Goal: Communication & Community: Answer question/provide support

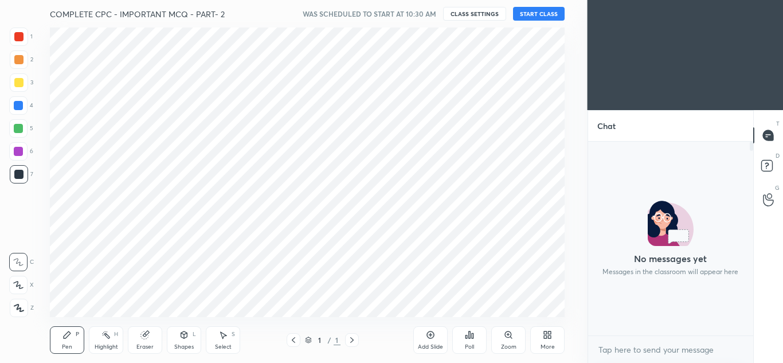
scroll to position [57044, 56792]
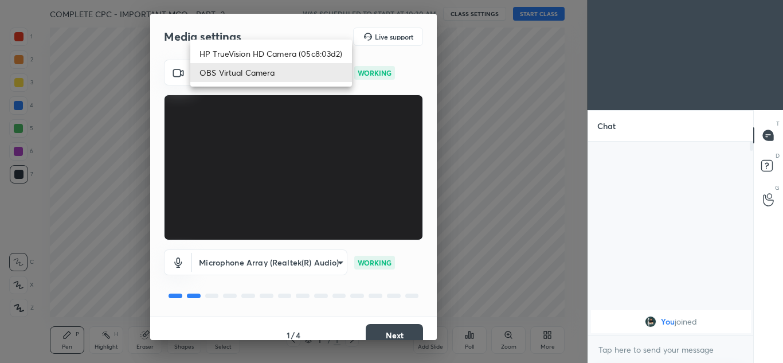
click at [314, 73] on body "1 2 3 4 5 6 7 C X Z C X Z E E Erase all H H COMPLETE CPC - IMPORTANT MCQ - PART…" at bounding box center [391, 181] width 783 height 363
click at [277, 46] on li "HP TrueVision HD Camera (05c8:03d2)" at bounding box center [271, 53] width 162 height 19
type input "20696c71a14a6a0581f57ab44aa2f44f0734995074abb79df16b9c113724ac47"
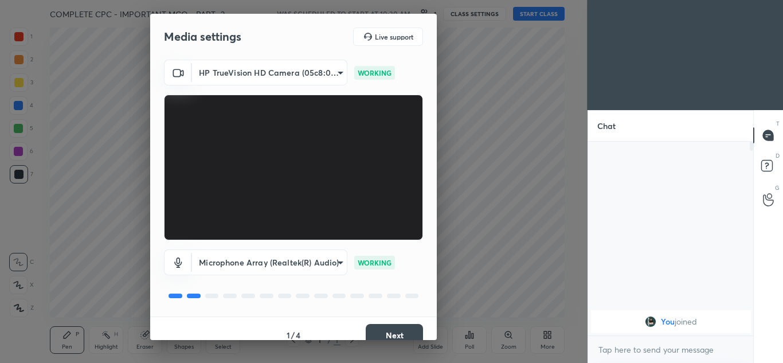
click at [386, 327] on button "Next" at bounding box center [394, 335] width 57 height 23
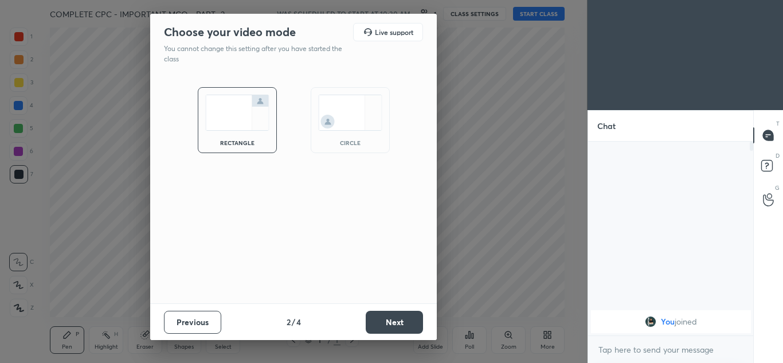
click at [360, 150] on div "circle" at bounding box center [350, 120] width 79 height 66
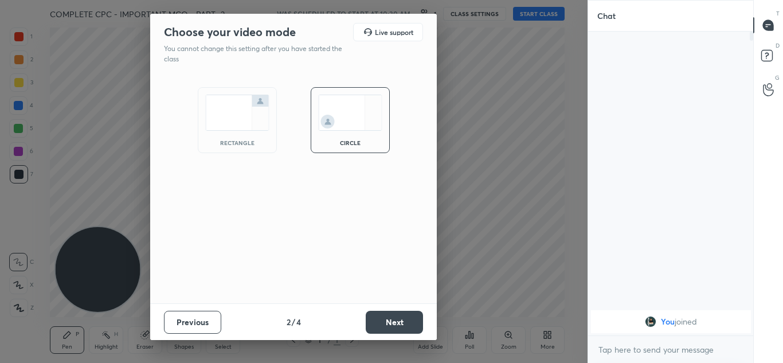
scroll to position [205, 162]
click at [396, 319] on button "Next" at bounding box center [394, 322] width 57 height 23
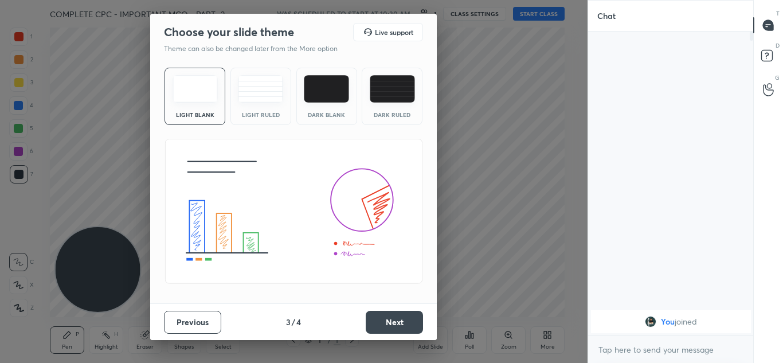
click at [396, 319] on button "Next" at bounding box center [394, 322] width 57 height 23
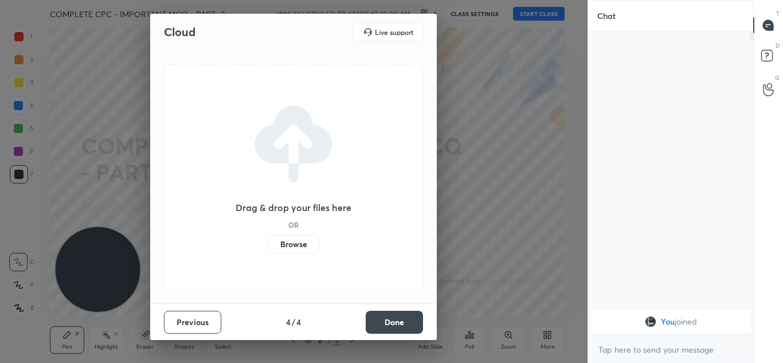
click at [396, 319] on button "Done" at bounding box center [394, 322] width 57 height 23
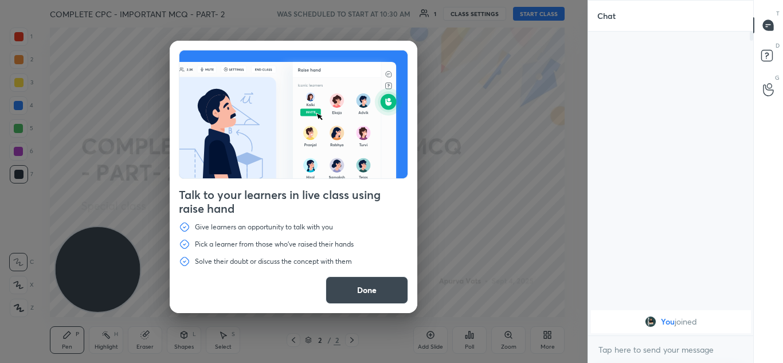
click at [359, 287] on button "Done" at bounding box center [367, 290] width 83 height 28
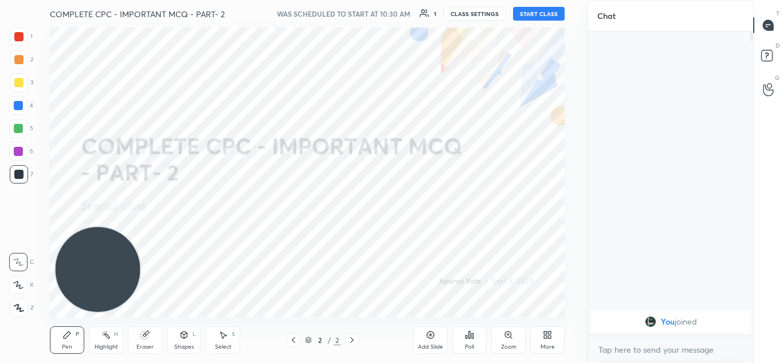
click at [529, 10] on button "START CLASS" at bounding box center [539, 14] width 52 height 14
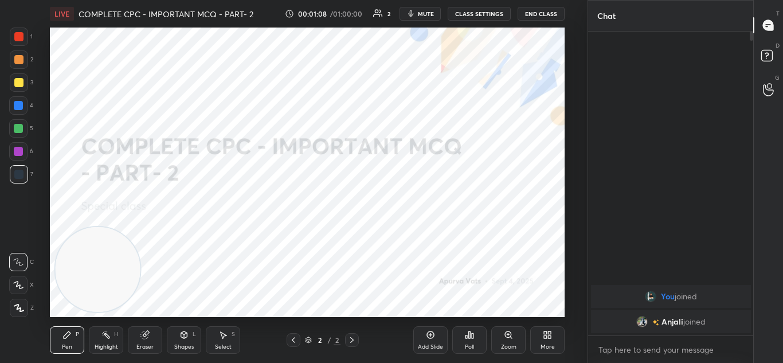
click at [545, 337] on icon at bounding box center [545, 336] width 3 height 3
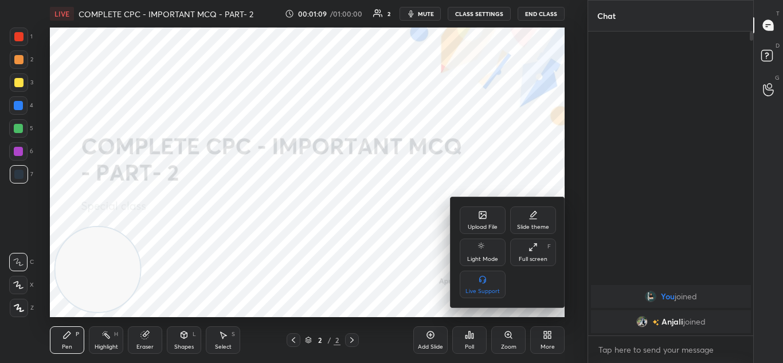
click at [475, 222] on div "Upload File" at bounding box center [483, 220] width 46 height 28
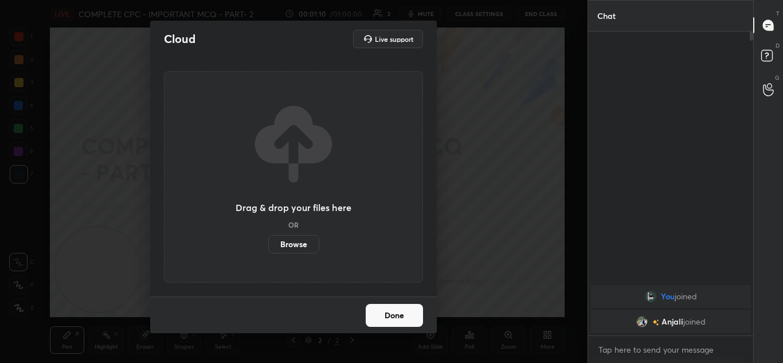
click at [272, 237] on label "Browse" at bounding box center [293, 244] width 51 height 18
click at [268, 237] on input "Browse" at bounding box center [268, 244] width 0 height 18
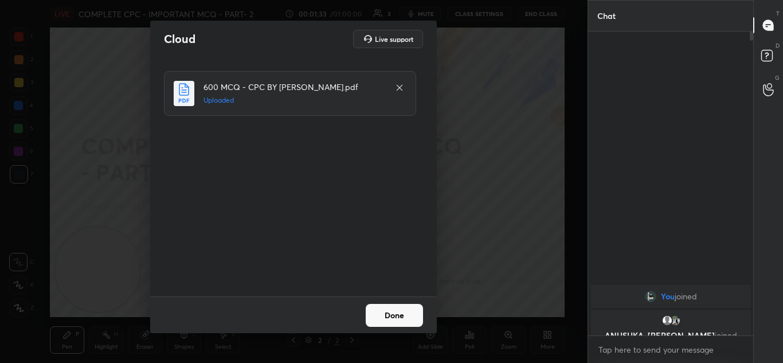
click at [393, 319] on button "Done" at bounding box center [394, 315] width 57 height 23
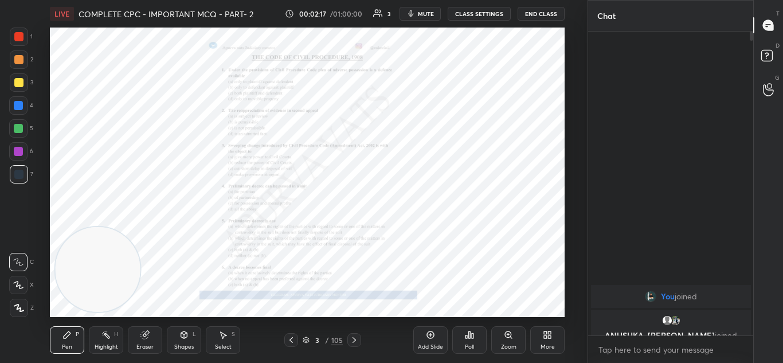
click at [608, 361] on div "x" at bounding box center [671, 349] width 166 height 27
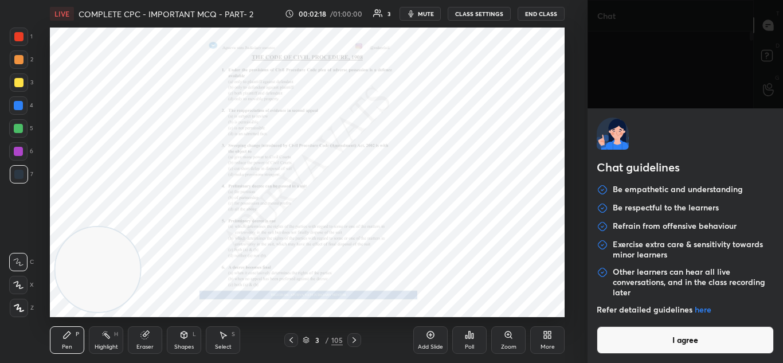
click at [612, 340] on button "I agree" at bounding box center [686, 340] width 178 height 28
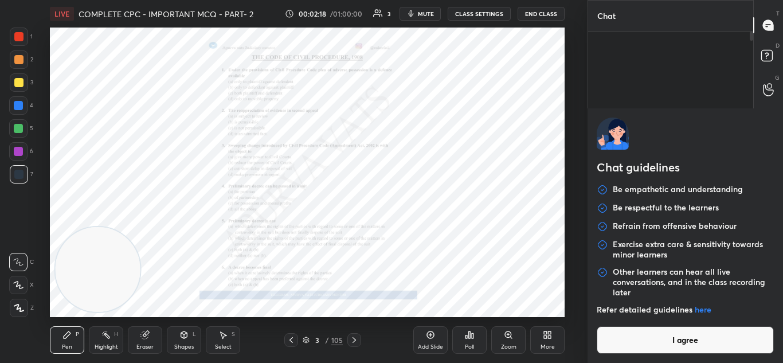
type textarea "x"
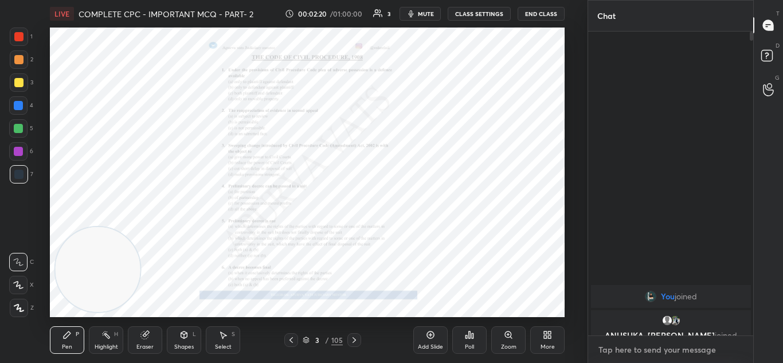
paste textarea "https://t.me/Apurvavatsmam"
type textarea "https://t.me/Apurvavatsmam"
type textarea "x"
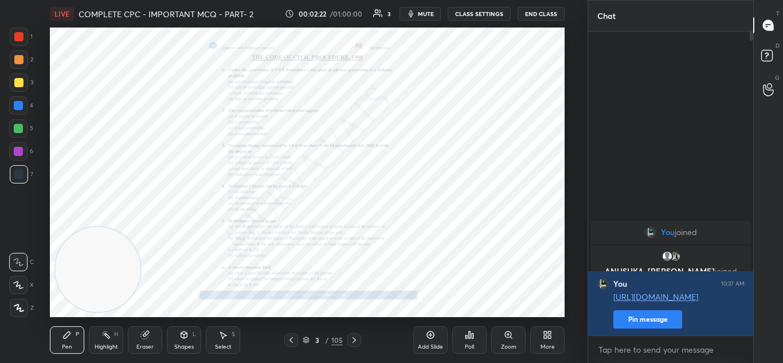
type textarea "x"
click at [412, 5] on div "LIVE COMPLETE CPC - IMPORTANT MCQ - PART- 2 00:02:22 / 01:00:00 3 mute CLASS SE…" at bounding box center [307, 14] width 515 height 28
click at [414, 12] on icon "button" at bounding box center [411, 13] width 5 height 7
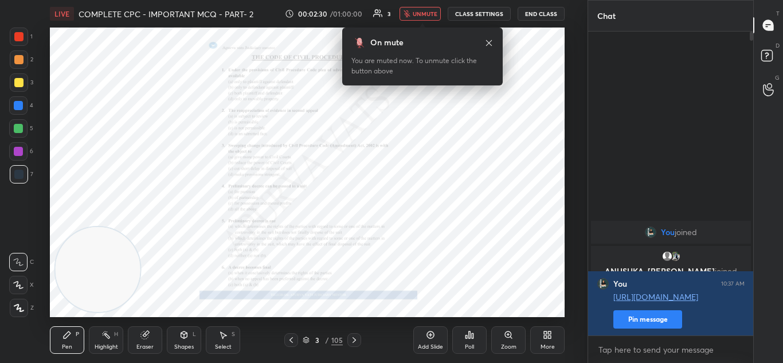
click at [416, 7] on button "unmute" at bounding box center [420, 14] width 41 height 14
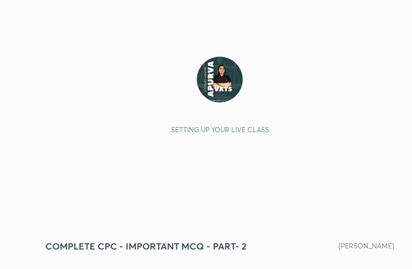
scroll to position [196, 366]
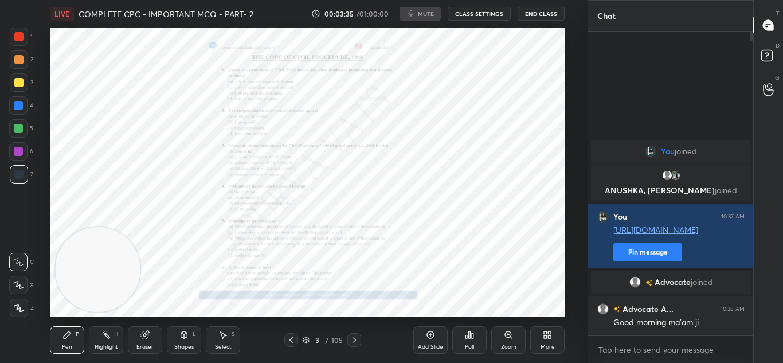
scroll to position [57044, 56792]
click at [353, 338] on icon at bounding box center [354, 340] width 3 height 6
click at [353, 341] on icon at bounding box center [354, 339] width 9 height 9
click at [355, 342] on icon at bounding box center [354, 339] width 9 height 9
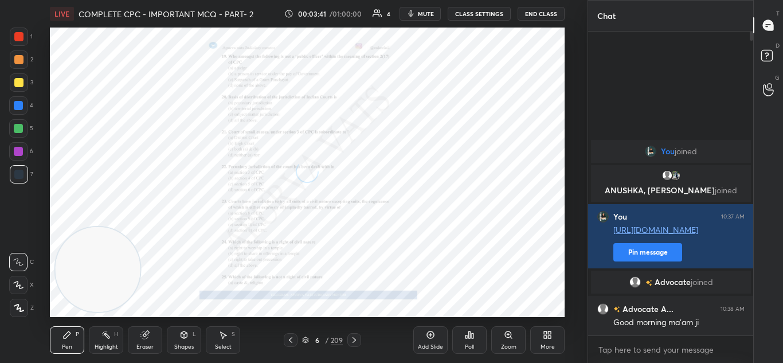
click at [355, 341] on icon at bounding box center [354, 339] width 9 height 9
click at [354, 342] on icon at bounding box center [354, 340] width 3 height 6
click at [355, 341] on icon at bounding box center [354, 340] width 3 height 6
click at [356, 339] on icon at bounding box center [354, 339] width 9 height 9
click at [289, 340] on icon at bounding box center [290, 340] width 3 height 6
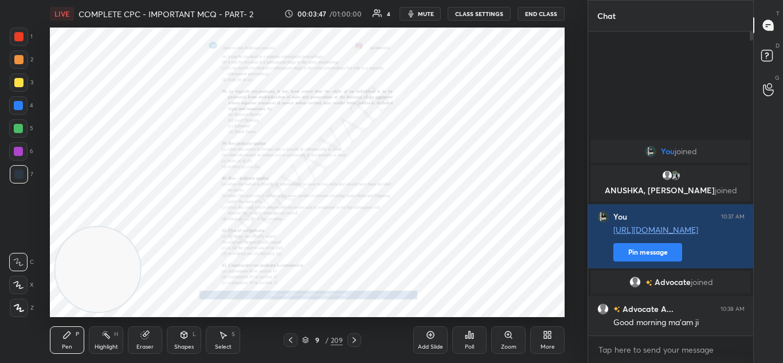
click at [289, 339] on icon at bounding box center [290, 339] width 9 height 9
click at [505, 336] on icon at bounding box center [508, 334] width 9 height 9
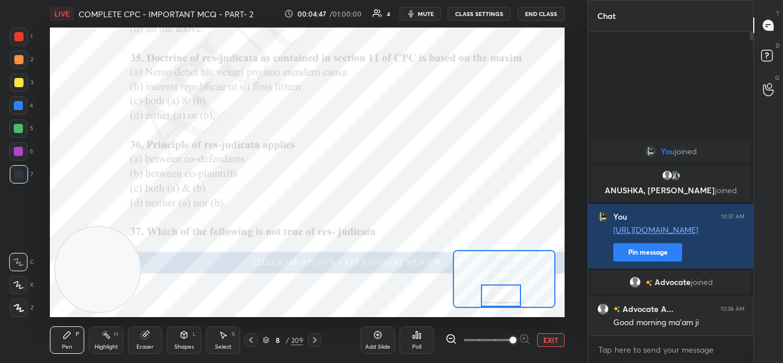
click at [415, 348] on div "Poll" at bounding box center [416, 347] width 9 height 6
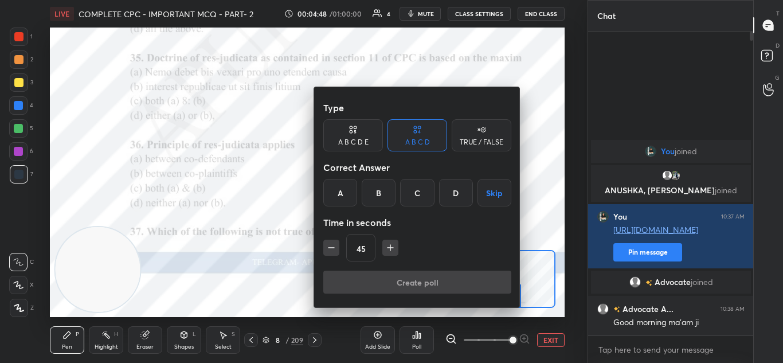
click at [417, 188] on div "C" at bounding box center [417, 193] width 34 height 28
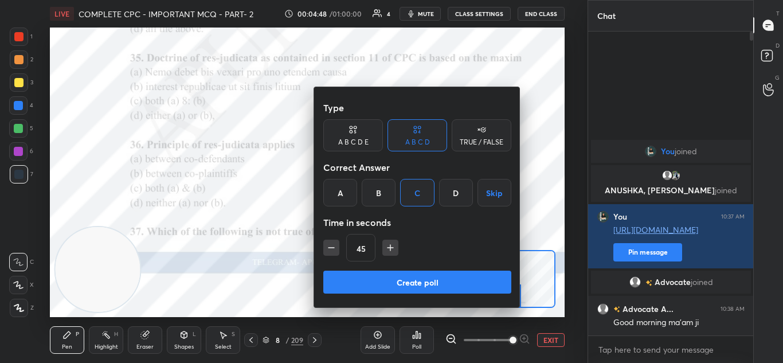
click at [406, 279] on button "Create poll" at bounding box center [417, 282] width 188 height 23
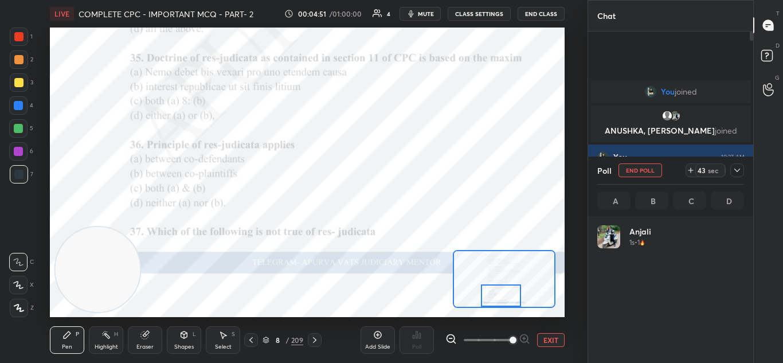
scroll to position [134, 143]
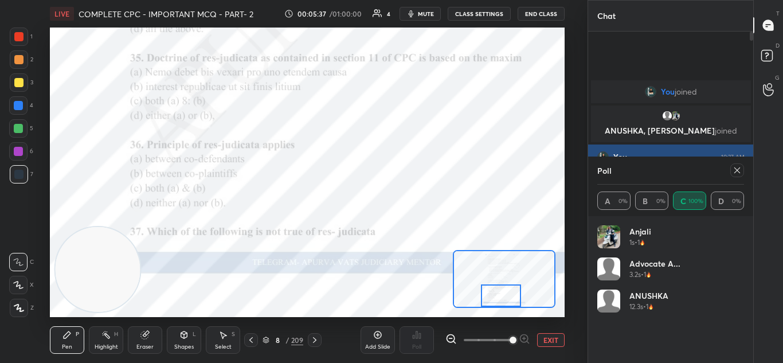
click at [738, 170] on icon at bounding box center [737, 170] width 9 height 9
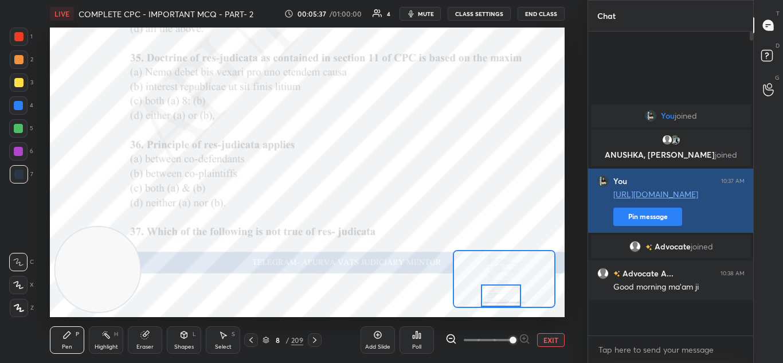
scroll to position [0, 0]
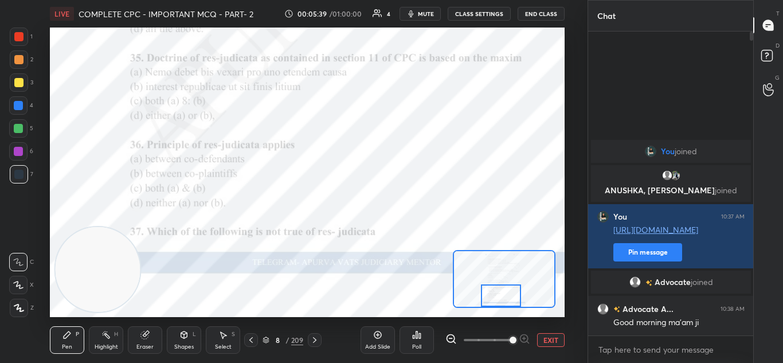
click at [317, 341] on icon at bounding box center [314, 339] width 9 height 9
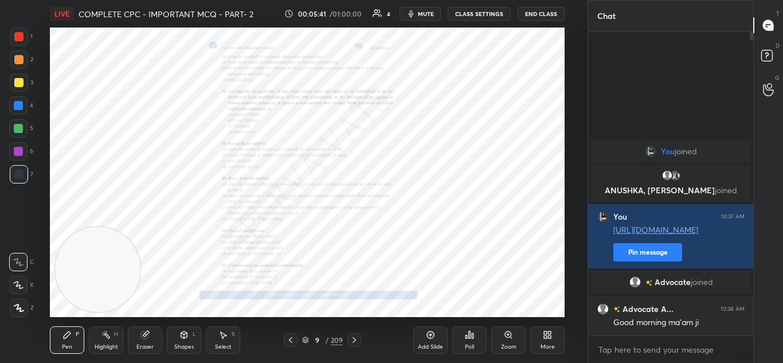
click at [291, 339] on icon at bounding box center [290, 339] width 9 height 9
click at [509, 339] on div "Zoom" at bounding box center [508, 340] width 34 height 28
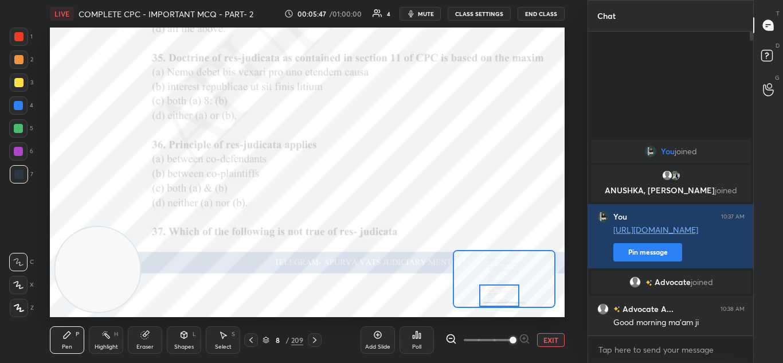
click at [314, 338] on icon at bounding box center [314, 339] width 9 height 9
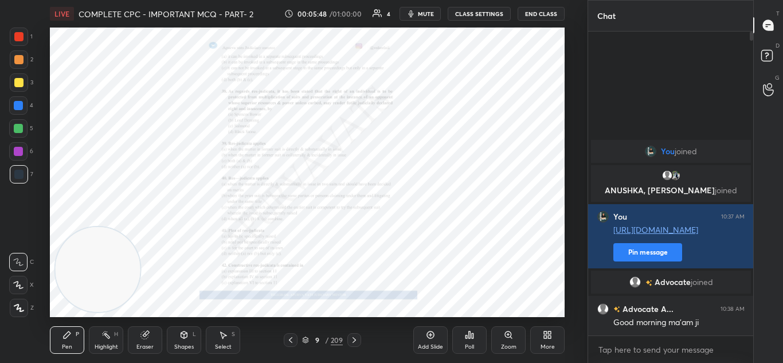
click at [509, 336] on icon at bounding box center [508, 334] width 6 height 6
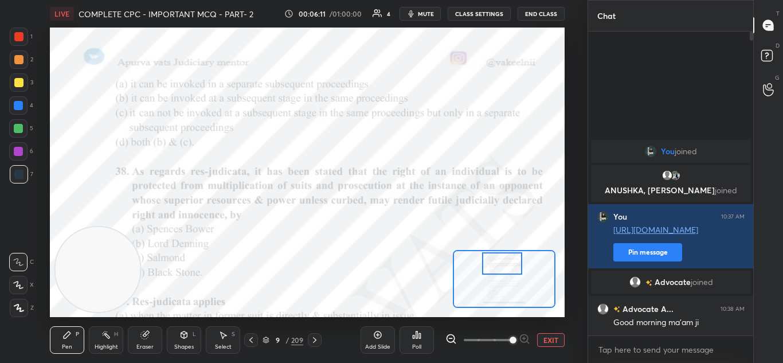
click at [420, 338] on icon at bounding box center [420, 335] width 2 height 5
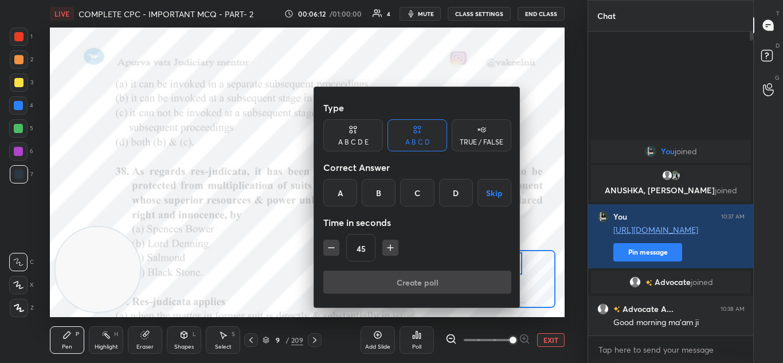
click at [413, 193] on div "C" at bounding box center [417, 193] width 34 height 28
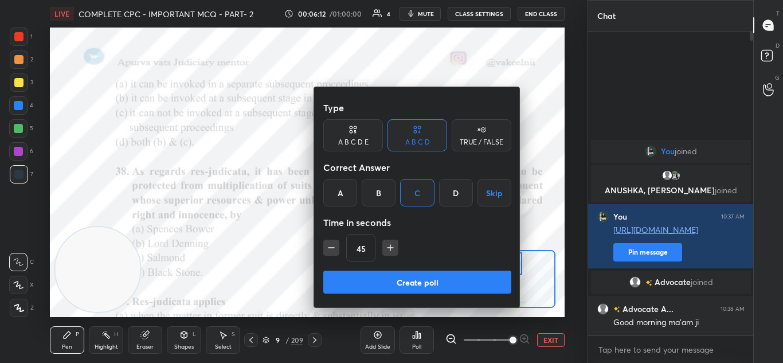
click at [405, 279] on button "Create poll" at bounding box center [417, 282] width 188 height 23
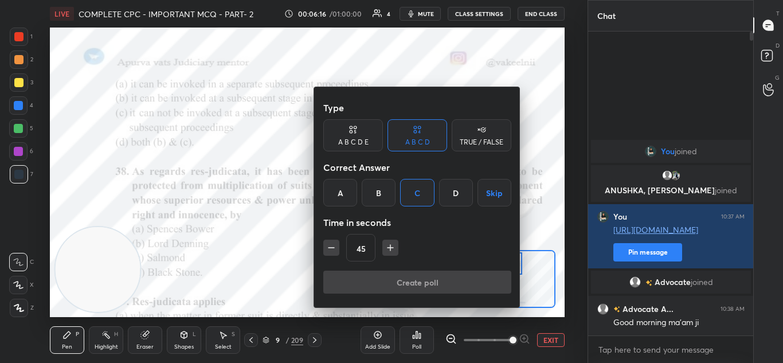
click at [408, 278] on div "Create poll" at bounding box center [417, 285] width 188 height 28
click at [398, 283] on div "Create poll" at bounding box center [417, 285] width 188 height 28
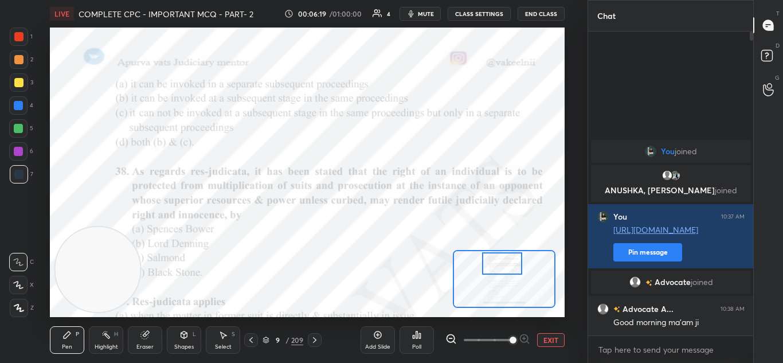
click at [417, 338] on icon at bounding box center [417, 334] width 2 height 7
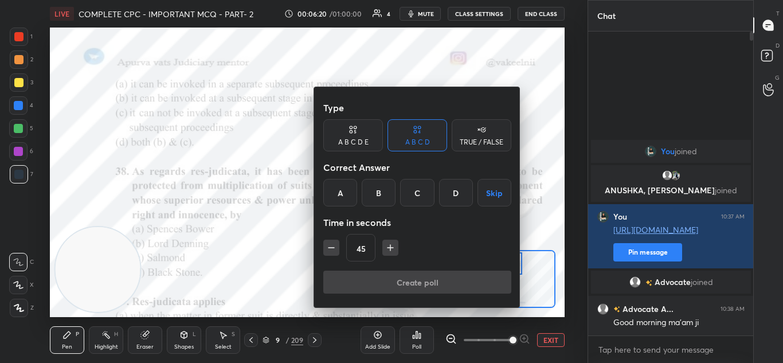
click at [417, 191] on div "C" at bounding box center [417, 193] width 34 height 28
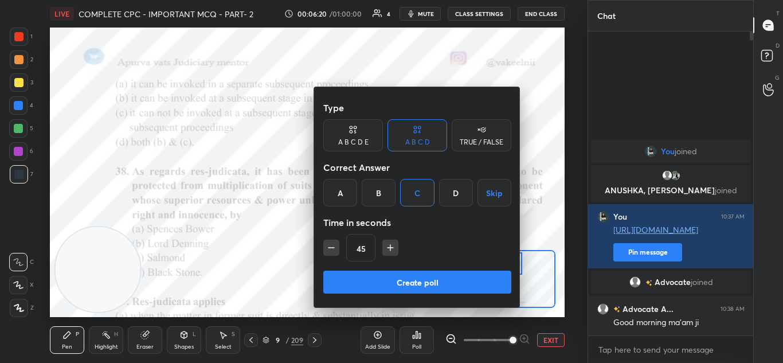
click at [404, 276] on button "Create poll" at bounding box center [417, 282] width 188 height 23
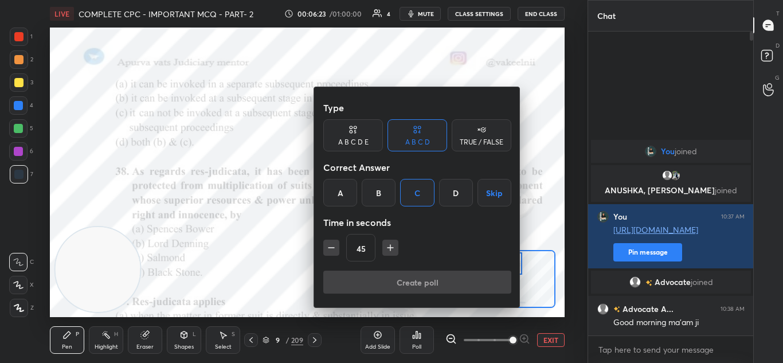
click at [390, 285] on div "Create poll" at bounding box center [417, 285] width 188 height 28
click at [388, 283] on div "Create poll" at bounding box center [417, 285] width 188 height 28
click at [255, 195] on div at bounding box center [391, 181] width 783 height 363
click at [283, 256] on div at bounding box center [391, 181] width 783 height 363
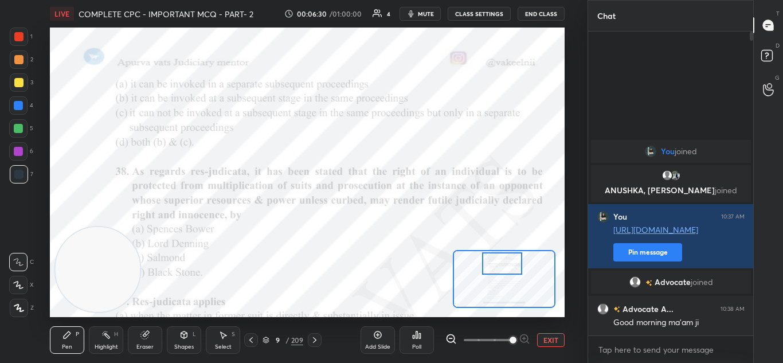
click at [372, 341] on div "Add Slide" at bounding box center [378, 340] width 34 height 28
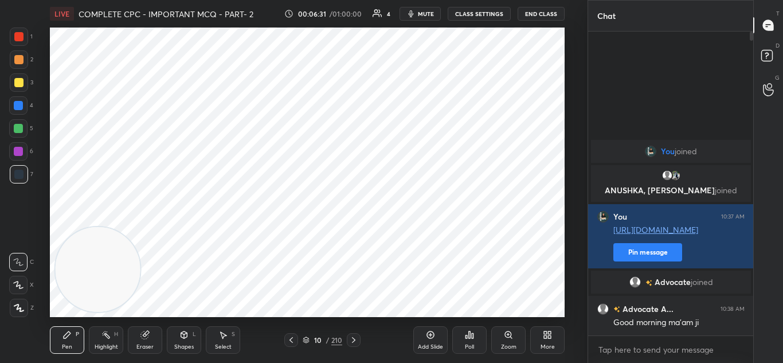
click at [291, 341] on icon at bounding box center [291, 339] width 9 height 9
click at [500, 335] on div "Zoom" at bounding box center [508, 340] width 34 height 28
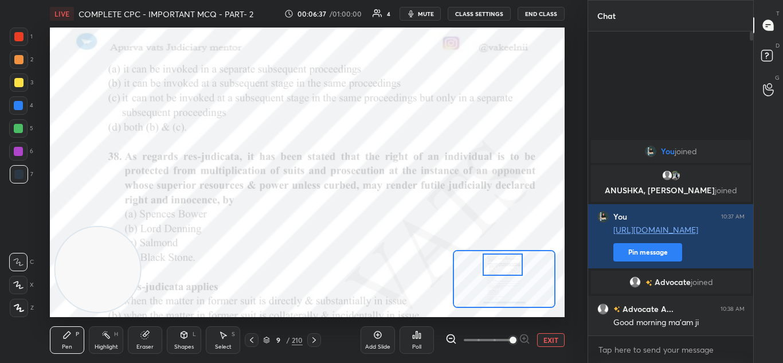
click at [418, 336] on icon at bounding box center [417, 334] width 2 height 7
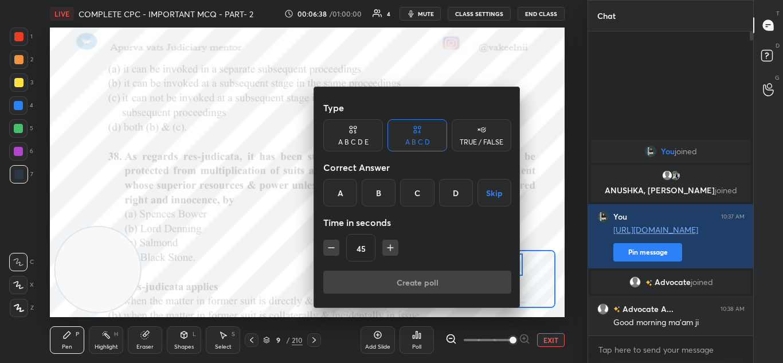
click at [416, 193] on div "C" at bounding box center [417, 193] width 34 height 28
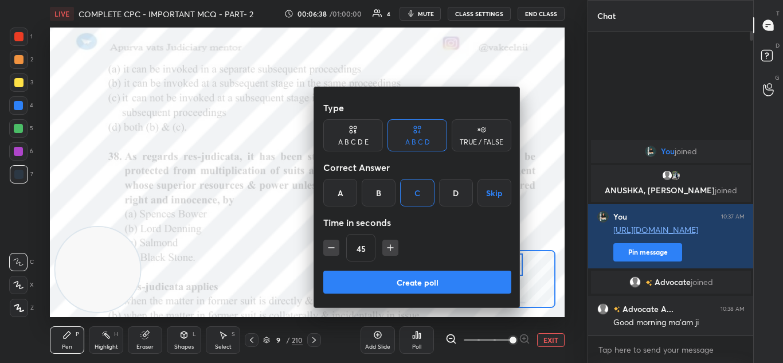
click at [429, 277] on button "Create poll" at bounding box center [417, 282] width 188 height 23
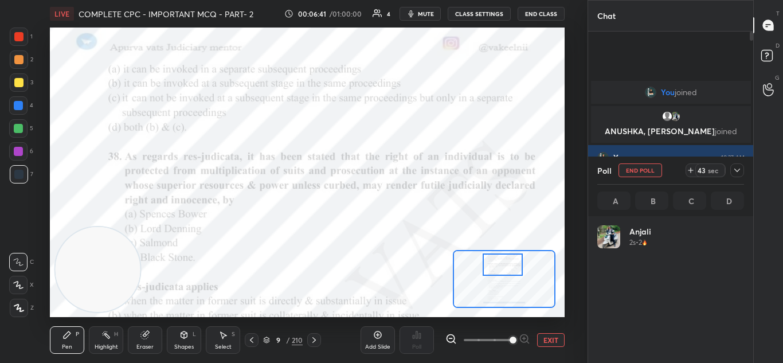
scroll to position [134, 143]
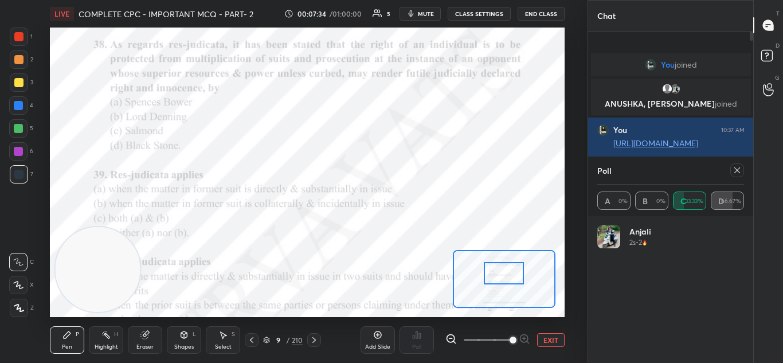
click at [733, 169] on icon at bounding box center [737, 170] width 9 height 9
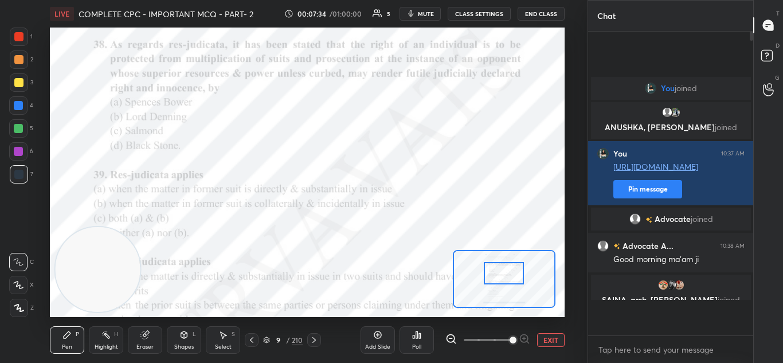
scroll to position [205, 162]
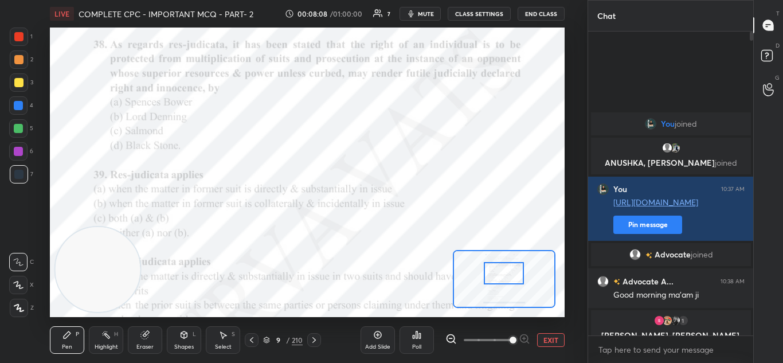
click at [419, 342] on div "Poll" at bounding box center [417, 340] width 34 height 28
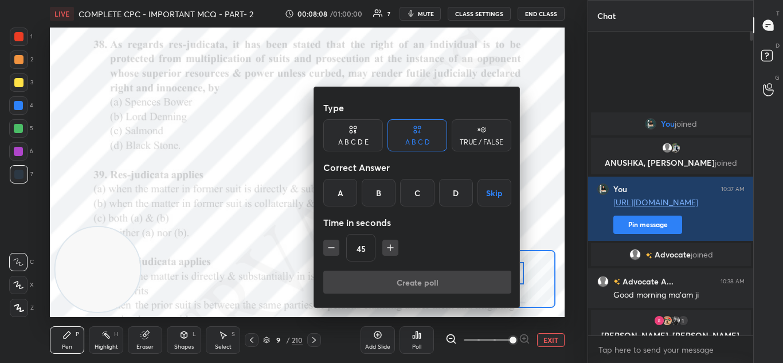
click at [337, 190] on div "A" at bounding box center [340, 193] width 34 height 28
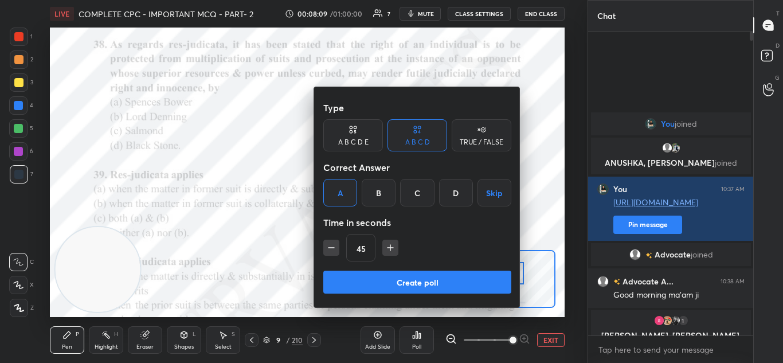
click at [394, 278] on button "Create poll" at bounding box center [417, 282] width 188 height 23
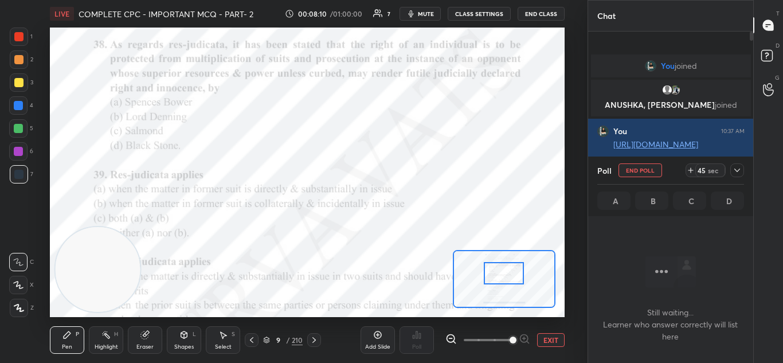
scroll to position [146, 162]
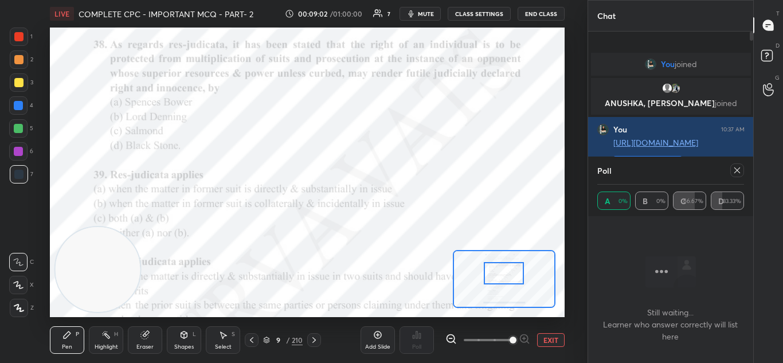
click at [730, 167] on div at bounding box center [735, 170] width 18 height 14
click at [737, 167] on icon at bounding box center [737, 170] width 9 height 9
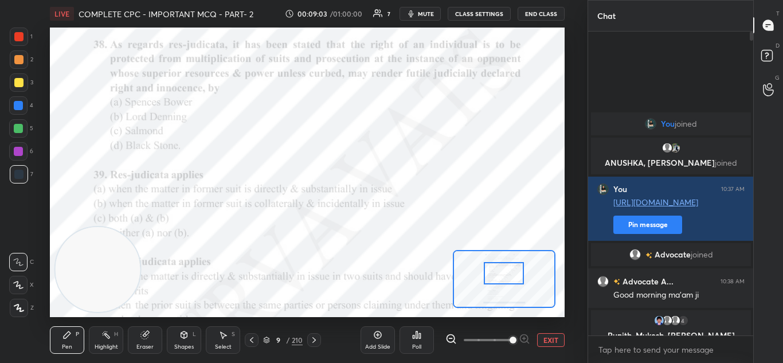
scroll to position [4, 4]
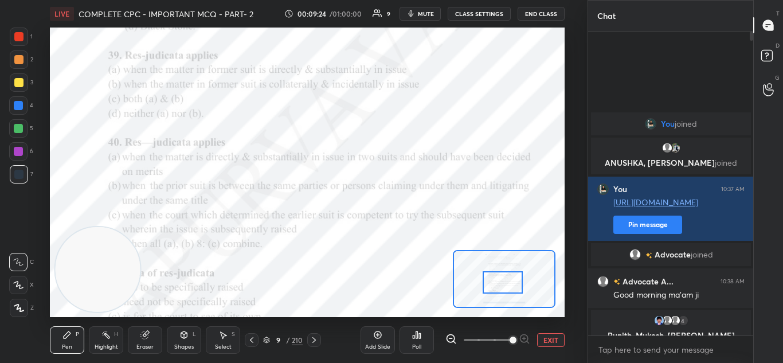
click at [415, 337] on icon at bounding box center [416, 334] width 9 height 9
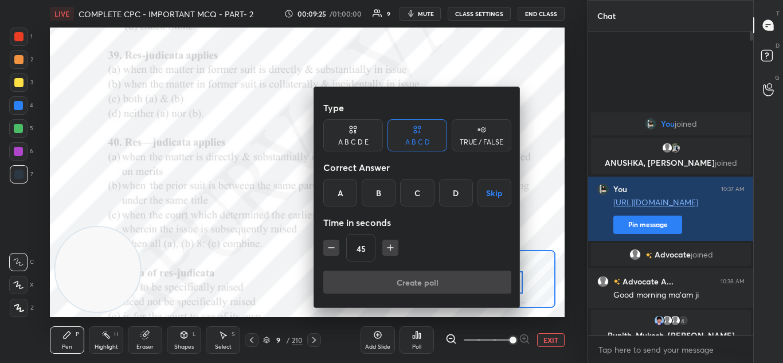
click at [345, 196] on div "A" at bounding box center [340, 193] width 34 height 28
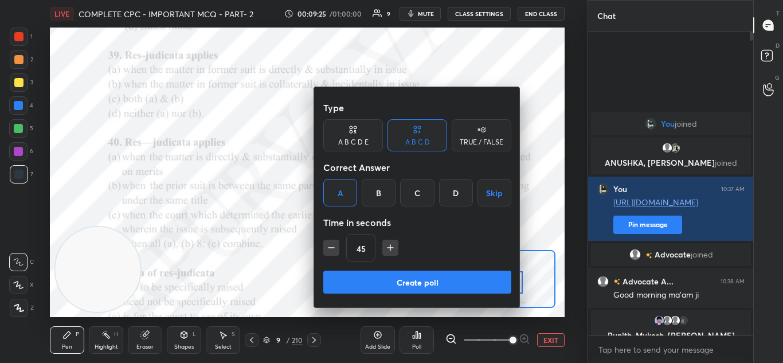
click at [383, 280] on button "Create poll" at bounding box center [417, 282] width 188 height 23
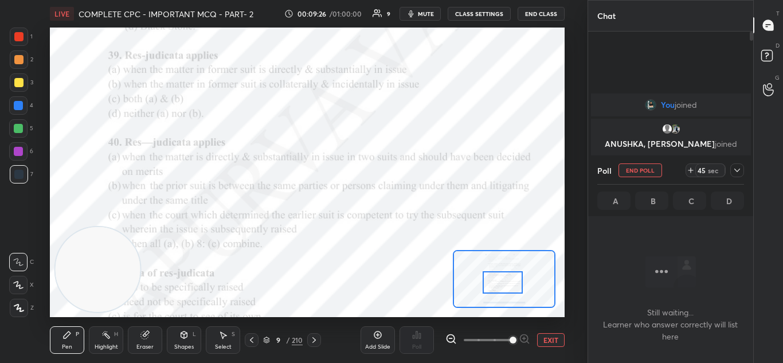
scroll to position [146, 162]
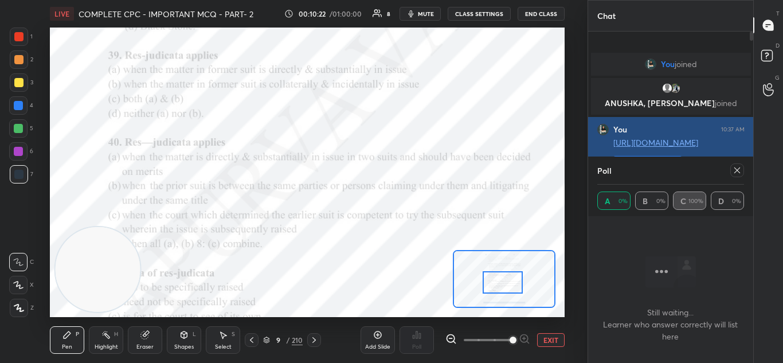
click at [734, 169] on icon at bounding box center [737, 170] width 9 height 9
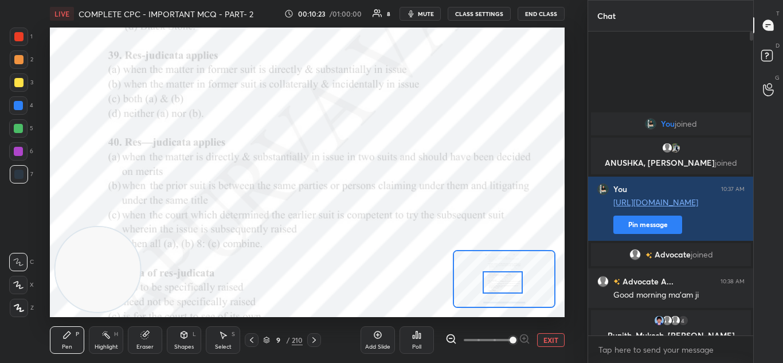
scroll to position [4, 4]
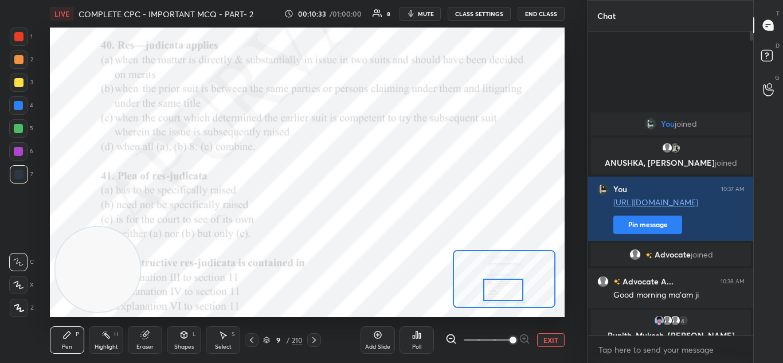
click at [19, 36] on div at bounding box center [18, 36] width 9 height 9
click at [410, 342] on div "Poll" at bounding box center [417, 340] width 34 height 28
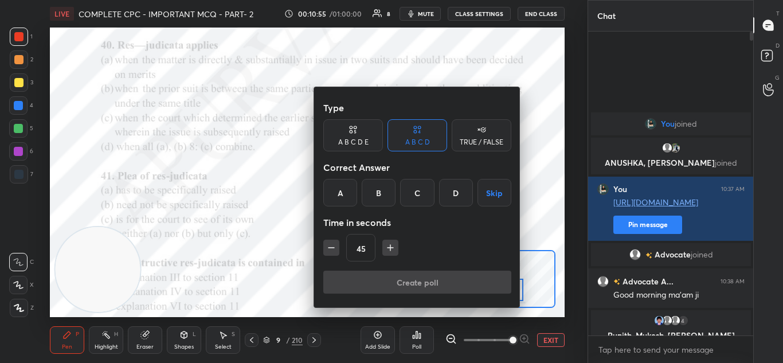
click at [449, 187] on div "D" at bounding box center [456, 193] width 34 height 28
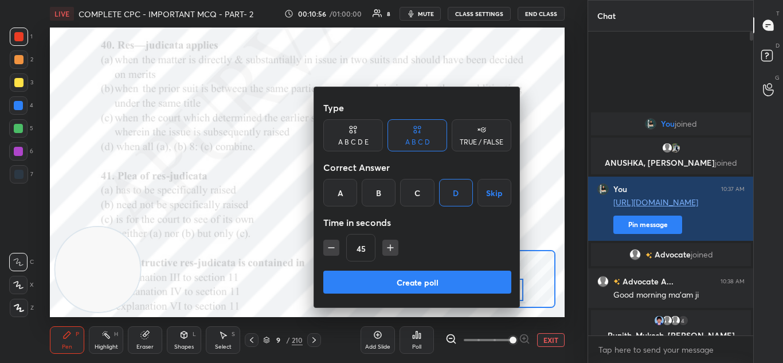
click at [427, 279] on button "Create poll" at bounding box center [417, 282] width 188 height 23
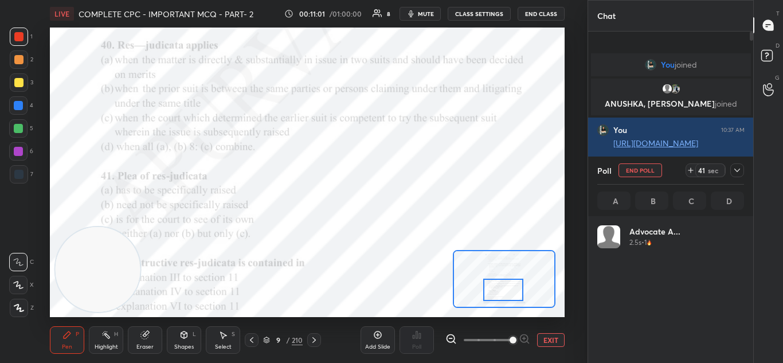
scroll to position [134, 143]
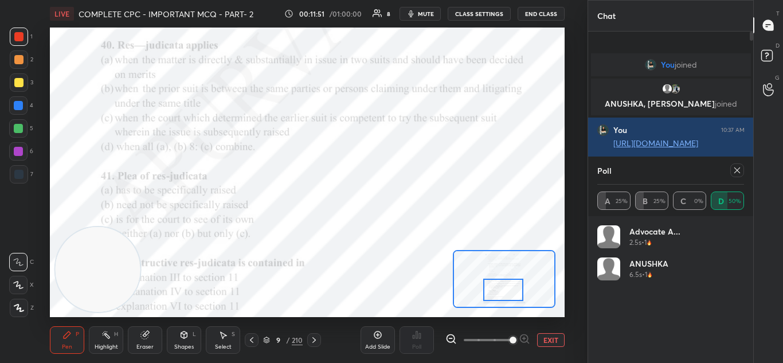
click at [732, 167] on div at bounding box center [737, 170] width 14 height 14
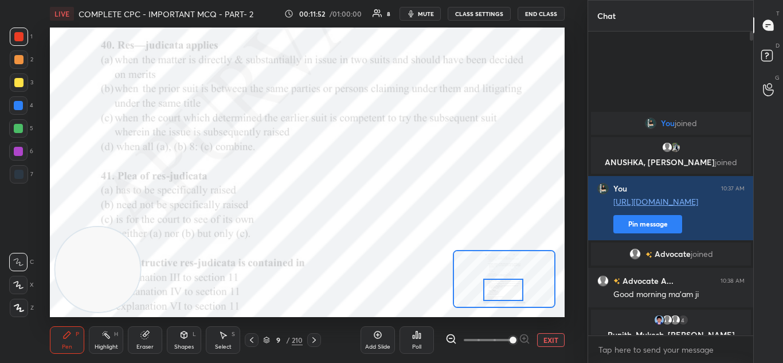
scroll to position [205, 162]
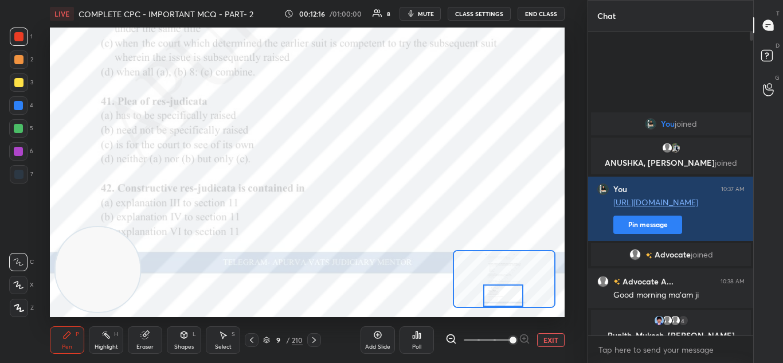
click at [413, 336] on icon at bounding box center [414, 336] width 2 height 3
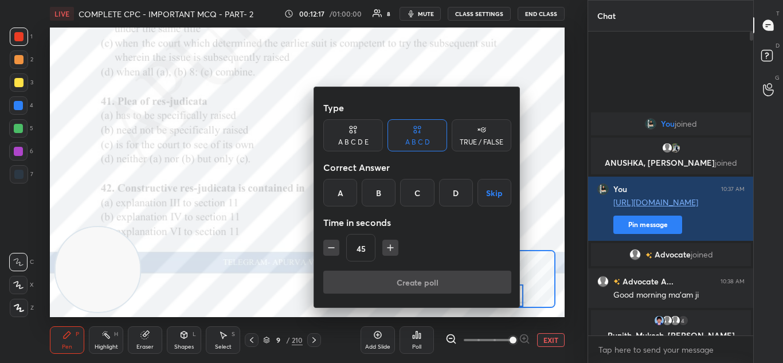
click at [455, 201] on div "D" at bounding box center [456, 193] width 34 height 28
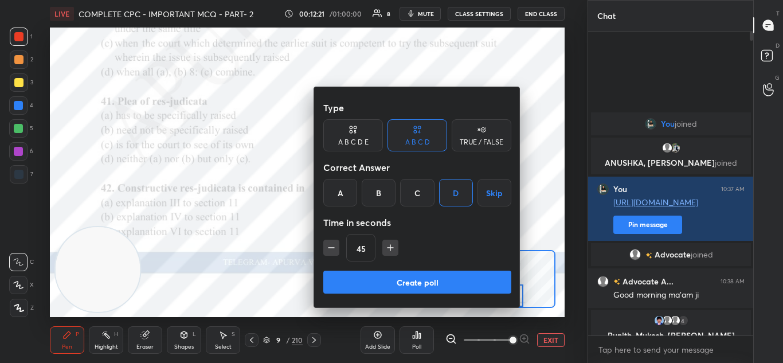
click at [427, 275] on button "Create poll" at bounding box center [417, 282] width 188 height 23
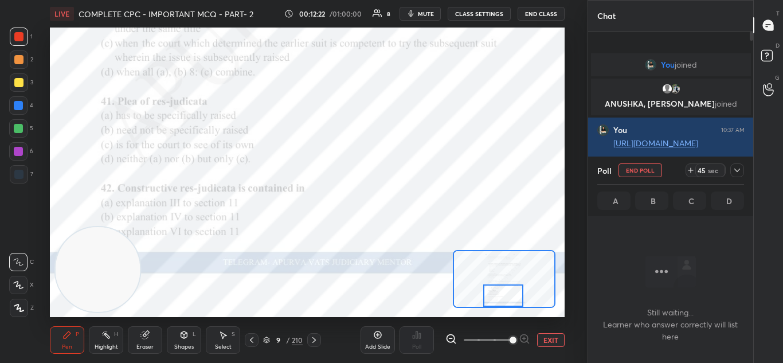
scroll to position [146, 162]
click at [634, 170] on button "End Poll" at bounding box center [641, 170] width 44 height 14
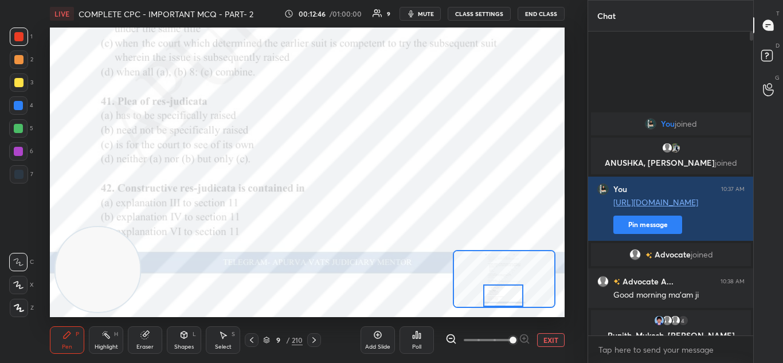
scroll to position [205, 162]
click at [410, 340] on div "Poll" at bounding box center [417, 340] width 34 height 28
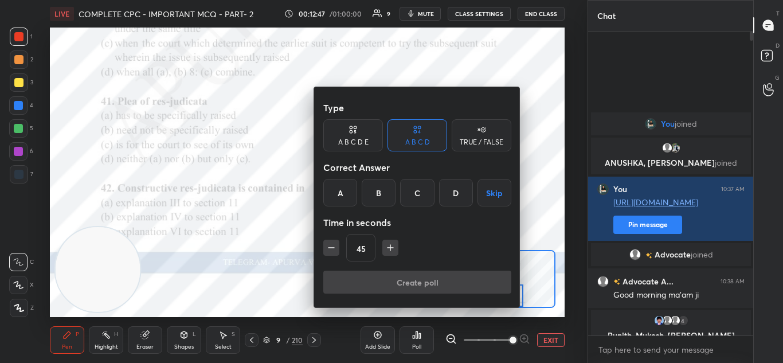
click at [335, 190] on div "A" at bounding box center [340, 193] width 34 height 28
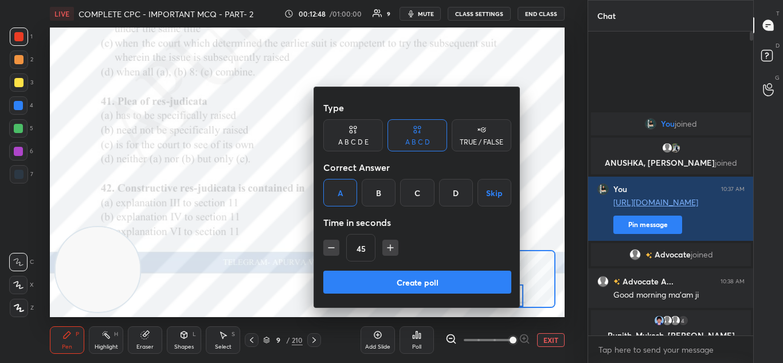
click at [382, 281] on button "Create poll" at bounding box center [417, 282] width 188 height 23
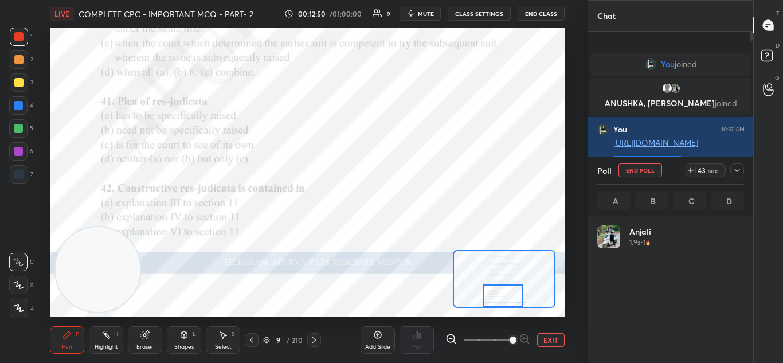
scroll to position [134, 143]
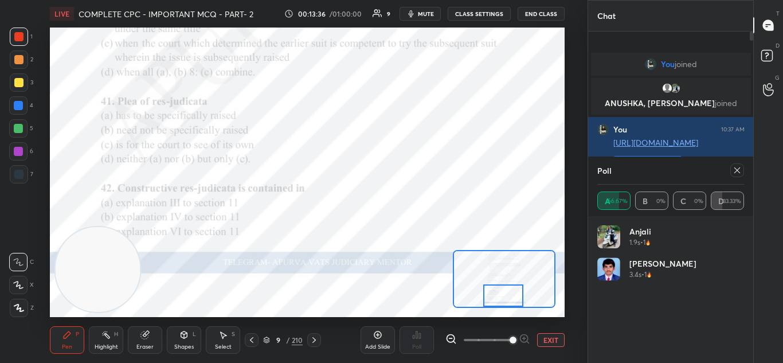
click at [736, 171] on icon at bounding box center [737, 170] width 9 height 9
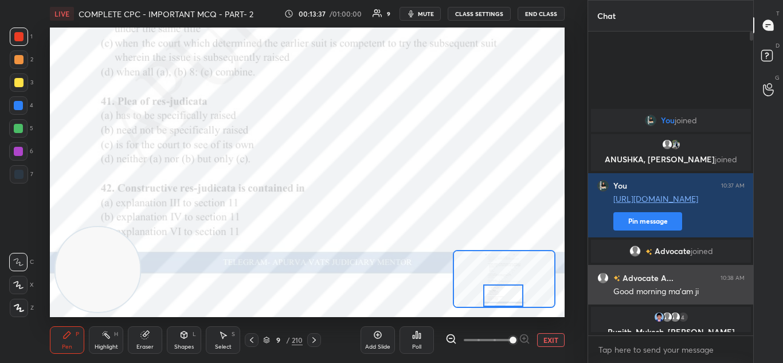
scroll to position [202, 162]
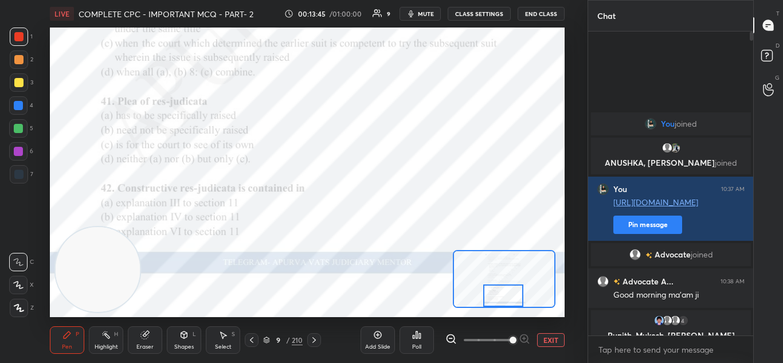
click at [421, 341] on div "Poll" at bounding box center [417, 340] width 34 height 28
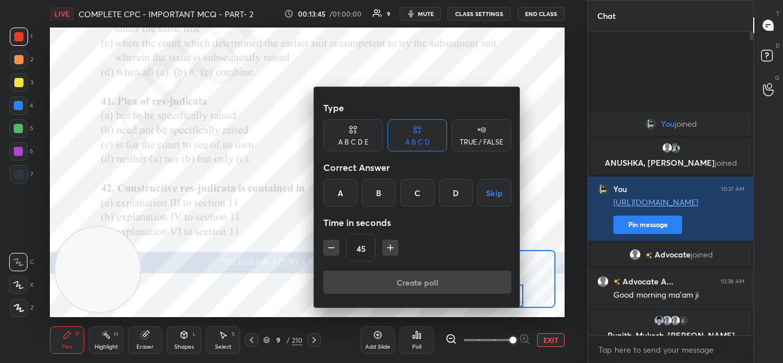
click at [381, 193] on div "B" at bounding box center [379, 193] width 34 height 28
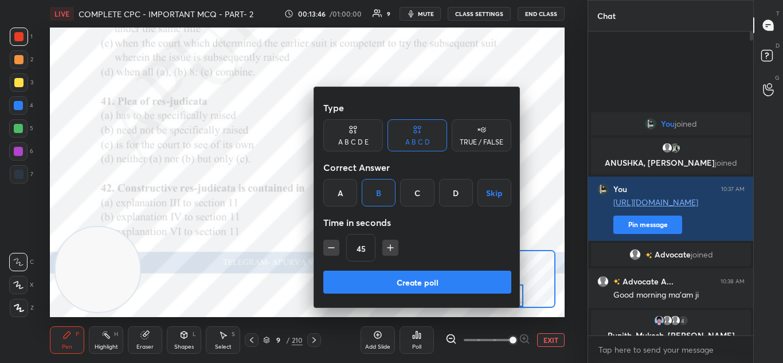
click at [398, 284] on button "Create poll" at bounding box center [417, 282] width 188 height 23
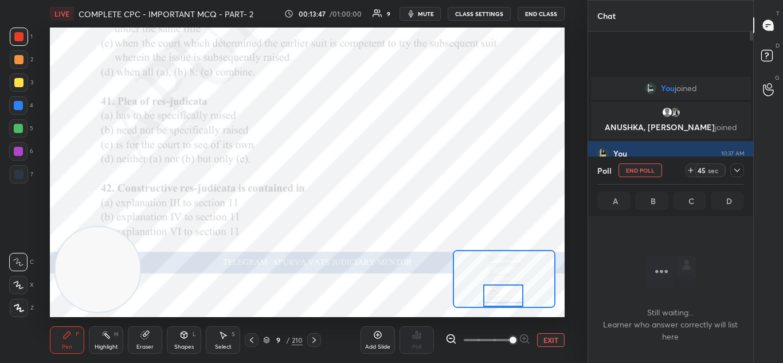
scroll to position [146, 162]
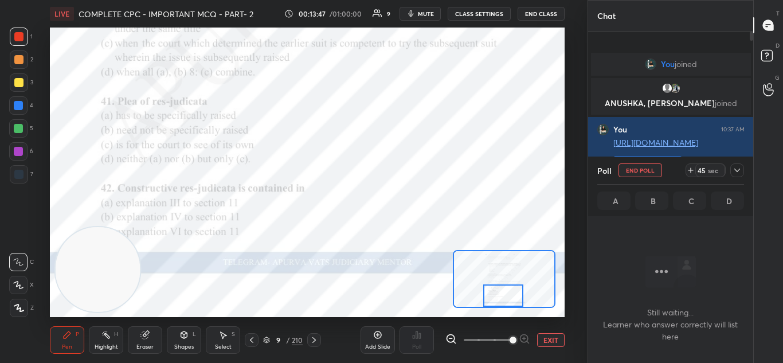
click at [315, 343] on icon at bounding box center [314, 339] width 9 height 9
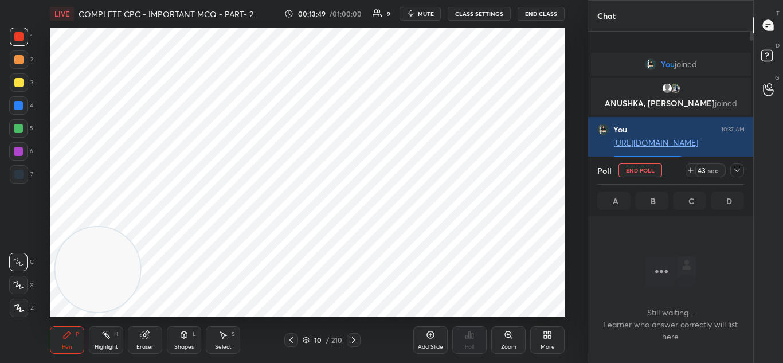
click at [351, 338] on icon at bounding box center [353, 339] width 9 height 9
click at [288, 343] on icon at bounding box center [291, 339] width 9 height 9
click at [290, 340] on icon at bounding box center [291, 340] width 3 height 6
click at [505, 337] on icon at bounding box center [508, 334] width 9 height 9
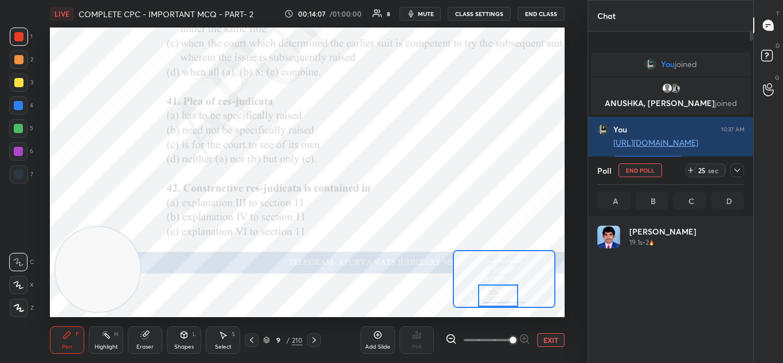
scroll to position [134, 143]
click at [734, 166] on icon at bounding box center [737, 170] width 9 height 9
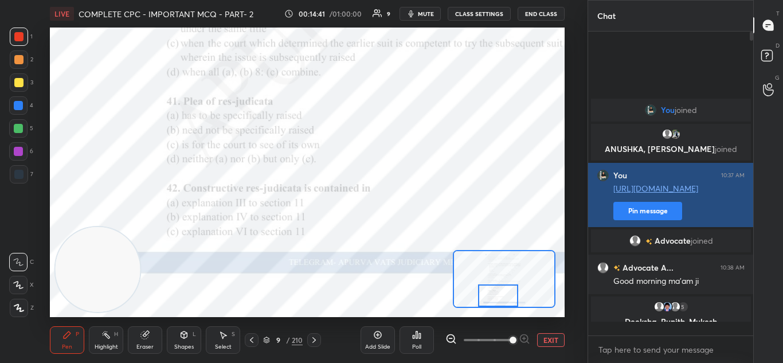
scroll to position [202, 162]
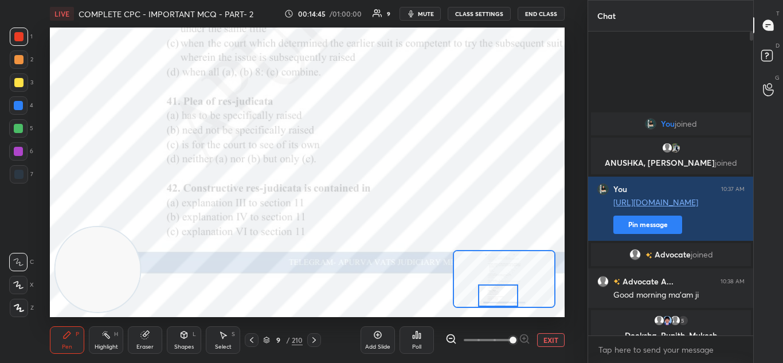
click at [395, 318] on div "Add Slide Poll EXIT" at bounding box center [463, 340] width 204 height 64
click at [314, 340] on icon at bounding box center [314, 339] width 9 height 9
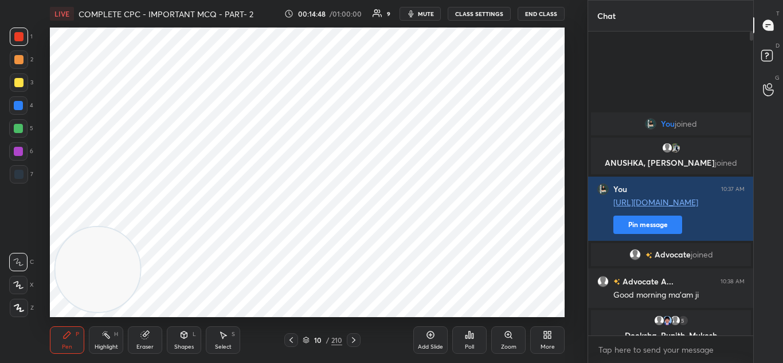
click at [357, 338] on icon at bounding box center [353, 339] width 9 height 9
click at [507, 336] on icon at bounding box center [508, 334] width 6 height 6
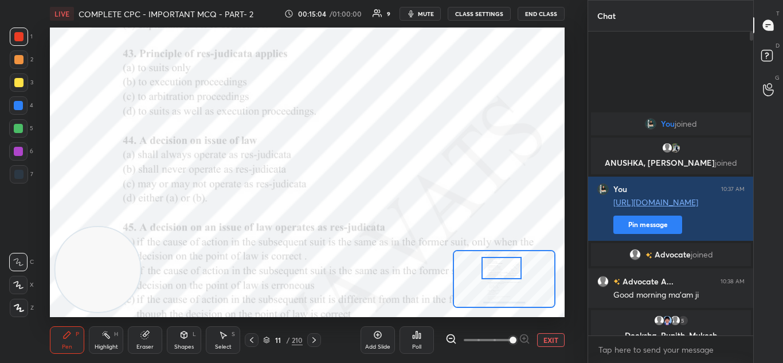
click at [415, 341] on div "Poll" at bounding box center [417, 340] width 34 height 28
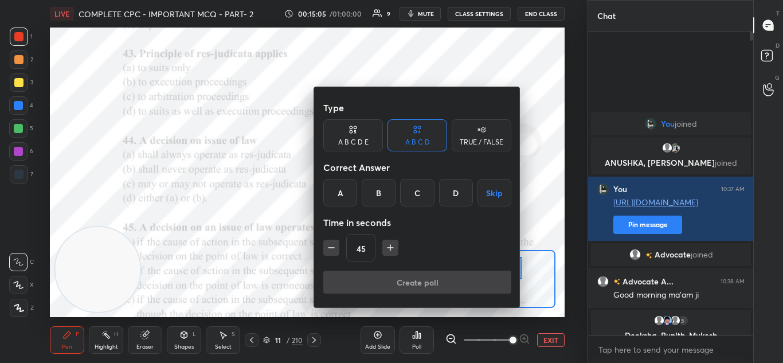
click at [455, 186] on div "D" at bounding box center [456, 193] width 34 height 28
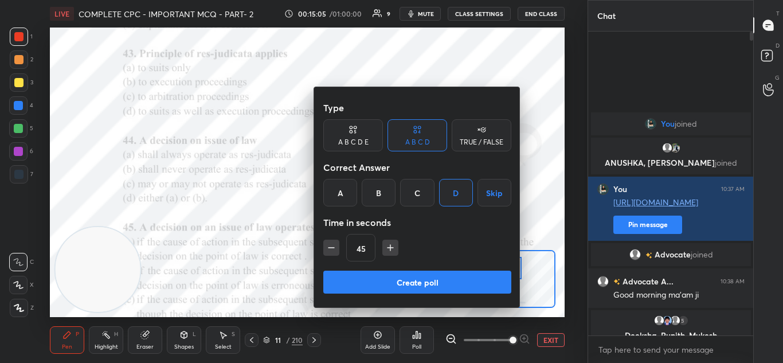
click at [432, 280] on button "Create poll" at bounding box center [417, 282] width 188 height 23
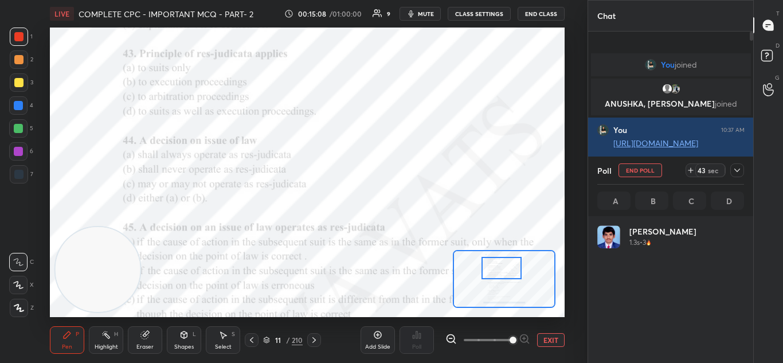
scroll to position [134, 143]
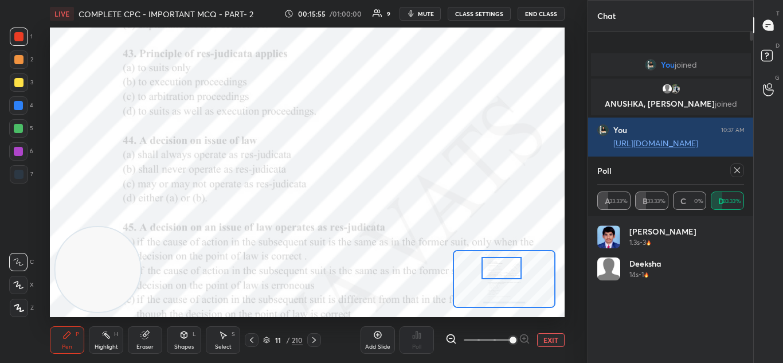
click at [734, 175] on div at bounding box center [737, 170] width 14 height 14
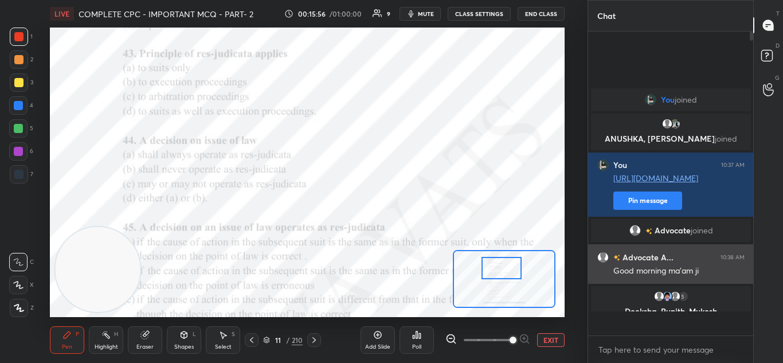
scroll to position [196, 162]
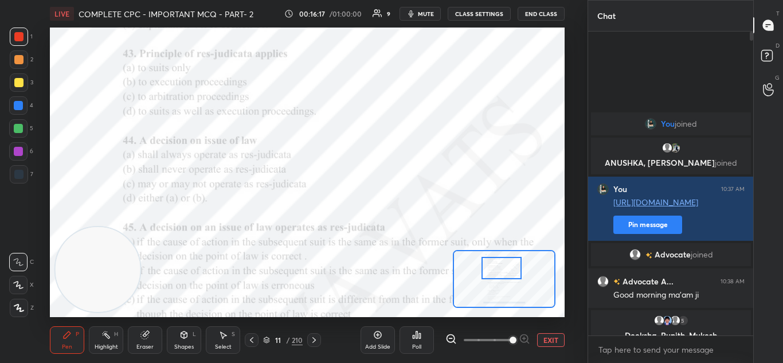
click at [411, 337] on div "Poll" at bounding box center [417, 340] width 34 height 28
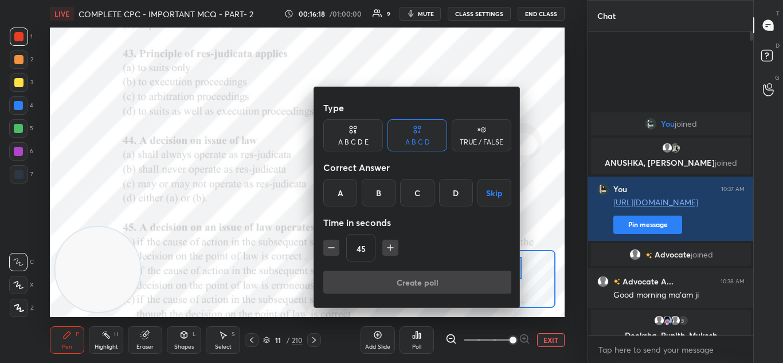
click at [416, 191] on div "C" at bounding box center [417, 193] width 34 height 28
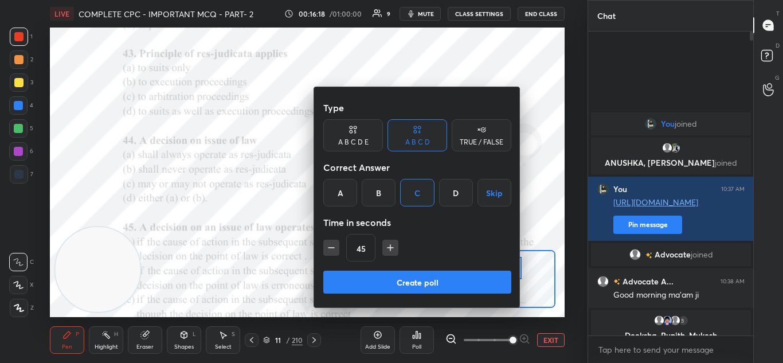
click at [419, 286] on button "Create poll" at bounding box center [417, 282] width 188 height 23
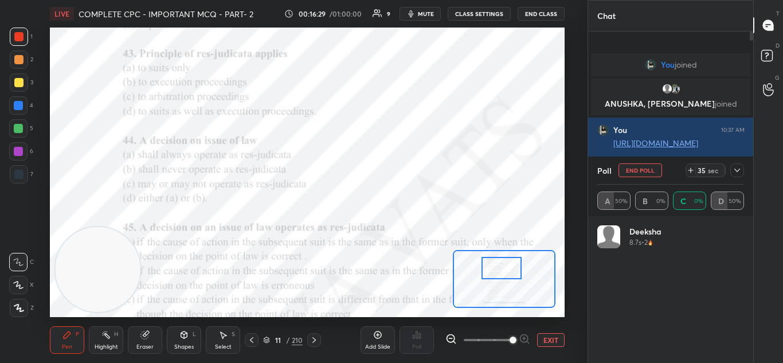
scroll to position [134, 143]
click at [738, 174] on icon at bounding box center [737, 170] width 9 height 9
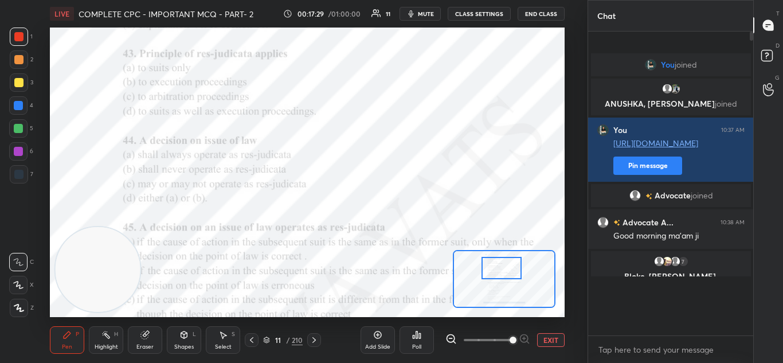
scroll to position [202, 162]
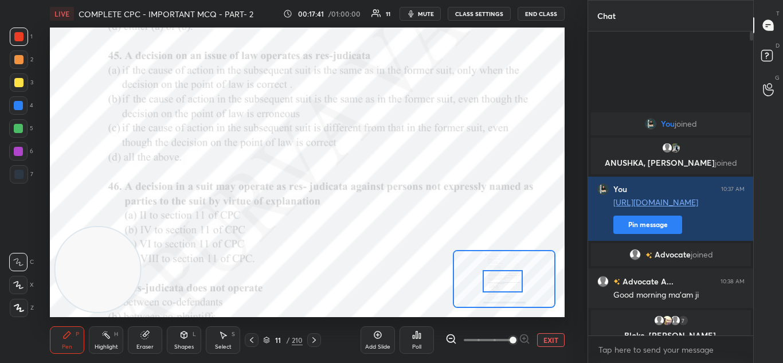
click at [408, 339] on div "Poll" at bounding box center [417, 340] width 34 height 28
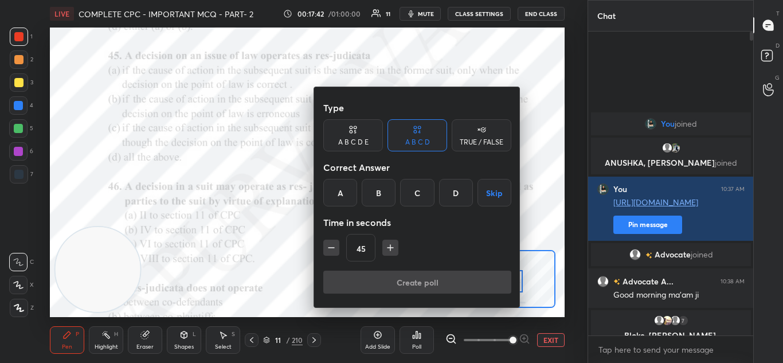
click at [423, 189] on div "C" at bounding box center [417, 193] width 34 height 28
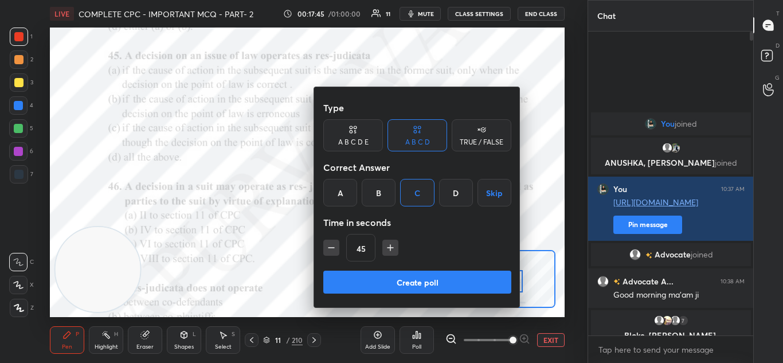
click at [537, 261] on div at bounding box center [391, 181] width 783 height 363
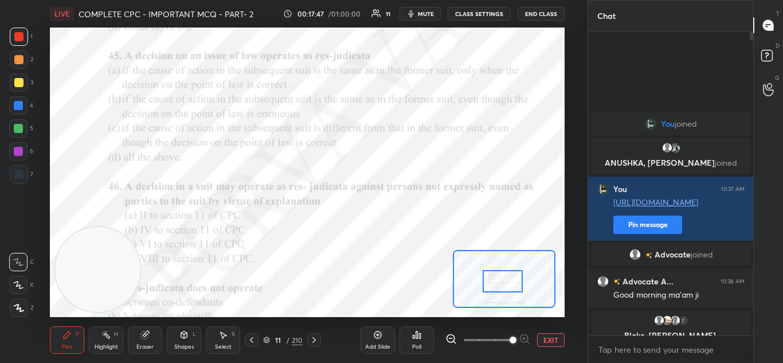
click at [419, 338] on icon at bounding box center [420, 335] width 2 height 5
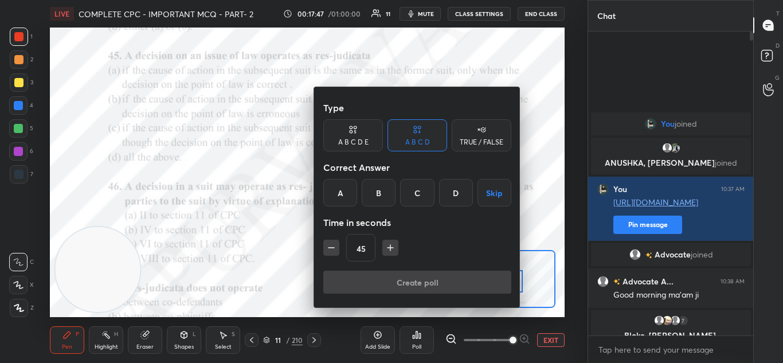
click at [378, 197] on div "B" at bounding box center [379, 193] width 34 height 28
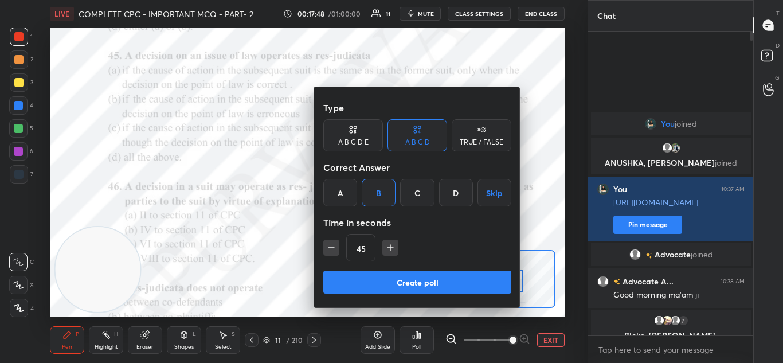
click at [407, 284] on button "Create poll" at bounding box center [417, 282] width 188 height 23
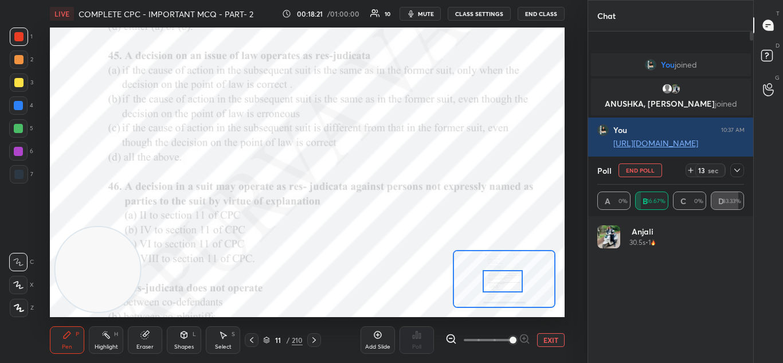
scroll to position [134, 143]
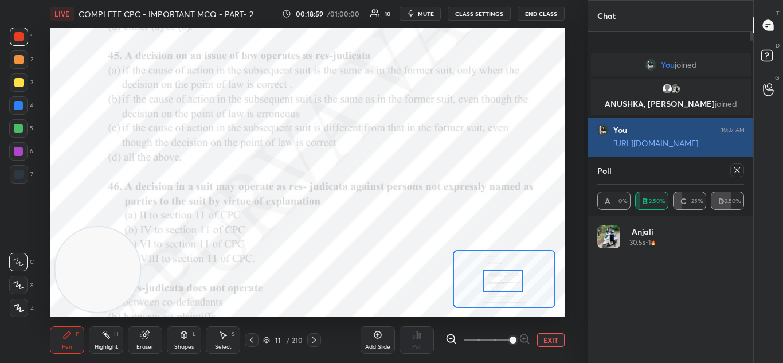
click at [738, 167] on icon at bounding box center [737, 170] width 9 height 9
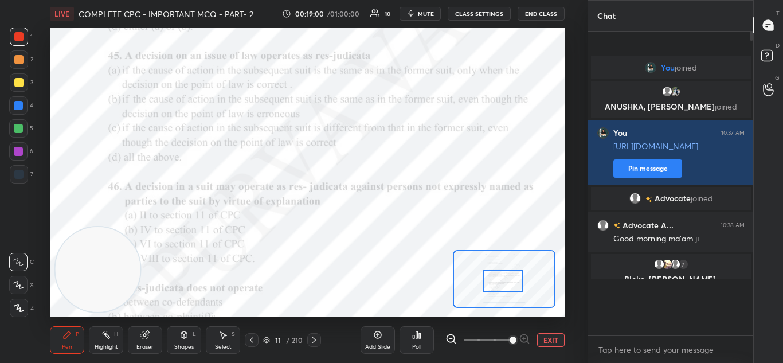
scroll to position [196, 162]
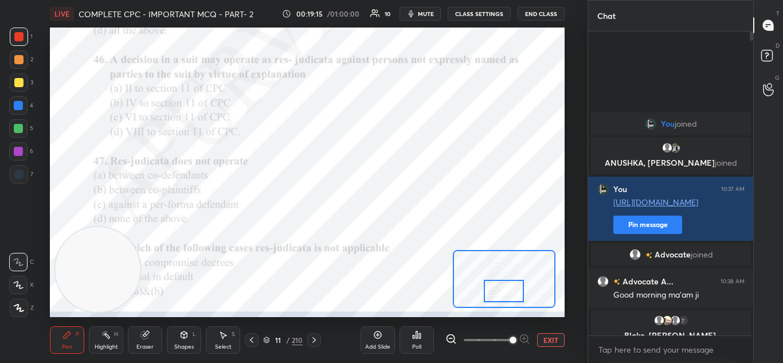
click at [424, 338] on div "Poll" at bounding box center [417, 340] width 34 height 28
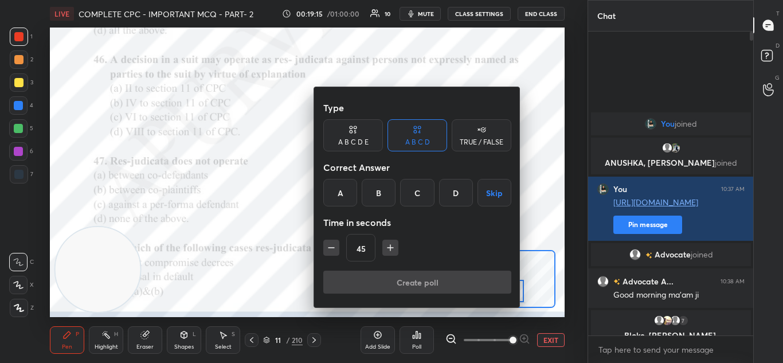
click at [415, 190] on div "C" at bounding box center [417, 193] width 34 height 28
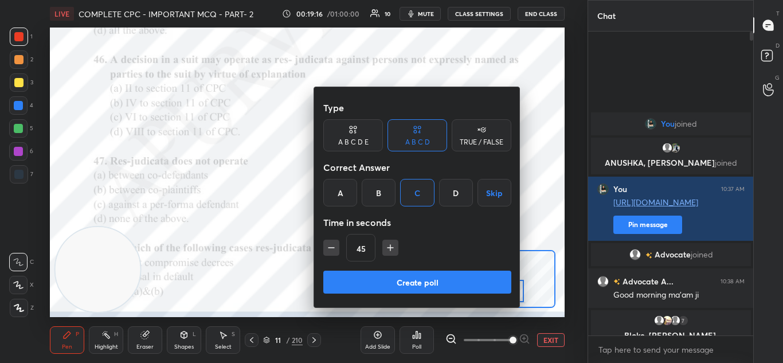
click at [413, 277] on button "Create poll" at bounding box center [417, 282] width 188 height 23
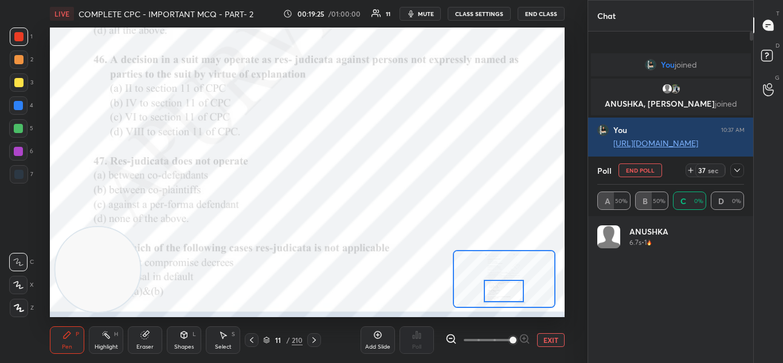
scroll to position [134, 143]
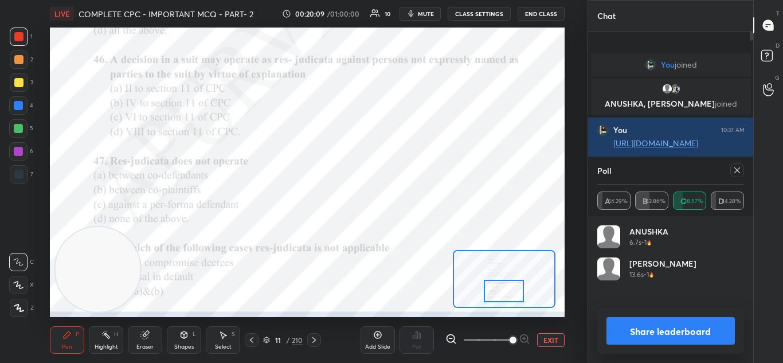
click at [636, 323] on button "Share leaderboard" at bounding box center [671, 331] width 129 height 28
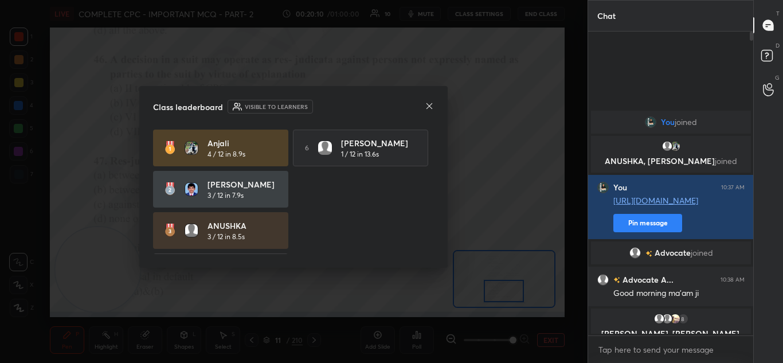
scroll to position [4, 4]
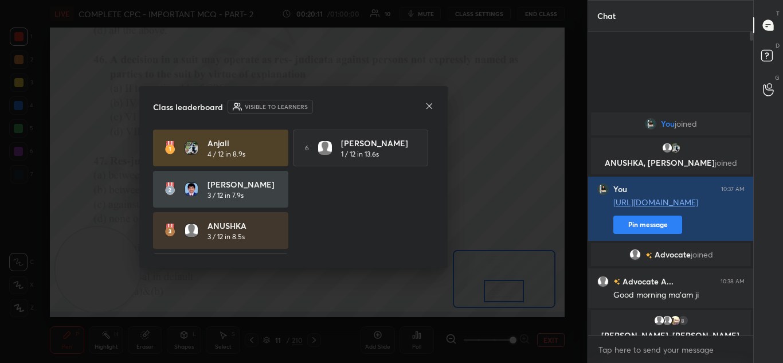
click at [429, 111] on div at bounding box center [429, 107] width 9 height 12
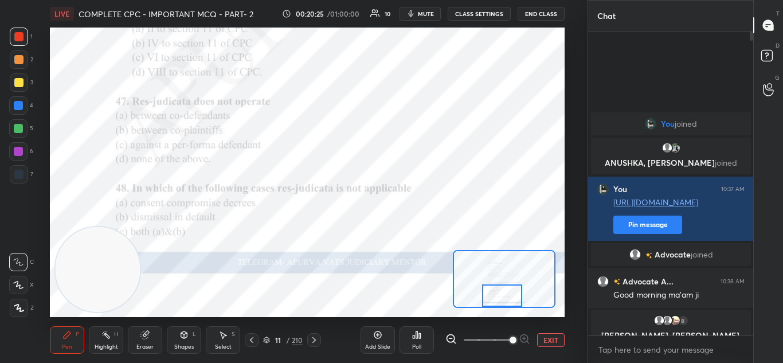
click at [425, 340] on div "Poll" at bounding box center [417, 340] width 34 height 28
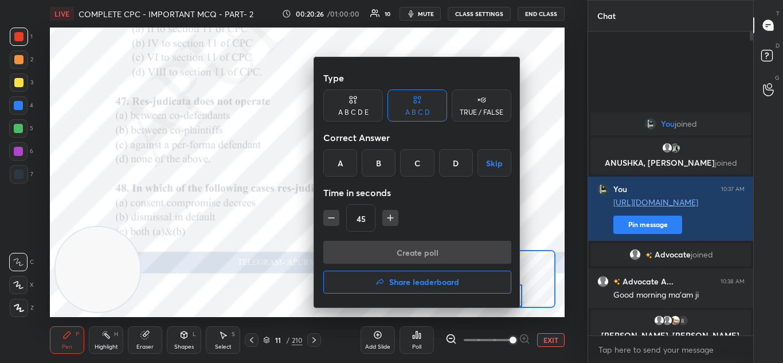
click at [415, 177] on div "Type A B C D E A B C D TRUE / FALSE Correct Answer A B C D Skip Time in seconds…" at bounding box center [417, 154] width 188 height 174
click at [420, 176] on div "C" at bounding box center [417, 163] width 34 height 28
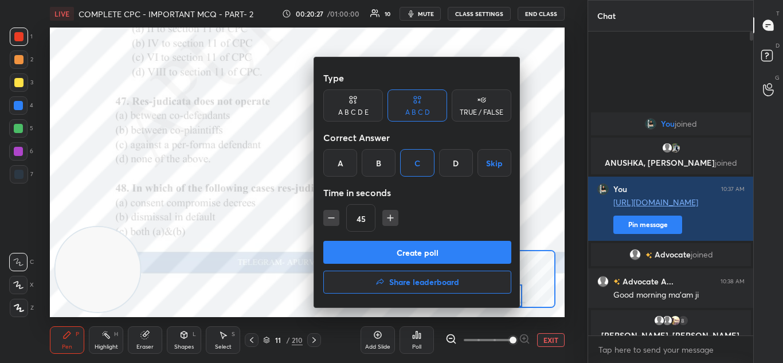
click at [427, 251] on button "Create poll" at bounding box center [417, 252] width 188 height 23
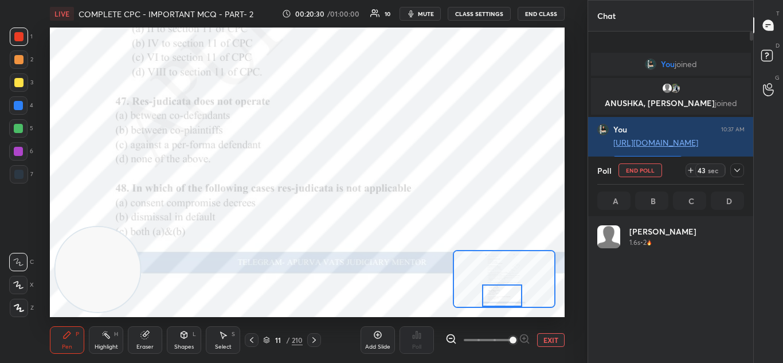
scroll to position [134, 143]
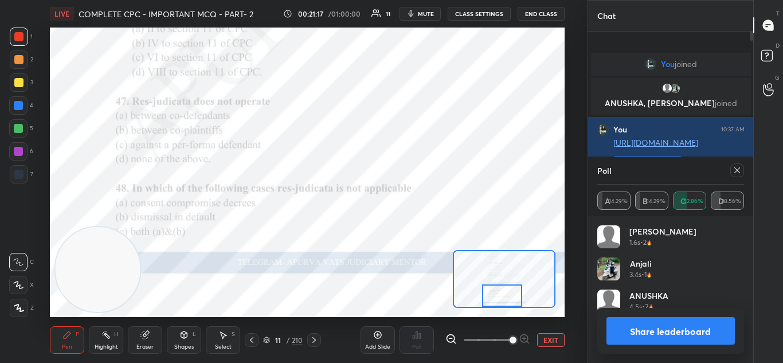
click at [637, 330] on button "Share leaderboard" at bounding box center [671, 331] width 129 height 28
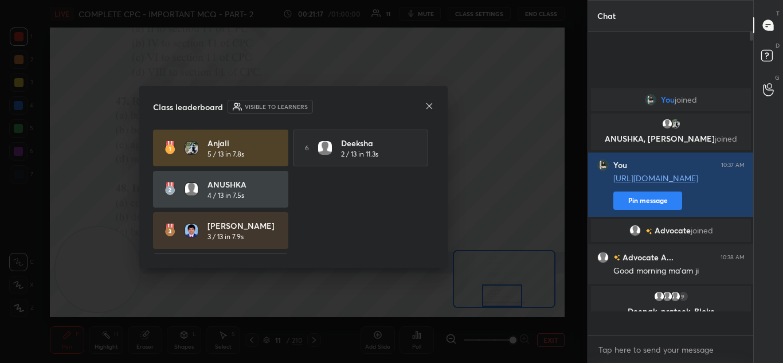
scroll to position [205, 162]
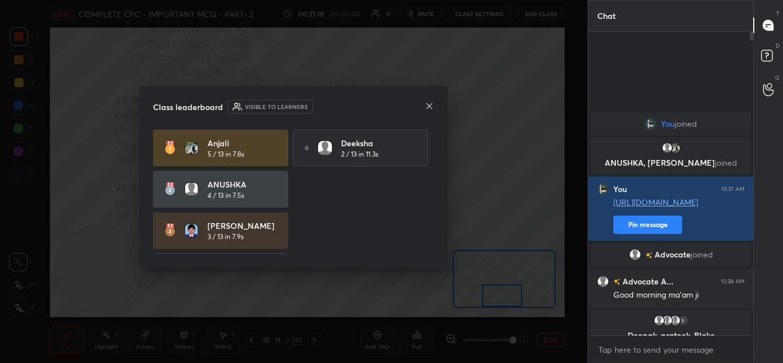
click at [428, 114] on div "Class leaderboard Visible to learners" at bounding box center [293, 107] width 281 height 14
click at [429, 115] on div "Class leaderboard Visible to learners Anjali 5 / 13 in 7.8s 6 Deeksha 2 / 13 in…" at bounding box center [293, 177] width 308 height 182
click at [424, 107] on div "Class leaderboard Visible to learners" at bounding box center [293, 107] width 281 height 14
click at [423, 107] on div "Class leaderboard Visible to learners" at bounding box center [293, 107] width 281 height 14
click at [431, 107] on icon at bounding box center [430, 106] width 6 height 6
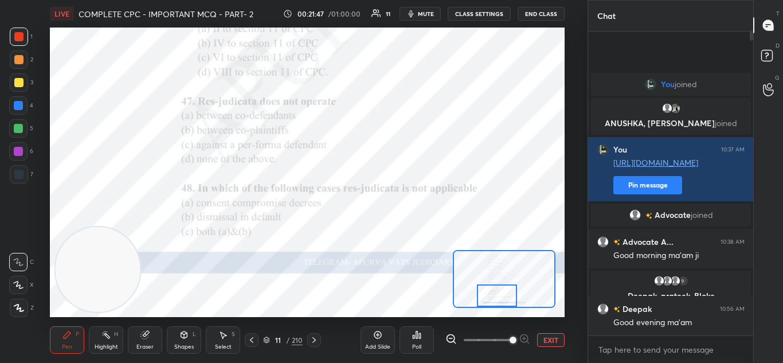
click at [315, 339] on icon at bounding box center [313, 340] width 3 height 6
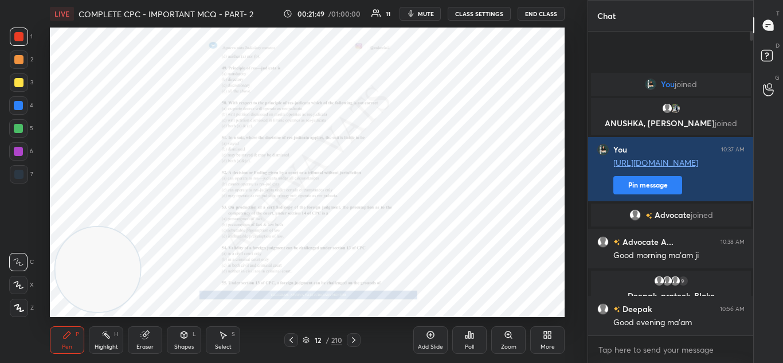
click at [292, 339] on icon at bounding box center [291, 339] width 9 height 9
click at [501, 339] on div "Zoom" at bounding box center [508, 340] width 34 height 28
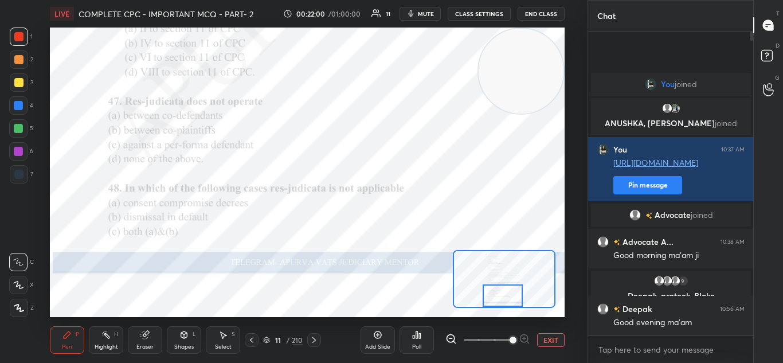
click at [417, 342] on div "Poll" at bounding box center [417, 340] width 34 height 28
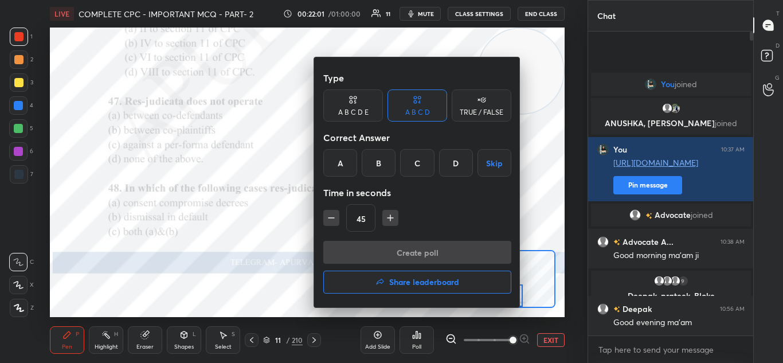
click at [414, 158] on div "C" at bounding box center [417, 163] width 34 height 28
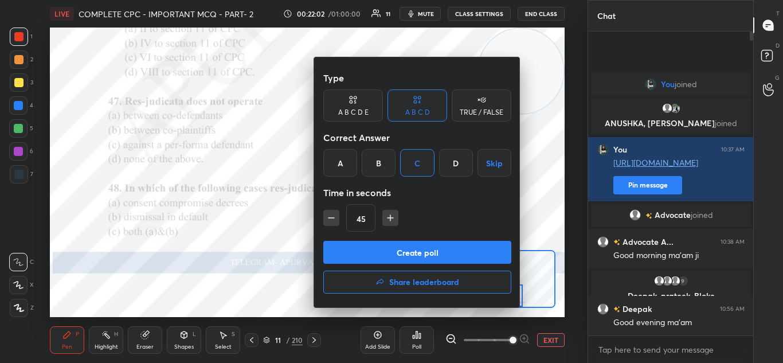
click at [401, 250] on button "Create poll" at bounding box center [417, 252] width 188 height 23
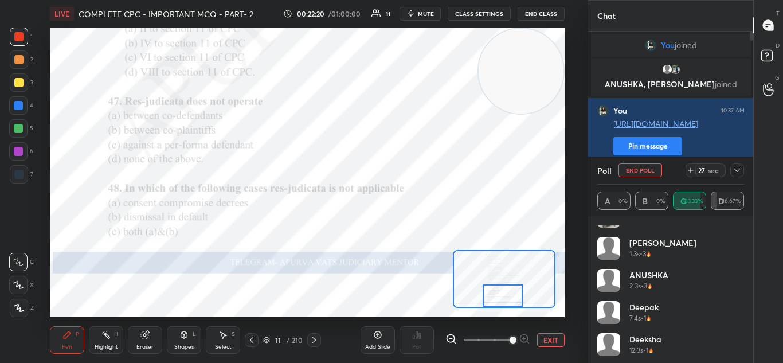
scroll to position [23, 0]
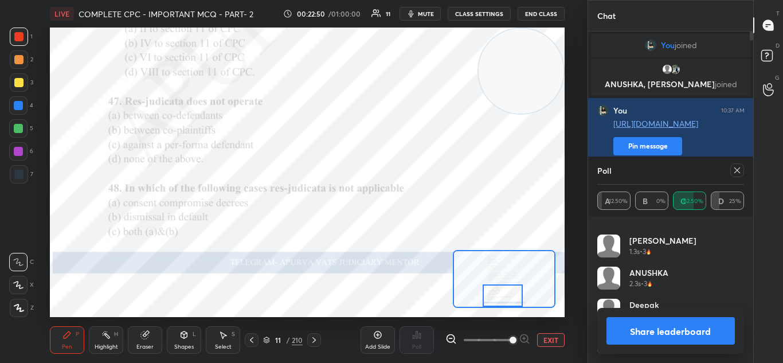
click at [634, 327] on button "Share leaderboard" at bounding box center [671, 331] width 129 height 28
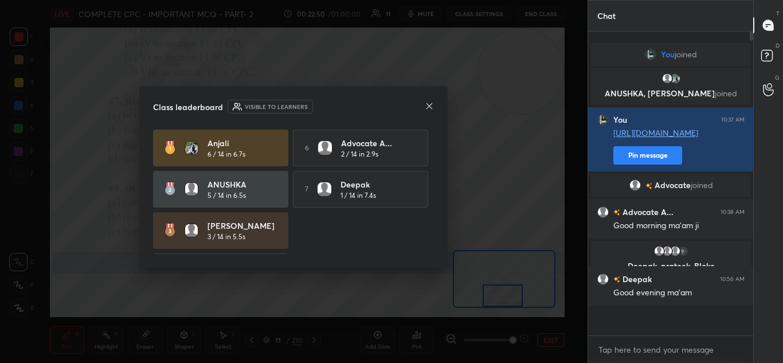
scroll to position [300, 162]
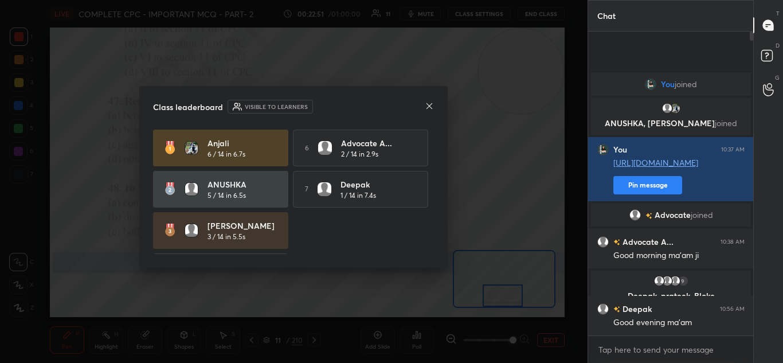
click at [427, 107] on icon at bounding box center [429, 105] width 9 height 9
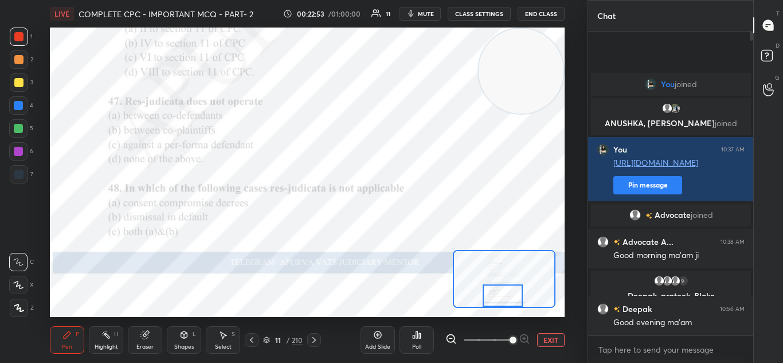
click at [316, 337] on icon at bounding box center [314, 339] width 9 height 9
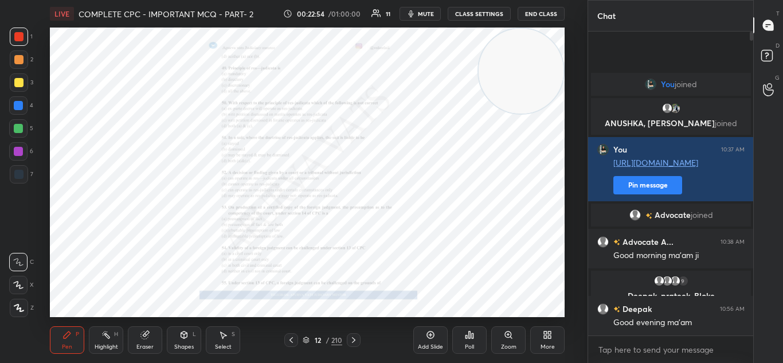
click at [514, 337] on div "Zoom" at bounding box center [508, 340] width 34 height 28
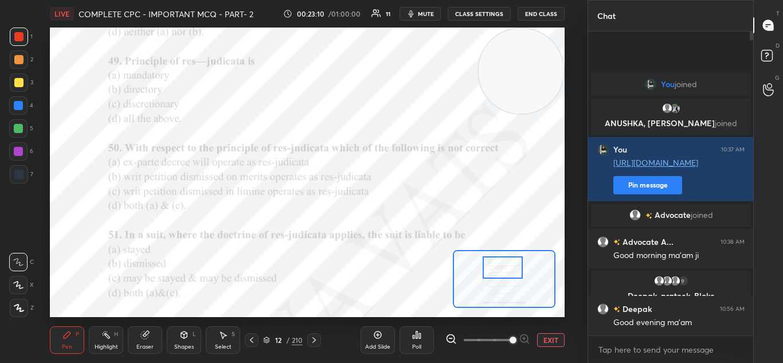
click at [408, 350] on div "Poll" at bounding box center [417, 340] width 34 height 28
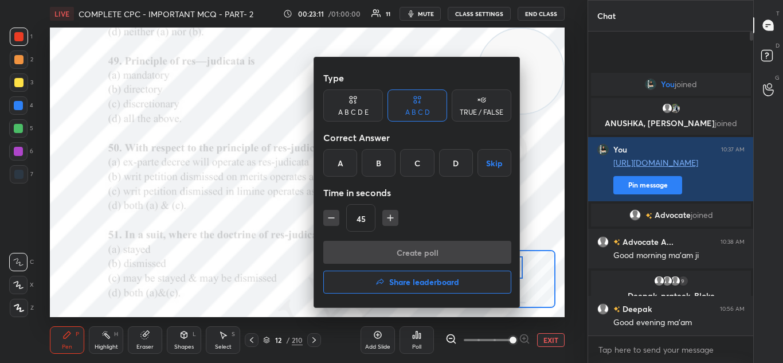
click at [336, 163] on div "A" at bounding box center [340, 163] width 34 height 28
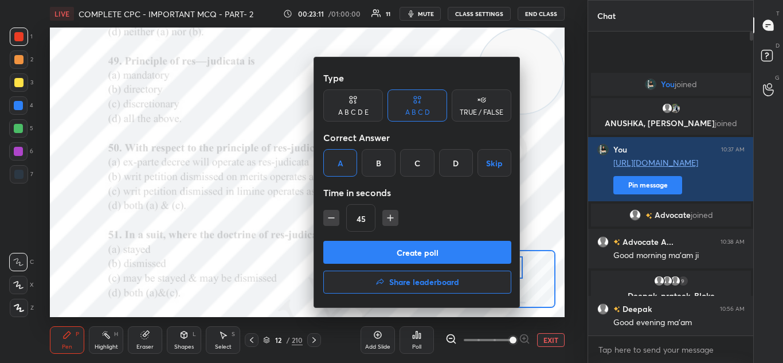
click at [368, 252] on button "Create poll" at bounding box center [417, 252] width 188 height 23
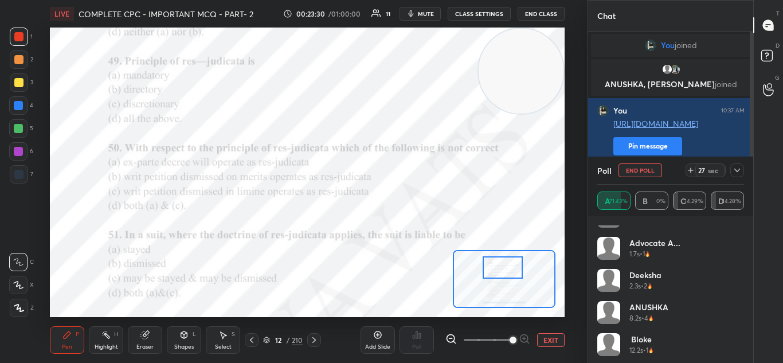
scroll to position [23, 0]
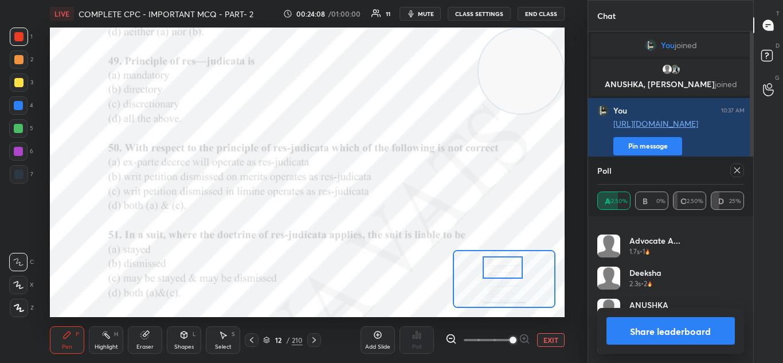
click at [633, 326] on button "Share leaderboard" at bounding box center [671, 331] width 129 height 28
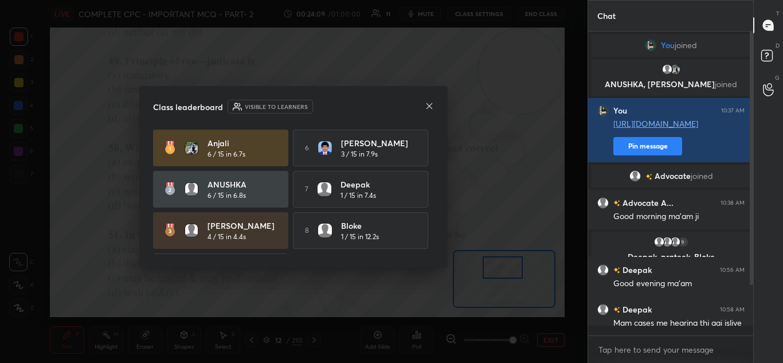
scroll to position [4, 4]
click at [430, 105] on icon at bounding box center [429, 105] width 9 height 9
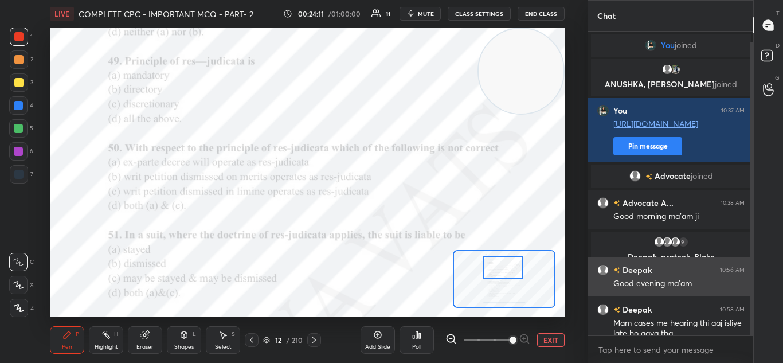
scroll to position [11, 0]
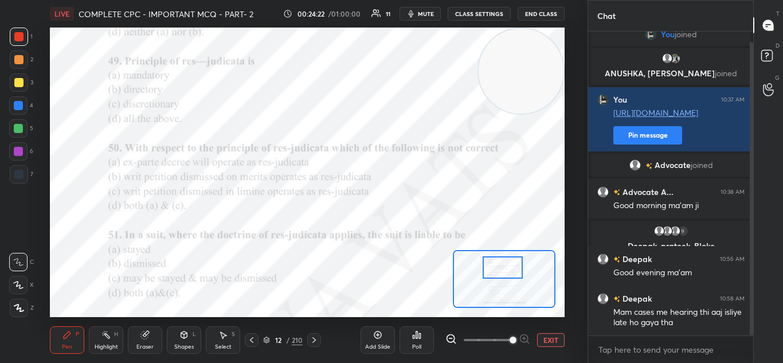
click at [417, 338] on icon at bounding box center [417, 334] width 2 height 7
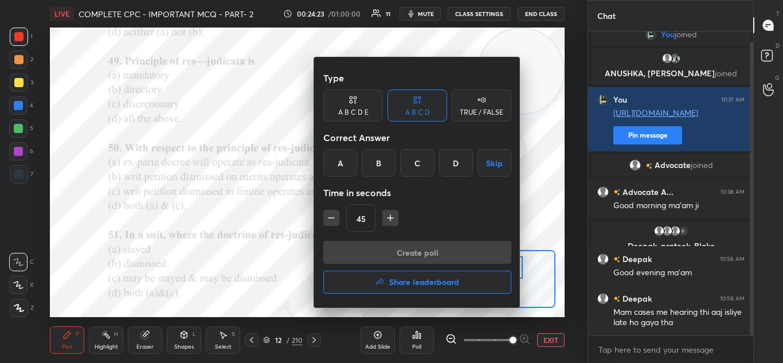
click at [415, 158] on div "C" at bounding box center [417, 163] width 34 height 28
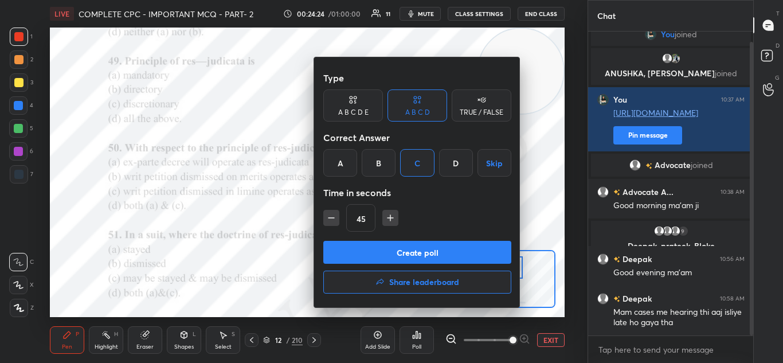
click at [413, 256] on button "Create poll" at bounding box center [417, 252] width 188 height 23
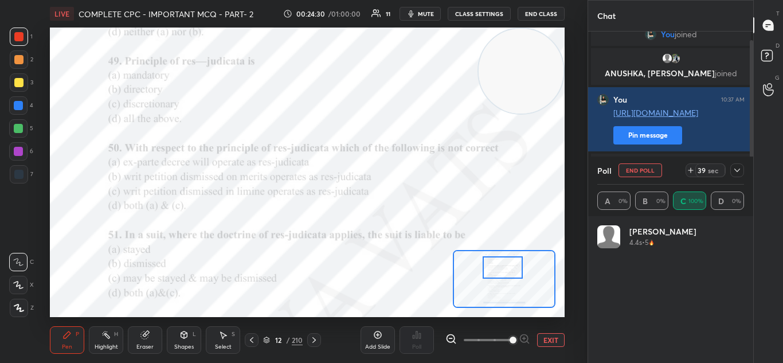
scroll to position [134, 143]
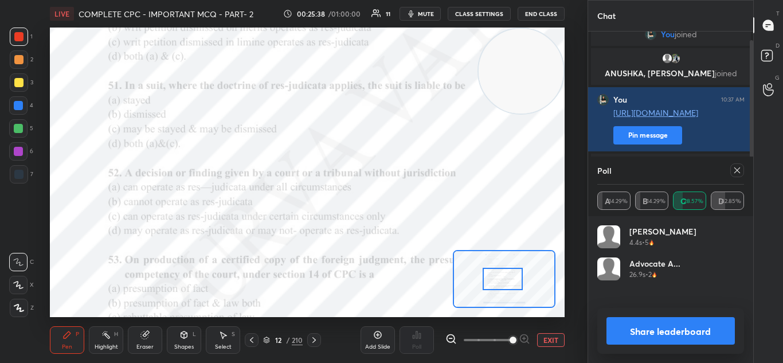
click at [634, 325] on button "Share leaderboard" at bounding box center [671, 331] width 129 height 28
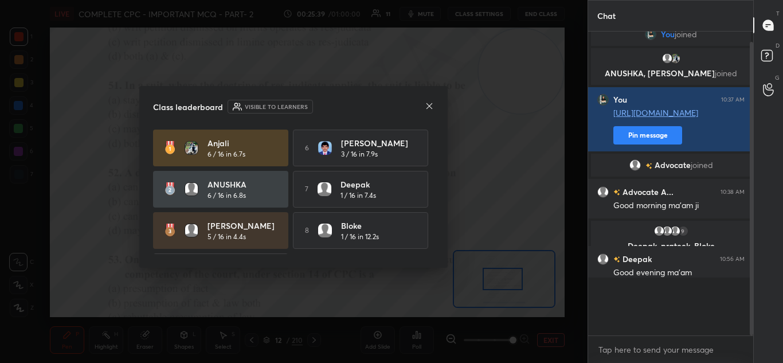
scroll to position [204, 162]
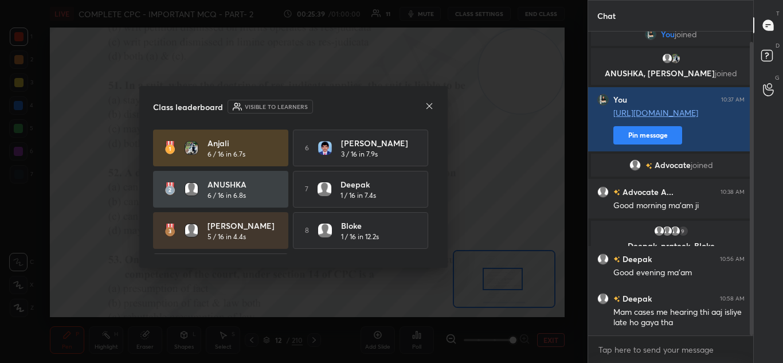
click at [427, 106] on icon at bounding box center [429, 105] width 9 height 9
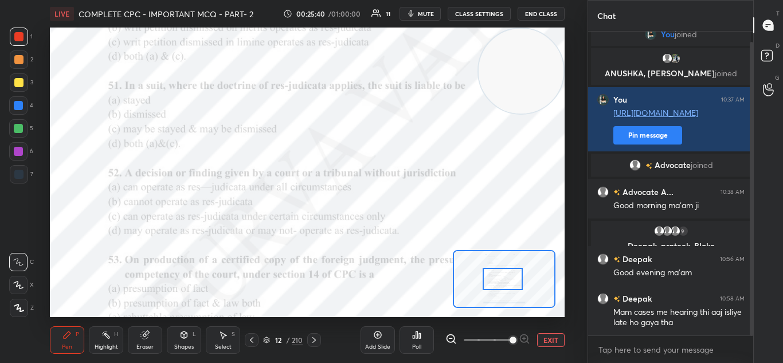
click at [423, 339] on div "Poll" at bounding box center [417, 340] width 34 height 28
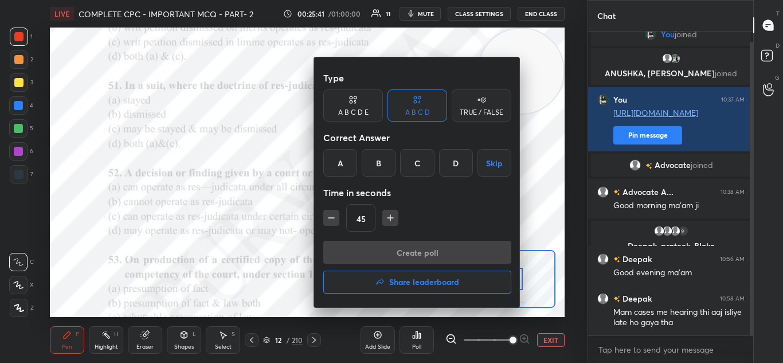
click at [379, 160] on div "B" at bounding box center [379, 163] width 34 height 28
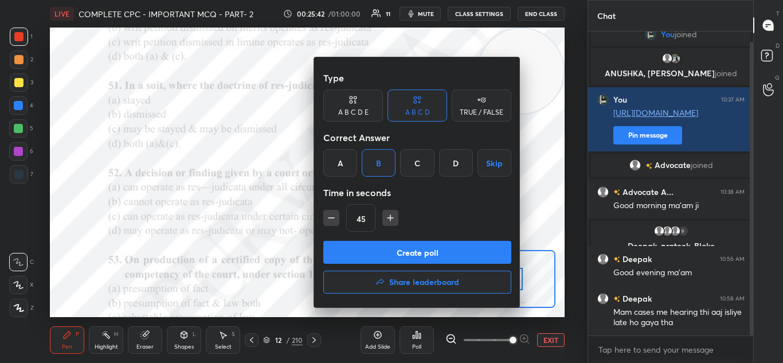
click at [412, 249] on button "Create poll" at bounding box center [417, 252] width 188 height 23
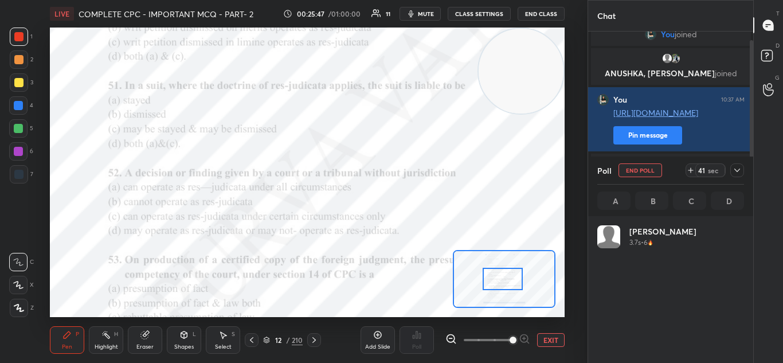
scroll to position [134, 143]
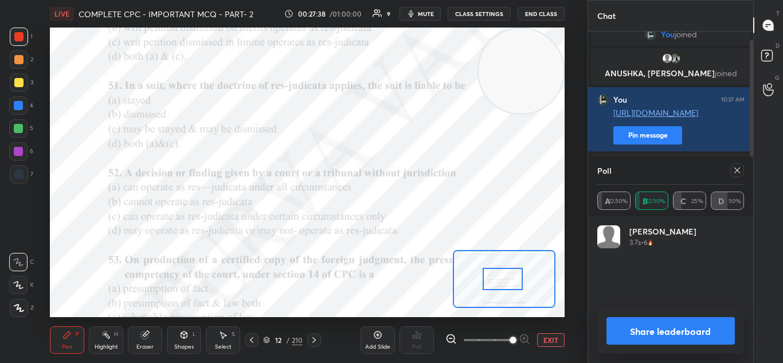
click at [654, 324] on button "Share leaderboard" at bounding box center [671, 331] width 129 height 28
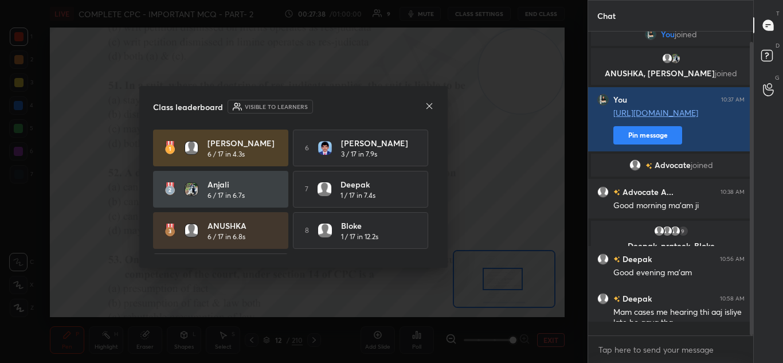
scroll to position [300, 162]
click at [428, 104] on icon at bounding box center [430, 106] width 6 height 6
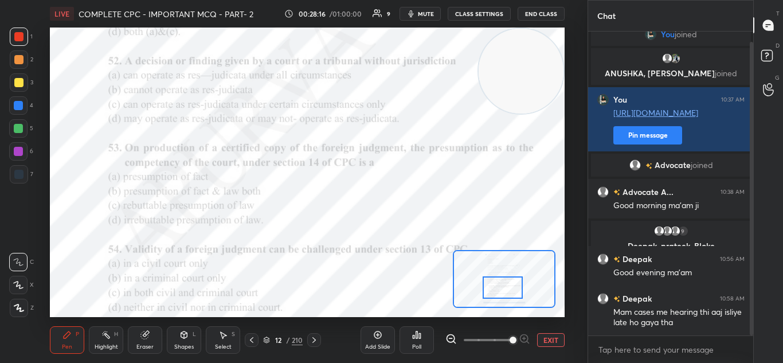
click at [424, 340] on div "Poll" at bounding box center [417, 340] width 34 height 28
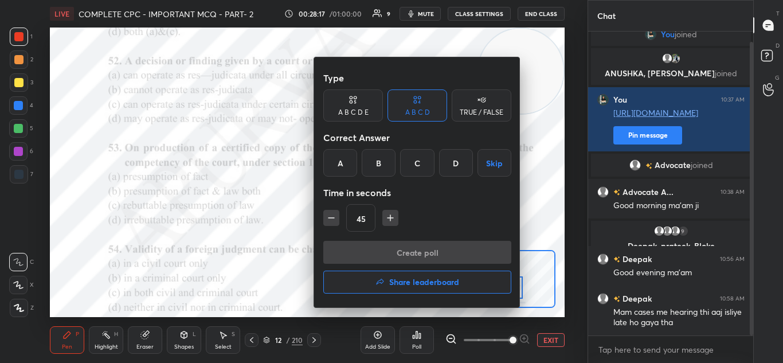
click at [377, 167] on div "B" at bounding box center [379, 163] width 34 height 28
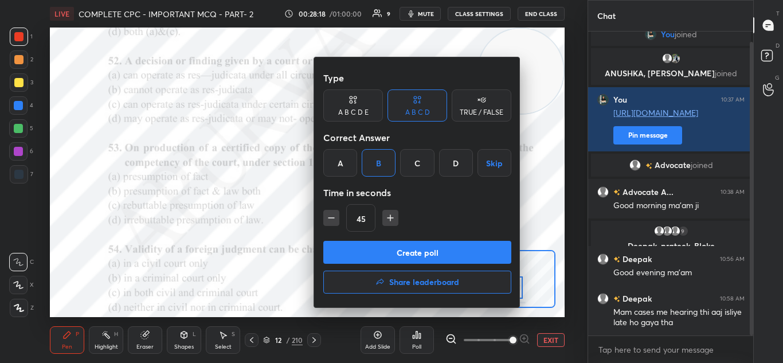
click at [376, 252] on button "Create poll" at bounding box center [417, 252] width 188 height 23
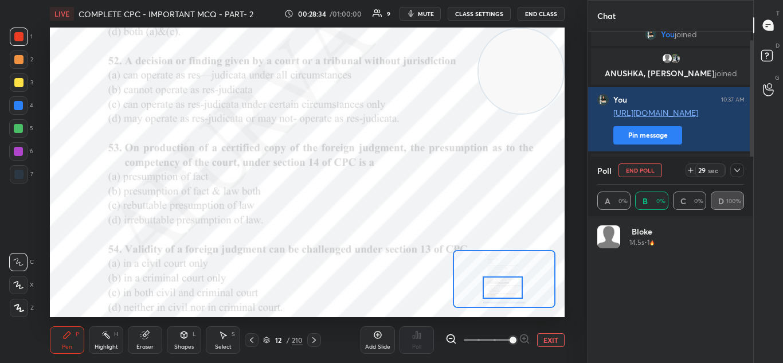
scroll to position [134, 143]
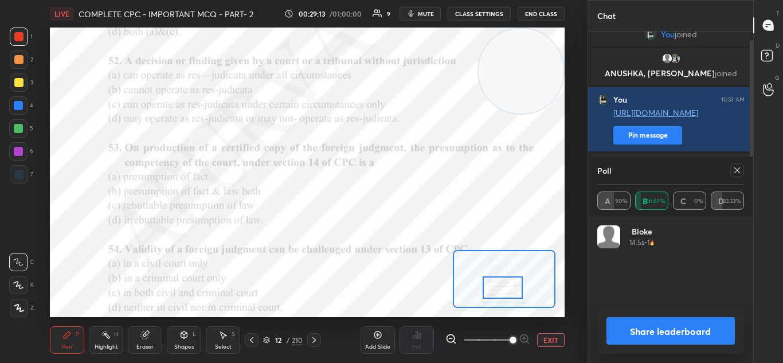
click at [648, 324] on button "Share leaderboard" at bounding box center [671, 331] width 129 height 28
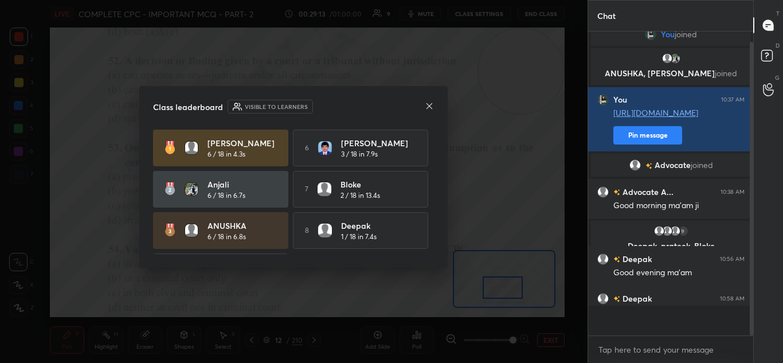
scroll to position [204, 162]
click at [434, 105] on icon at bounding box center [429, 105] width 9 height 9
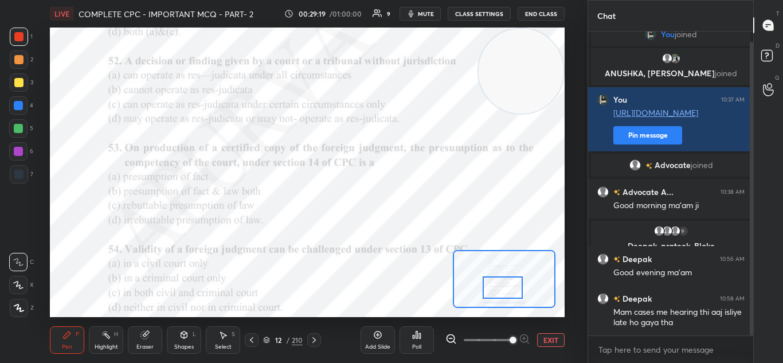
scroll to position [50, 0]
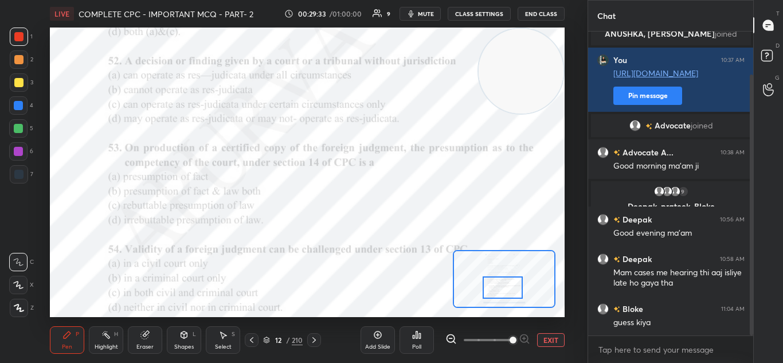
click at [421, 346] on div "Poll" at bounding box center [416, 347] width 9 height 6
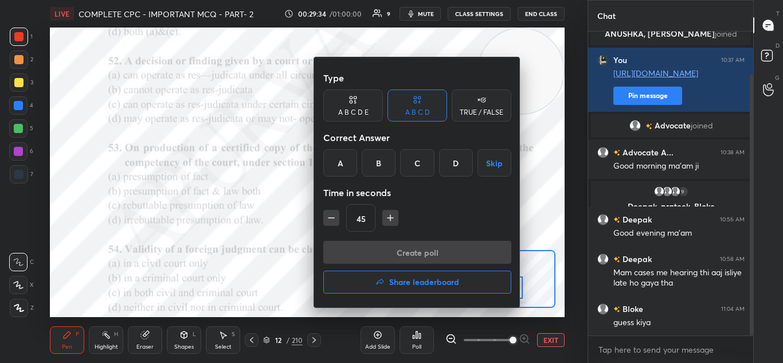
click at [421, 167] on div "C" at bounding box center [417, 163] width 34 height 28
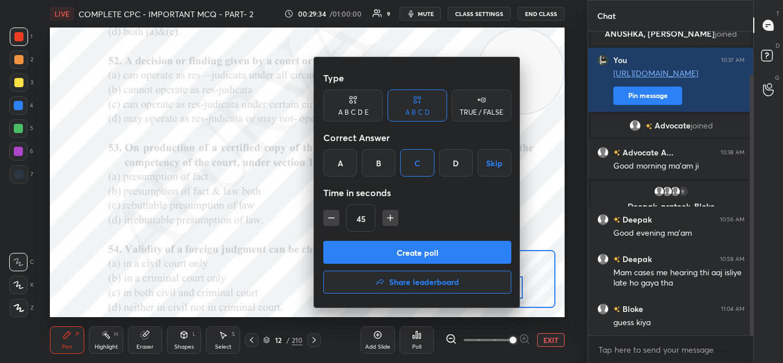
click at [427, 251] on button "Create poll" at bounding box center [417, 252] width 188 height 23
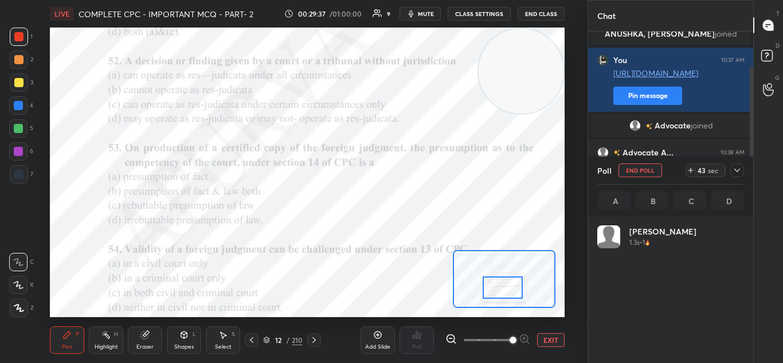
scroll to position [4, 4]
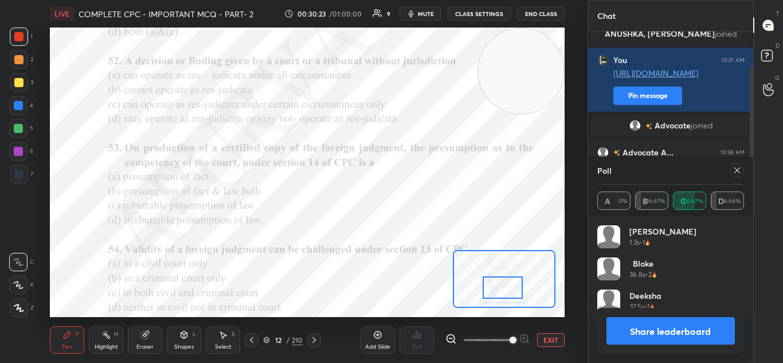
click at [654, 328] on button "Share leaderboard" at bounding box center [671, 331] width 129 height 28
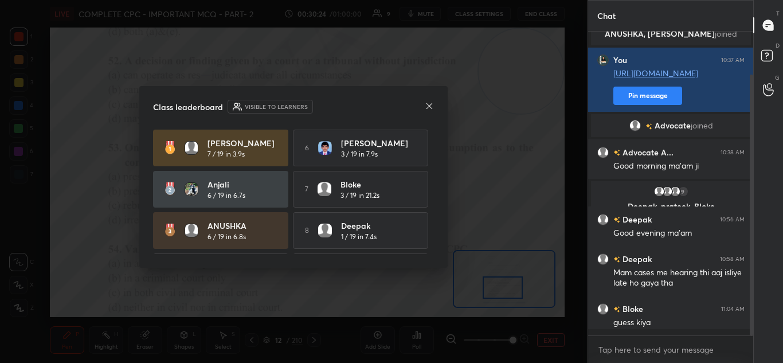
scroll to position [202, 162]
click at [424, 97] on div "Class leaderboard Visible to learners prateek 7 / 19 in 3.9s 6 Punith 3 / 19 in…" at bounding box center [293, 177] width 308 height 182
click at [433, 108] on icon at bounding box center [429, 105] width 9 height 9
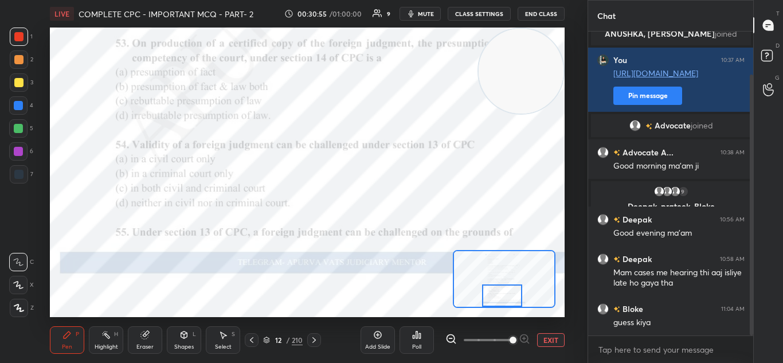
click at [423, 350] on div "Poll" at bounding box center [417, 340] width 34 height 28
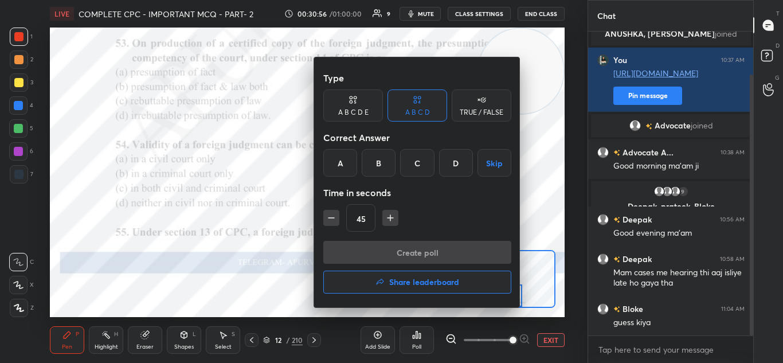
click at [344, 172] on div "A" at bounding box center [340, 163] width 34 height 28
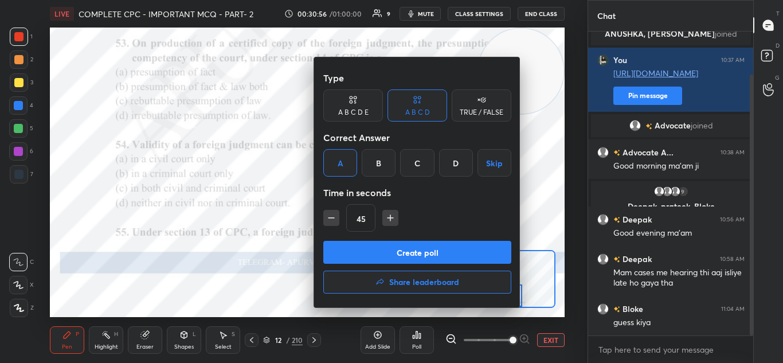
click at [402, 257] on button "Create poll" at bounding box center [417, 252] width 188 height 23
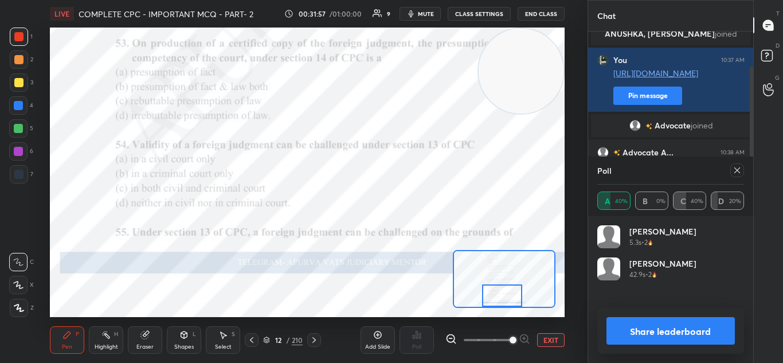
scroll to position [161, 0]
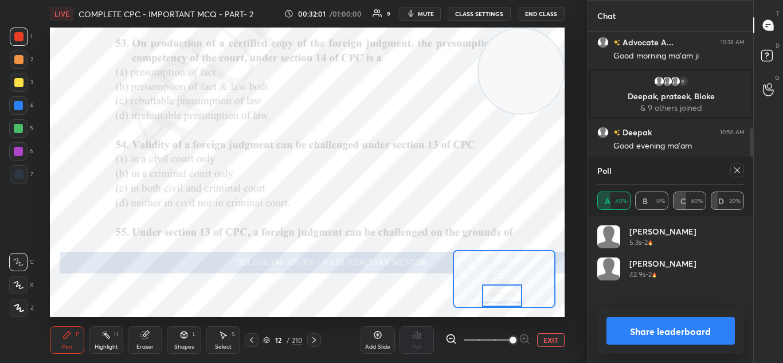
click at [648, 329] on button "Share leaderboard" at bounding box center [671, 331] width 129 height 28
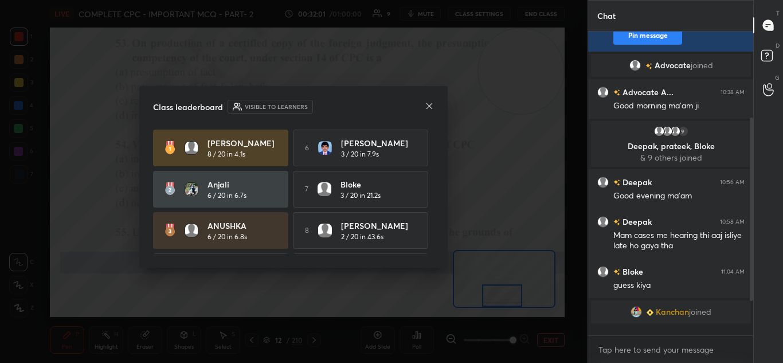
scroll to position [101, 0]
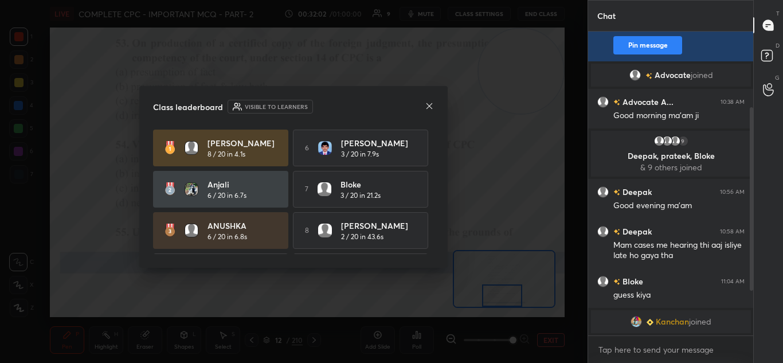
click at [426, 107] on icon at bounding box center [429, 105] width 9 height 9
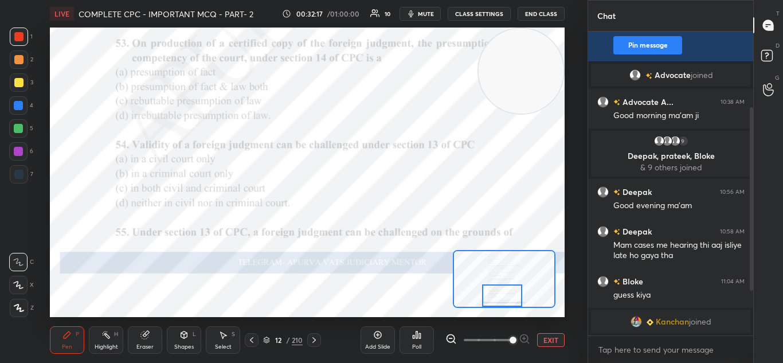
scroll to position [140, 0]
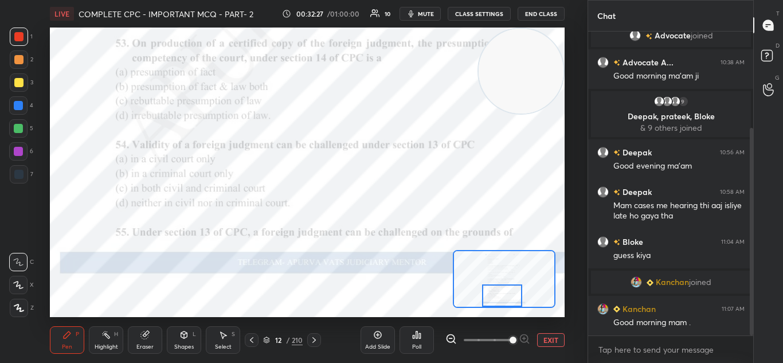
click at [316, 340] on icon at bounding box center [314, 339] width 9 height 9
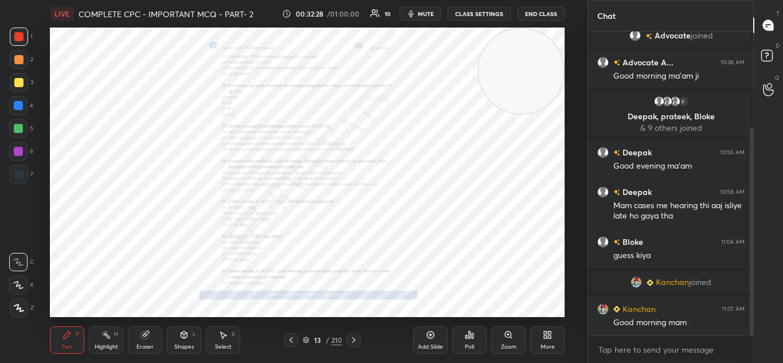
click at [506, 340] on div "Zoom" at bounding box center [508, 340] width 34 height 28
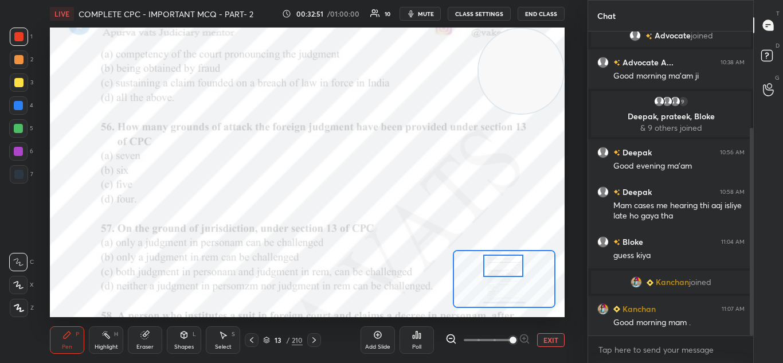
click at [422, 343] on div "Poll" at bounding box center [417, 340] width 34 height 28
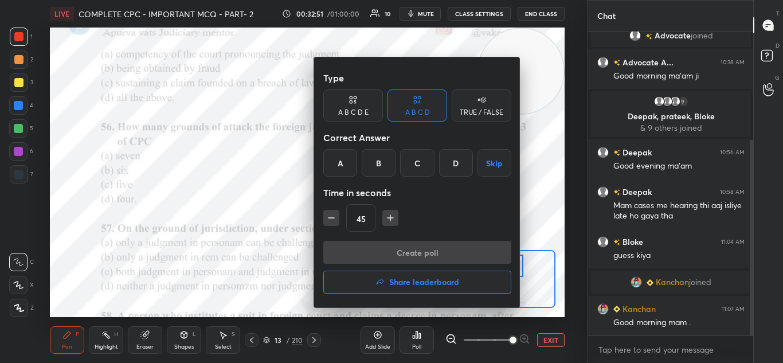
scroll to position [168, 0]
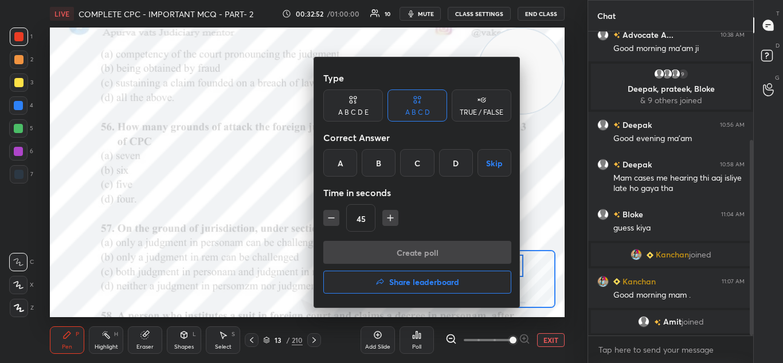
click at [454, 166] on div "D" at bounding box center [456, 163] width 34 height 28
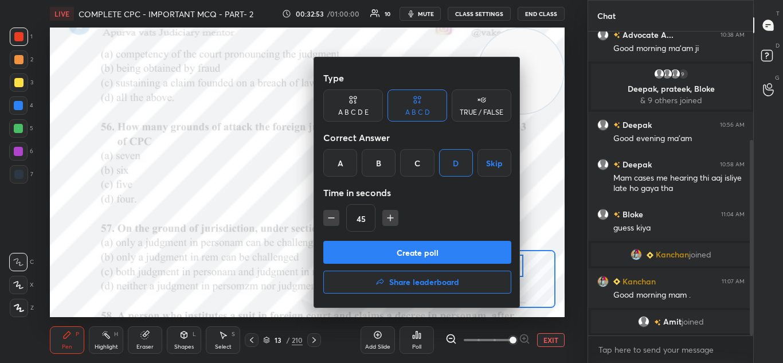
click at [420, 252] on button "Create poll" at bounding box center [417, 252] width 188 height 23
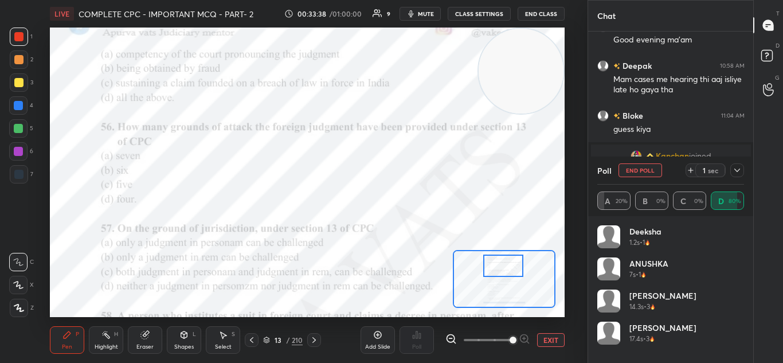
scroll to position [297, 0]
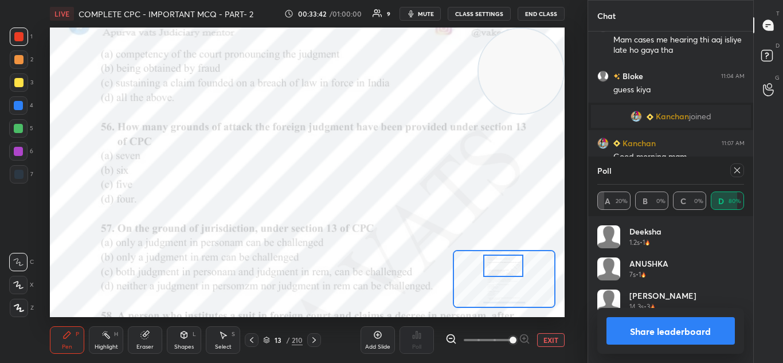
click at [660, 316] on div "Share leaderboard" at bounding box center [670, 331] width 147 height 46
click at [659, 325] on button "Share leaderboard" at bounding box center [671, 331] width 129 height 28
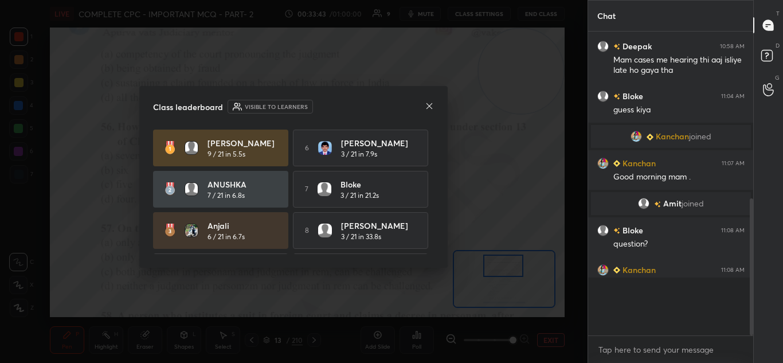
scroll to position [248, 0]
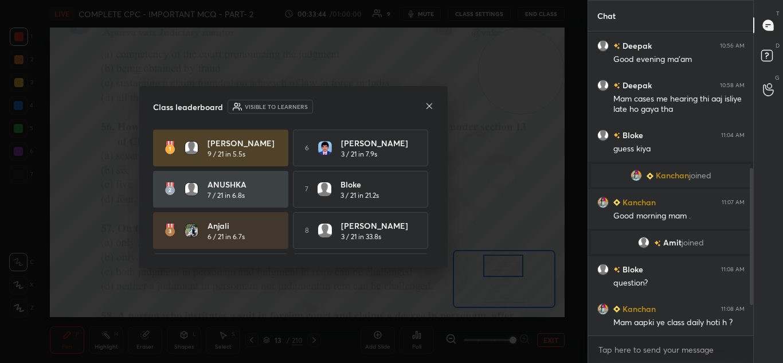
click at [430, 111] on div at bounding box center [429, 107] width 9 height 12
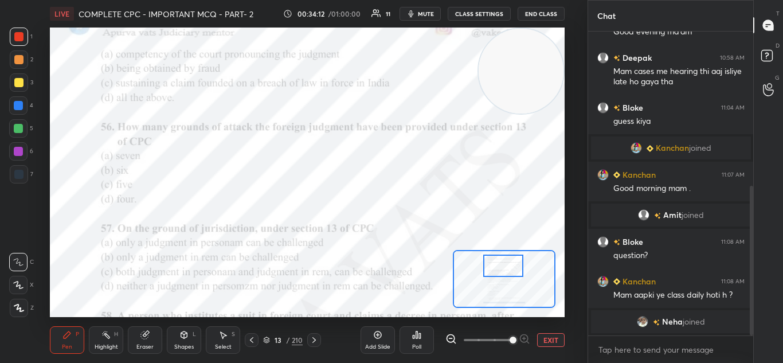
scroll to position [314, 0]
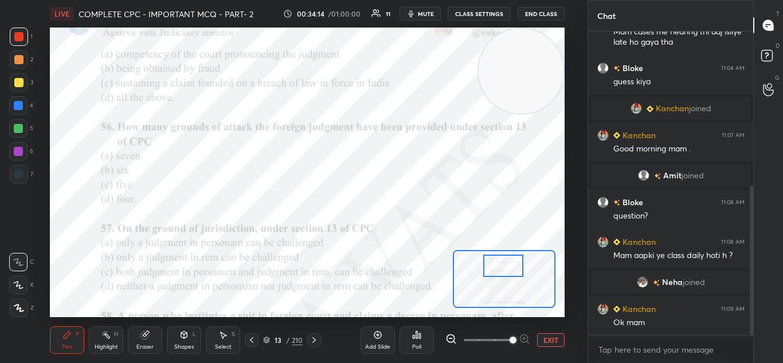
click at [412, 335] on icon at bounding box center [416, 334] width 9 height 9
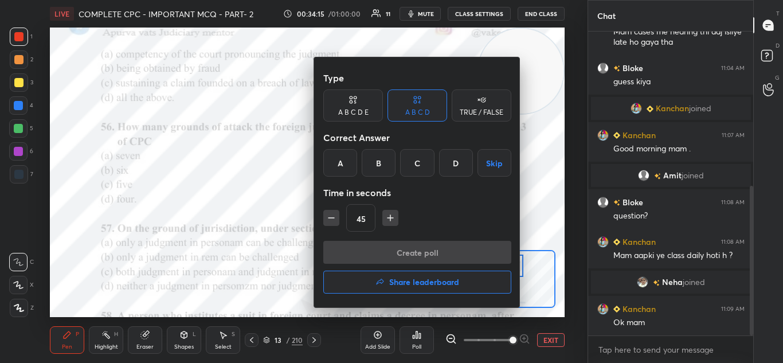
click at [376, 166] on div "B" at bounding box center [379, 163] width 34 height 28
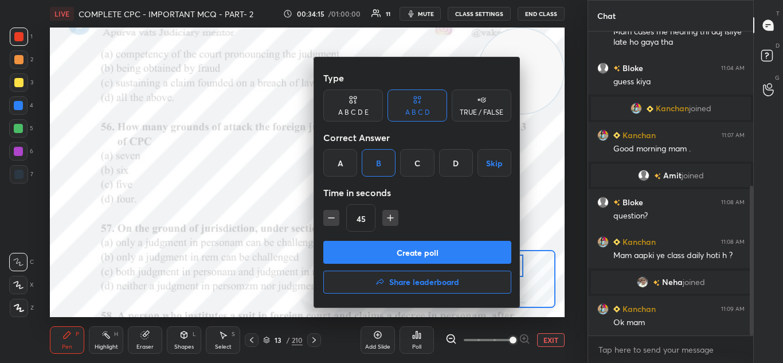
click at [379, 248] on button "Create poll" at bounding box center [417, 252] width 188 height 23
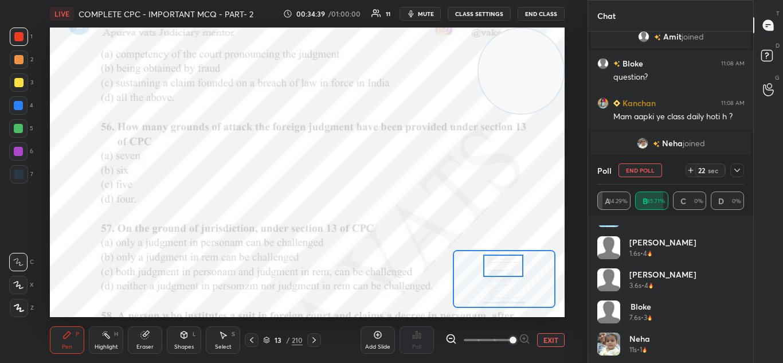
scroll to position [55, 0]
click at [613, 343] on img "grid" at bounding box center [608, 342] width 23 height 23
click at [638, 337] on h4 "Neha" at bounding box center [640, 337] width 21 height 12
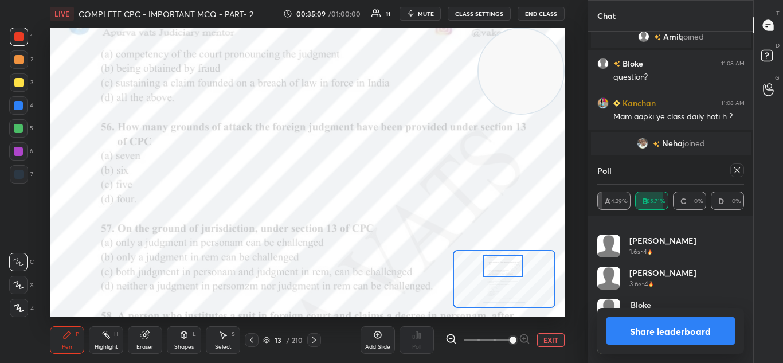
click at [629, 332] on button "Share leaderboard" at bounding box center [671, 331] width 129 height 28
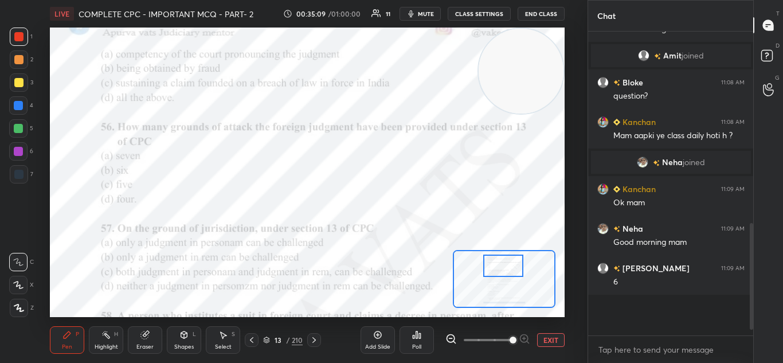
scroll to position [393, 0]
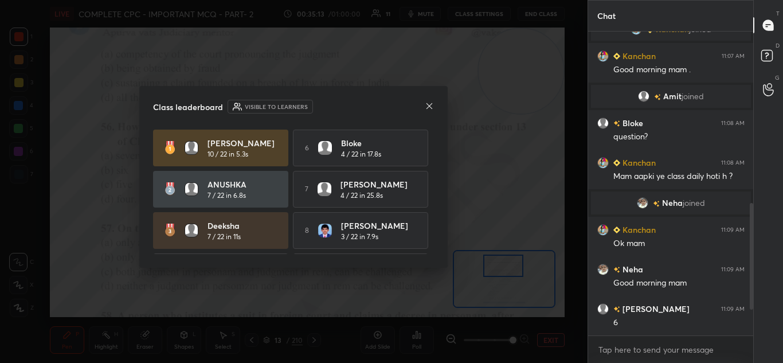
click at [427, 103] on icon at bounding box center [430, 106] width 6 height 6
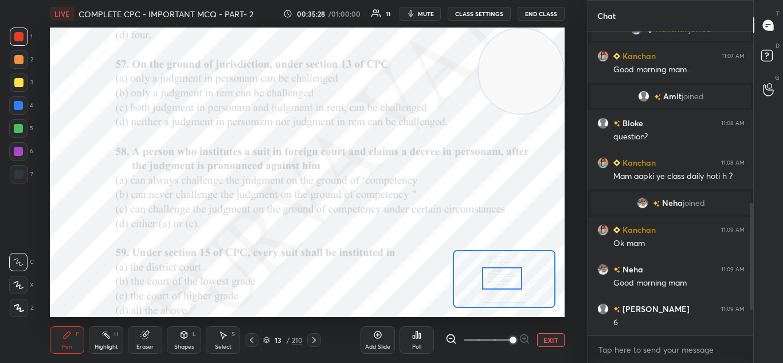
click at [416, 342] on div "Poll" at bounding box center [417, 340] width 34 height 28
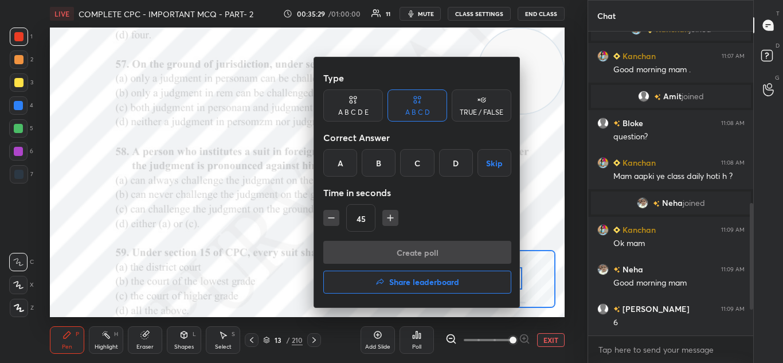
click at [419, 165] on div "C" at bounding box center [417, 163] width 34 height 28
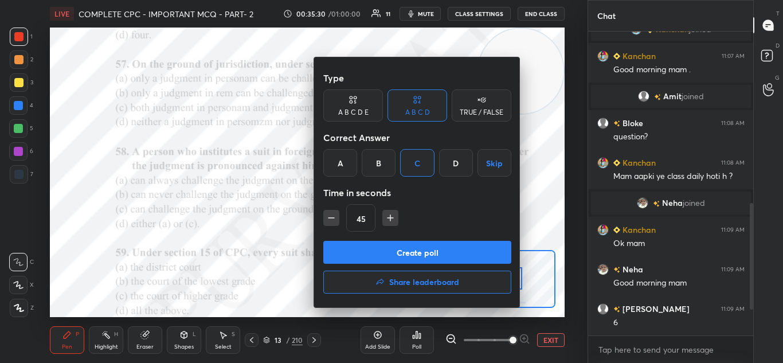
click at [420, 255] on button "Create poll" at bounding box center [417, 252] width 188 height 23
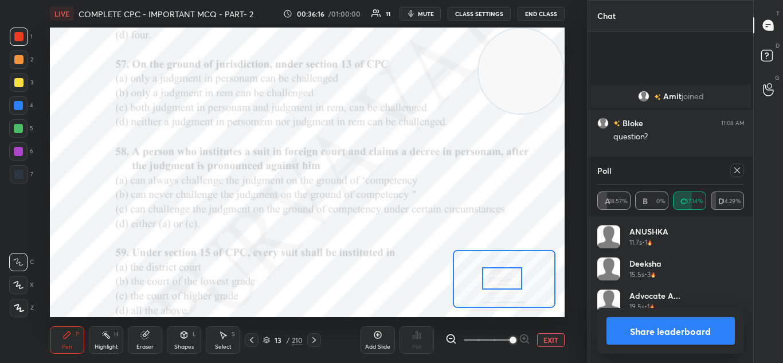
scroll to position [503, 0]
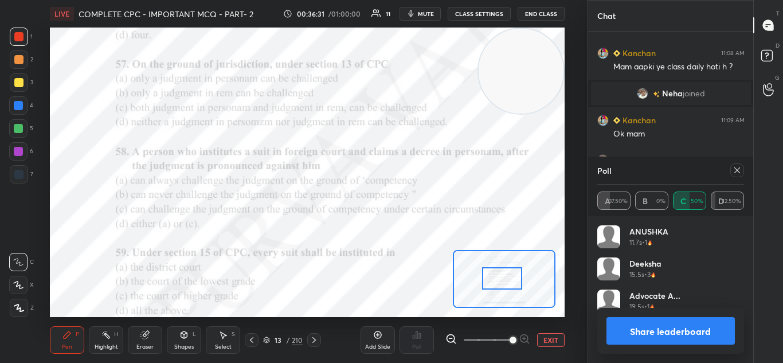
click at [630, 323] on button "Share leaderboard" at bounding box center [671, 331] width 129 height 28
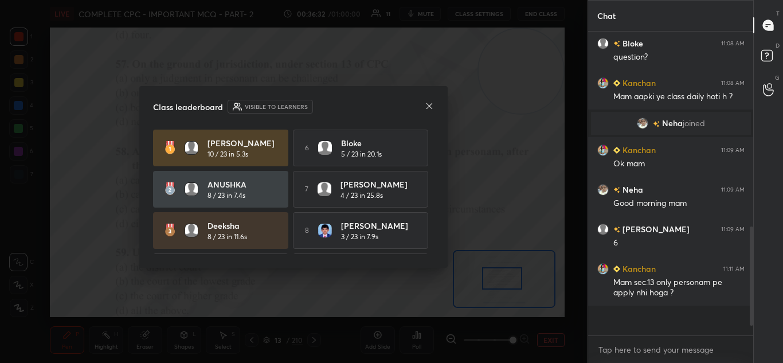
scroll to position [457, 0]
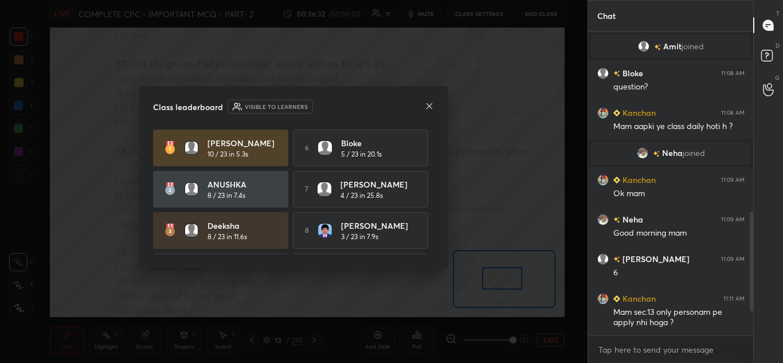
click at [427, 107] on icon at bounding box center [429, 105] width 9 height 9
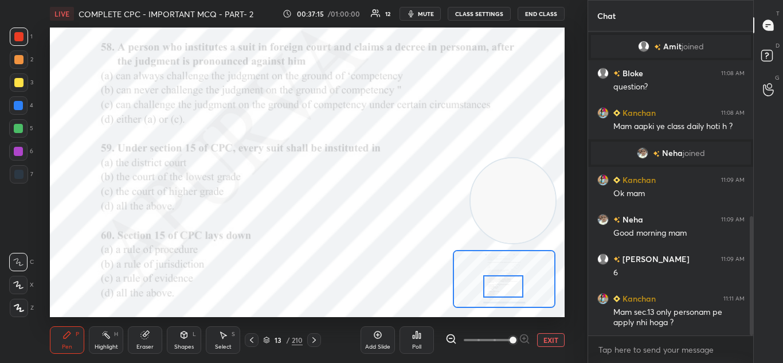
scroll to position [471, 0]
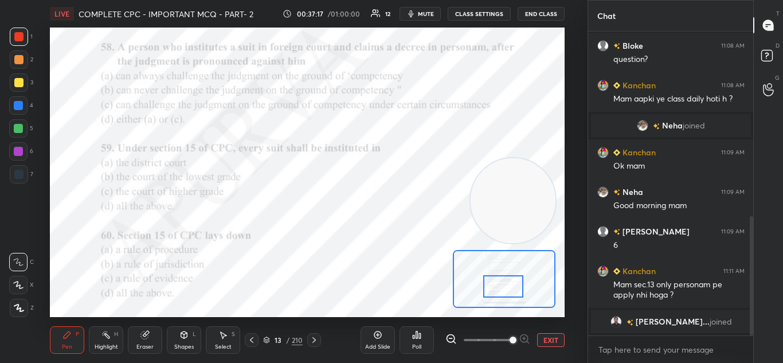
click at [417, 337] on icon at bounding box center [417, 334] width 2 height 7
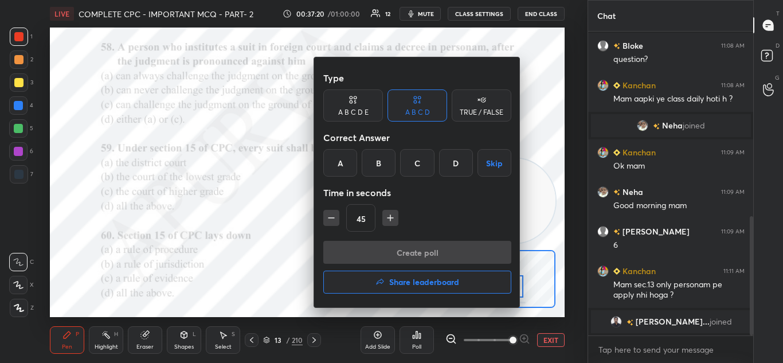
click at [381, 161] on div "B" at bounding box center [379, 163] width 34 height 28
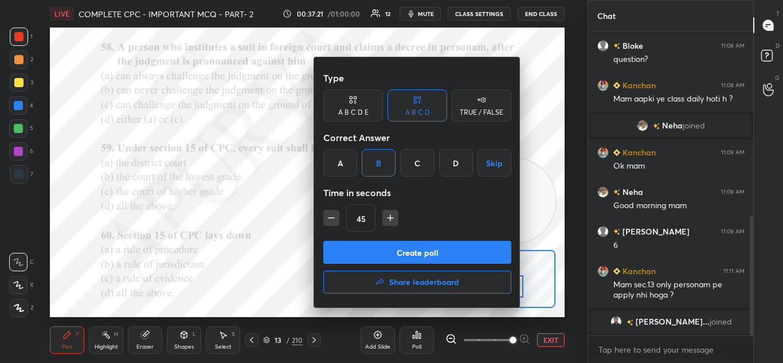
click at [402, 248] on button "Create poll" at bounding box center [417, 252] width 188 height 23
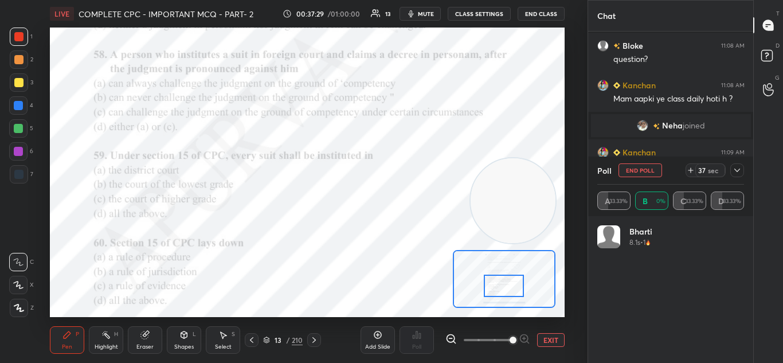
scroll to position [134, 143]
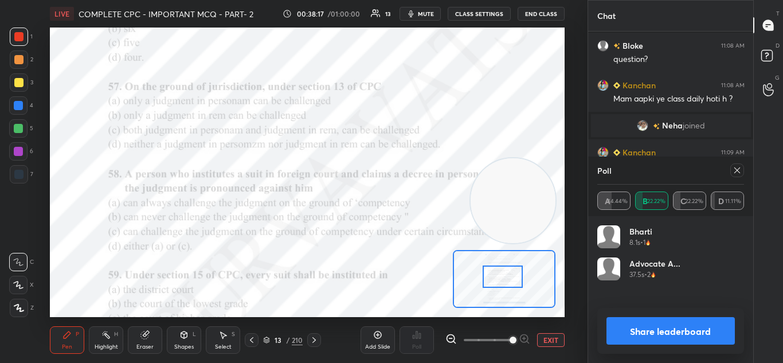
click at [632, 326] on button "Share leaderboard" at bounding box center [671, 331] width 129 height 28
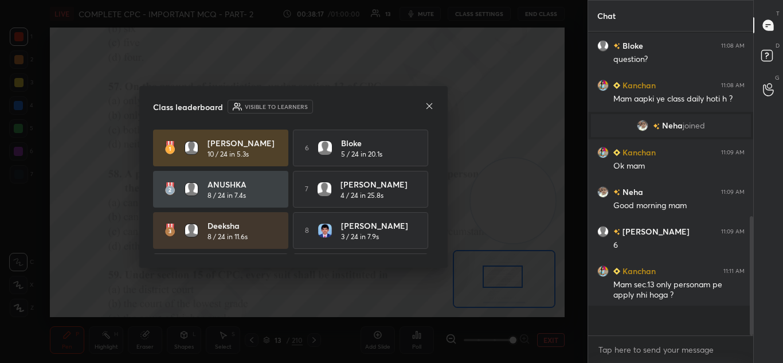
scroll to position [191, 162]
click at [431, 105] on icon at bounding box center [429, 105] width 9 height 9
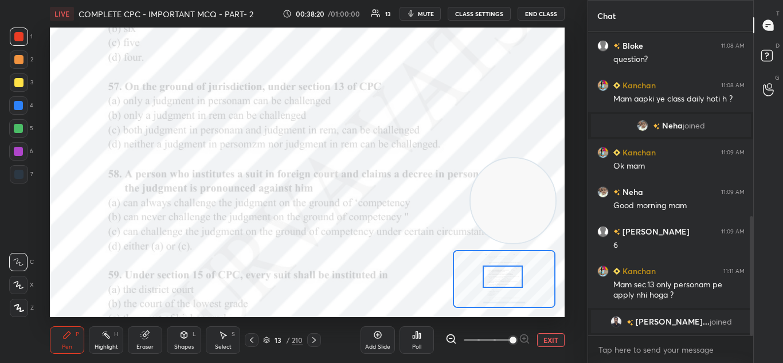
click at [155, 335] on div "Eraser" at bounding box center [145, 340] width 34 height 28
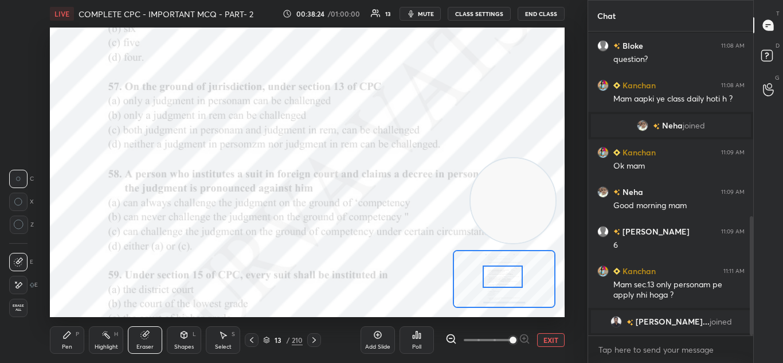
click at [57, 346] on div "Pen P" at bounding box center [67, 340] width 34 height 28
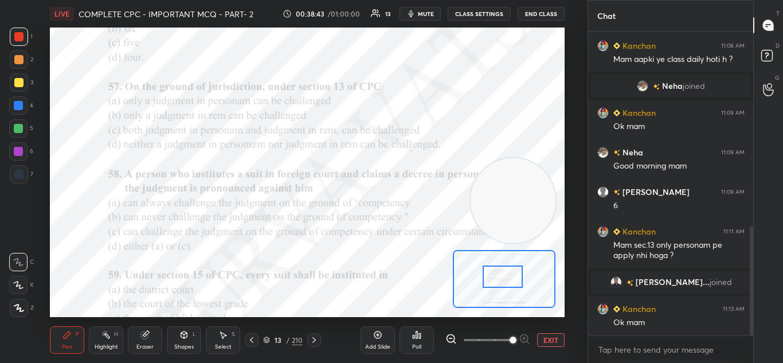
scroll to position [538, 0]
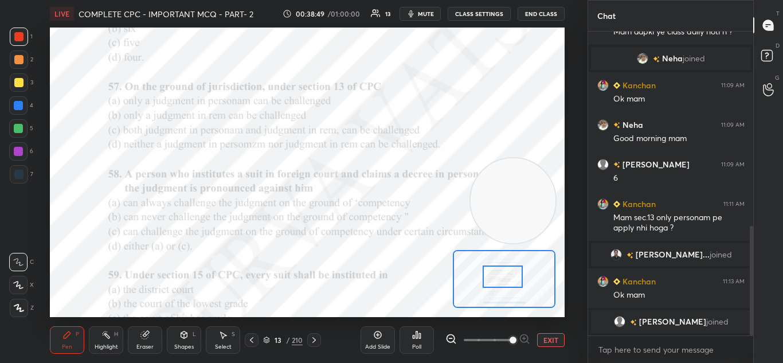
click at [421, 333] on icon at bounding box center [416, 334] width 9 height 9
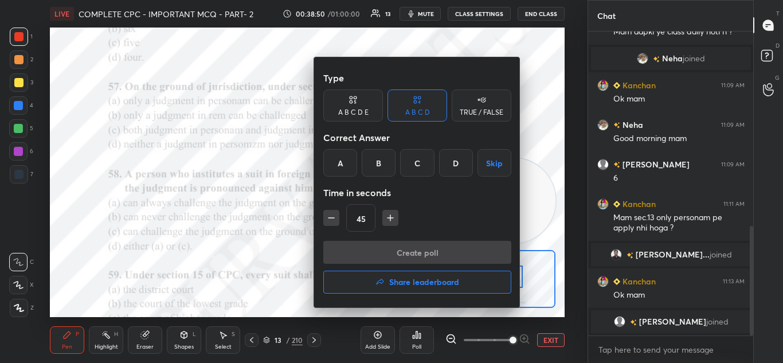
click at [267, 236] on div at bounding box center [391, 181] width 783 height 363
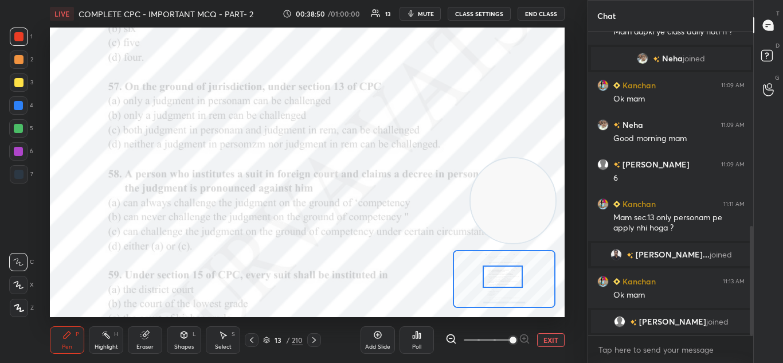
click at [377, 333] on icon at bounding box center [377, 334] width 9 height 9
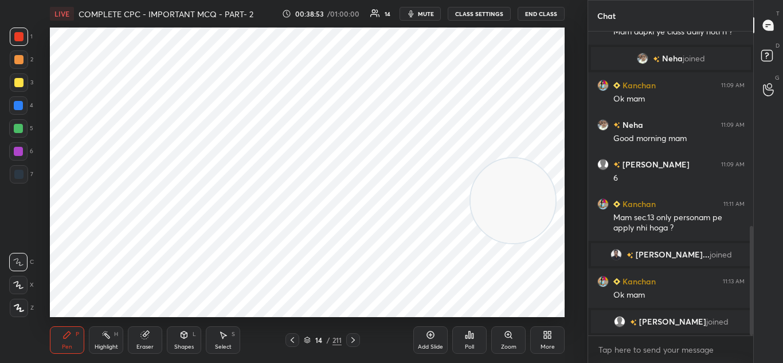
click at [19, 304] on icon at bounding box center [19, 308] width 10 height 8
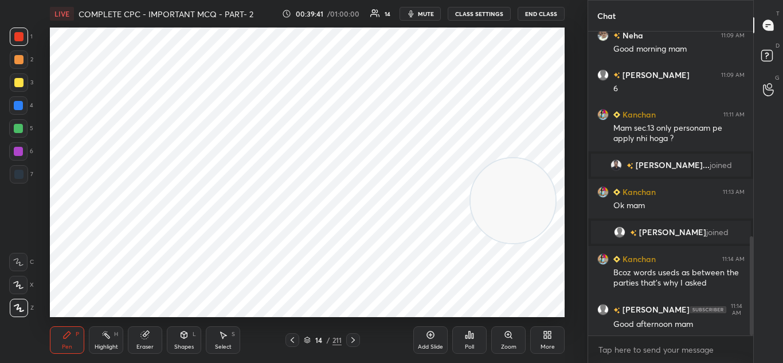
scroll to position [656, 0]
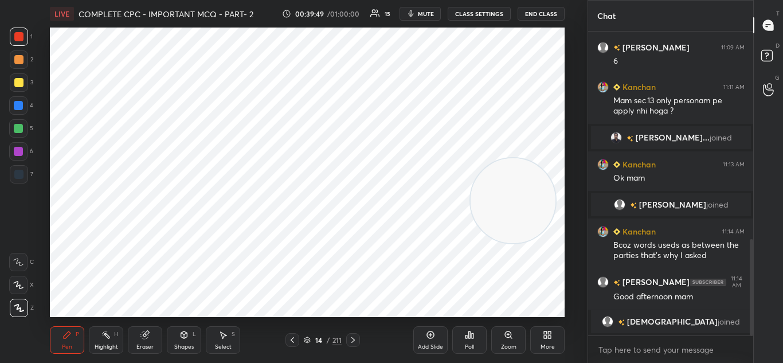
click at [22, 101] on div at bounding box center [18, 105] width 9 height 9
click at [293, 343] on icon at bounding box center [292, 339] width 9 height 9
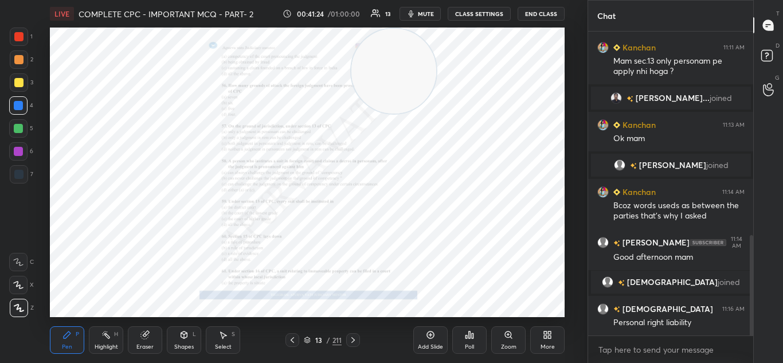
scroll to position [618, 0]
click at [505, 338] on icon at bounding box center [508, 334] width 9 height 9
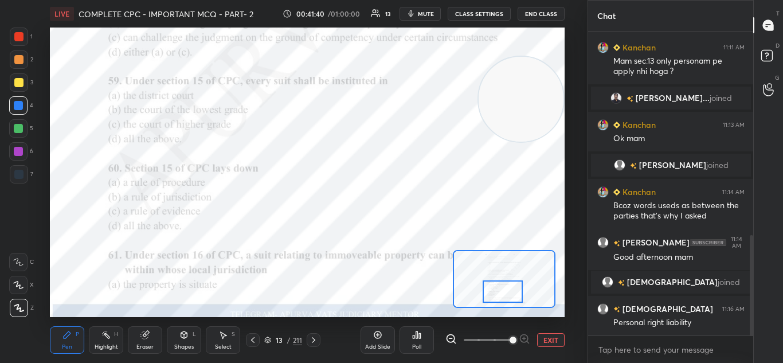
click at [411, 343] on div "Poll" at bounding box center [417, 340] width 34 height 28
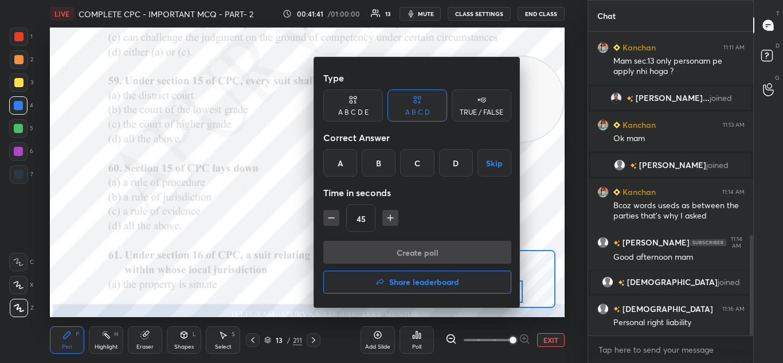
click at [382, 163] on div "B" at bounding box center [379, 163] width 34 height 28
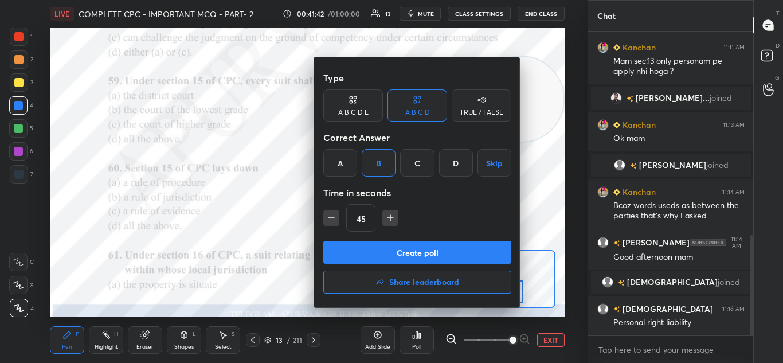
click at [396, 247] on button "Create poll" at bounding box center [417, 252] width 188 height 23
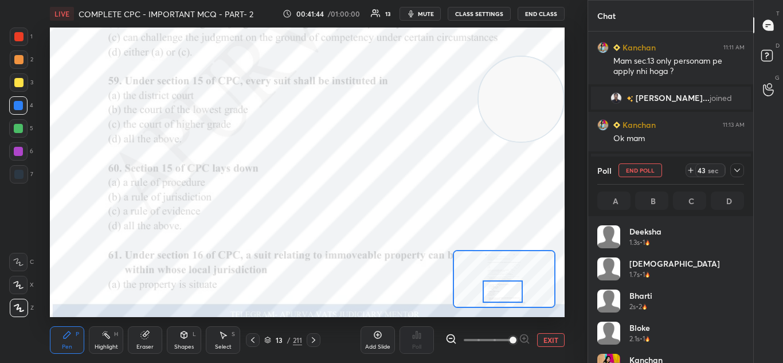
scroll to position [134, 143]
click at [734, 161] on div "Poll End Poll 38 sec" at bounding box center [670, 171] width 147 height 28
click at [735, 171] on icon at bounding box center [737, 170] width 9 height 9
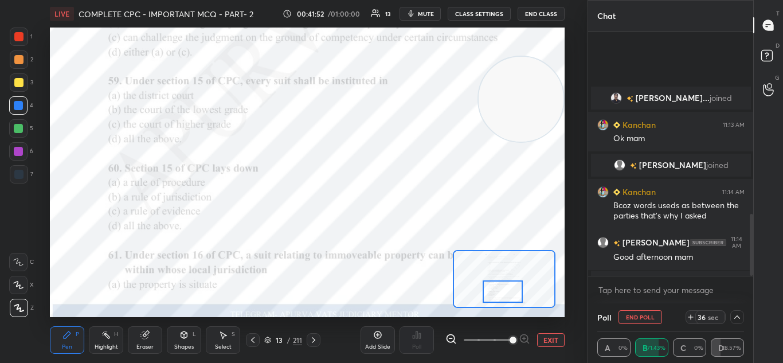
scroll to position [717, 0]
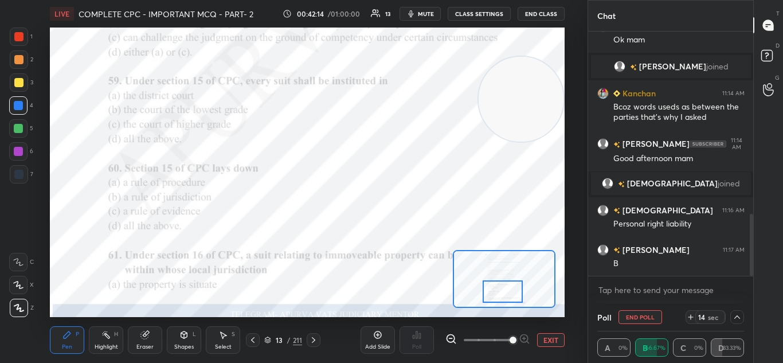
click at [737, 319] on icon at bounding box center [737, 316] width 9 height 9
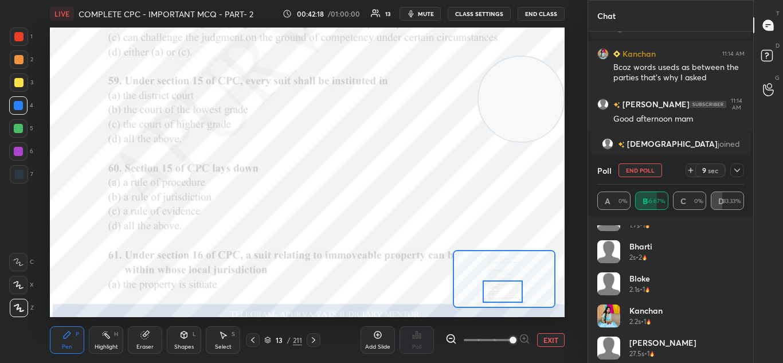
scroll to position [55, 0]
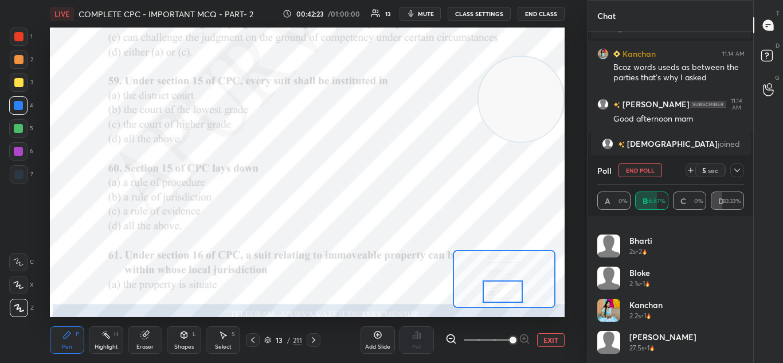
click at [742, 170] on div at bounding box center [737, 170] width 14 height 14
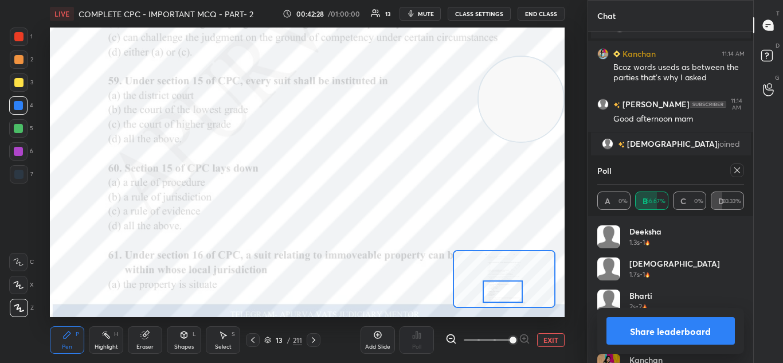
scroll to position [134, 143]
click at [10, 266] on div at bounding box center [18, 262] width 18 height 18
click at [650, 330] on button "Share leaderboard" at bounding box center [671, 331] width 129 height 28
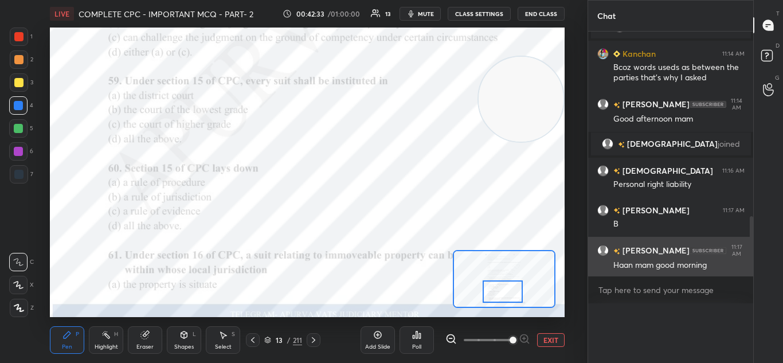
scroll to position [0, 0]
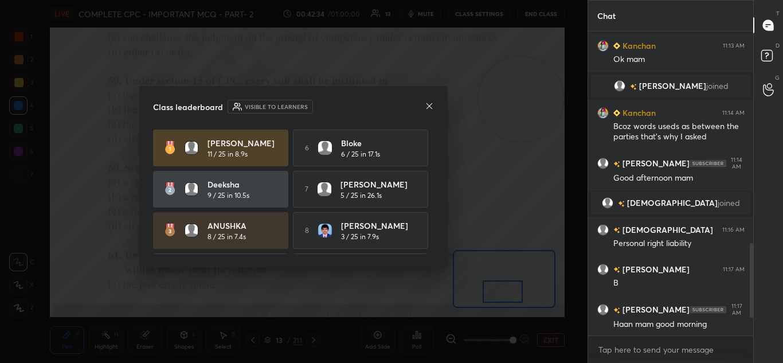
click at [428, 107] on icon at bounding box center [429, 105] width 9 height 9
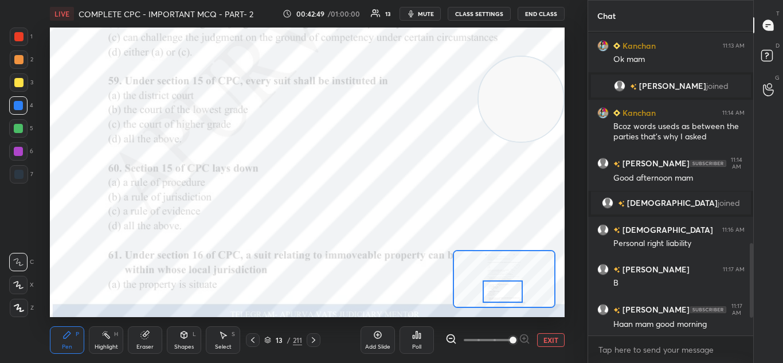
click at [430, 343] on div "Poll" at bounding box center [417, 340] width 34 height 28
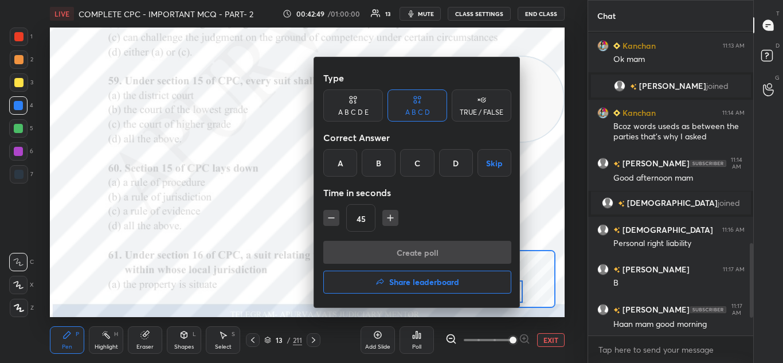
click at [331, 165] on div "A" at bounding box center [340, 163] width 34 height 28
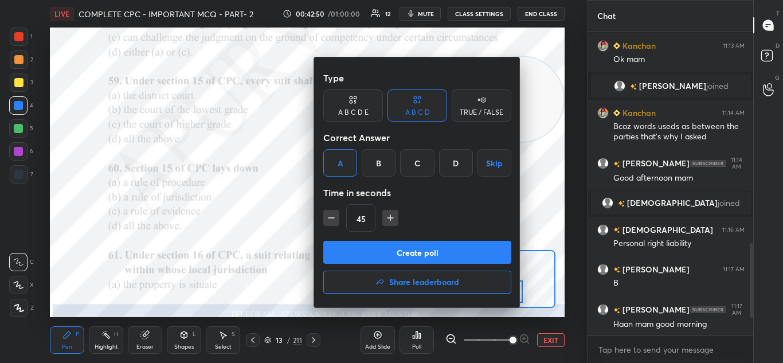
click at [377, 253] on button "Create poll" at bounding box center [417, 252] width 188 height 23
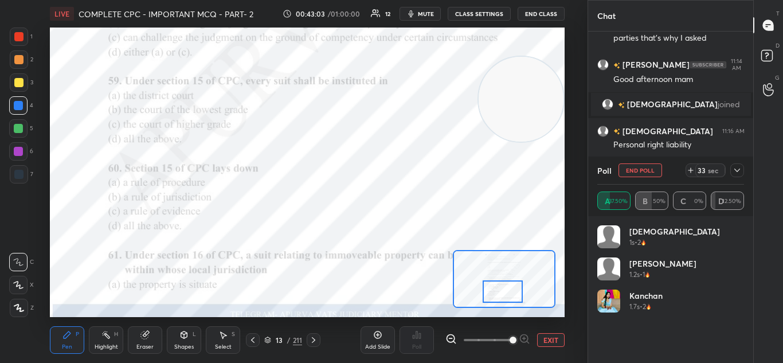
click at [411, 13] on icon "button" at bounding box center [410, 13] width 9 height 9
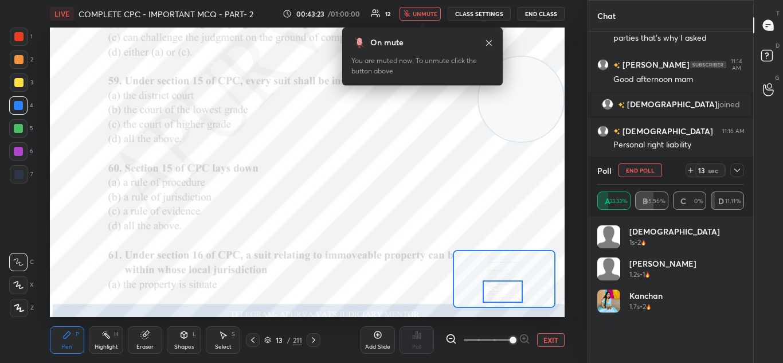
click at [417, 14] on span "unmute" at bounding box center [425, 14] width 25 height 8
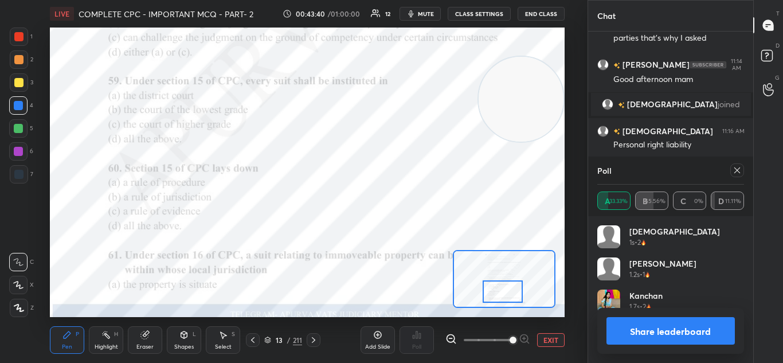
click at [668, 328] on button "Share leaderboard" at bounding box center [671, 331] width 129 height 28
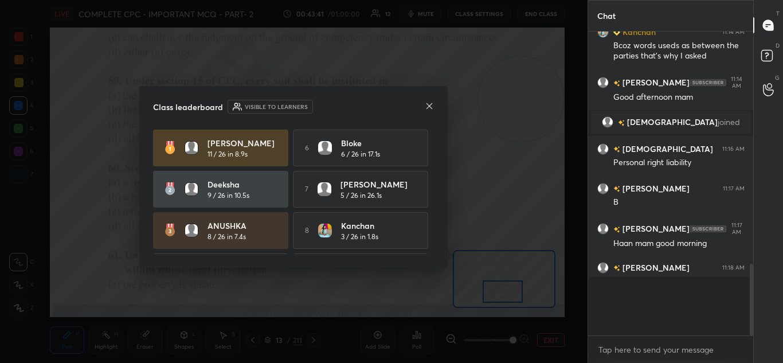
scroll to position [743, 0]
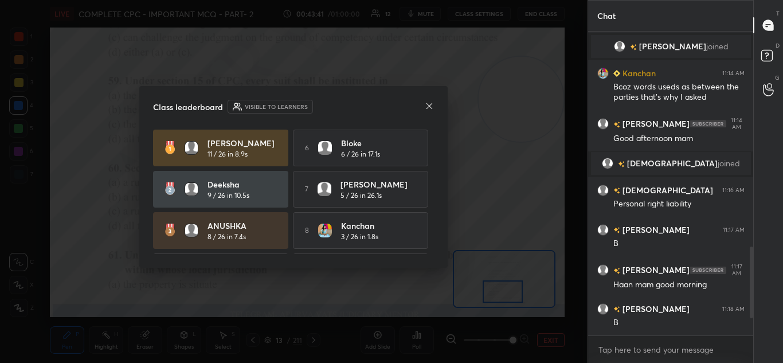
click at [428, 108] on icon at bounding box center [430, 106] width 6 height 6
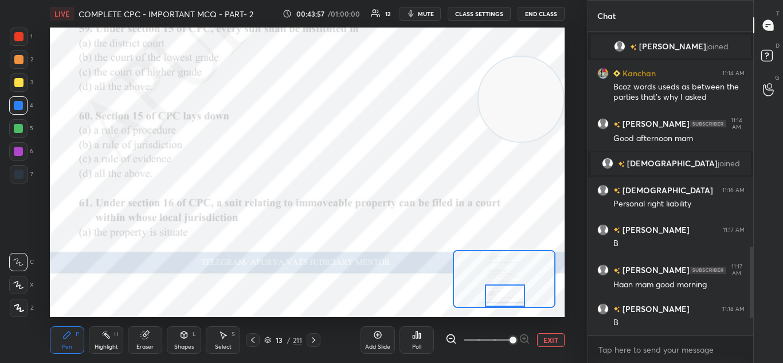
click at [311, 336] on icon at bounding box center [313, 339] width 9 height 9
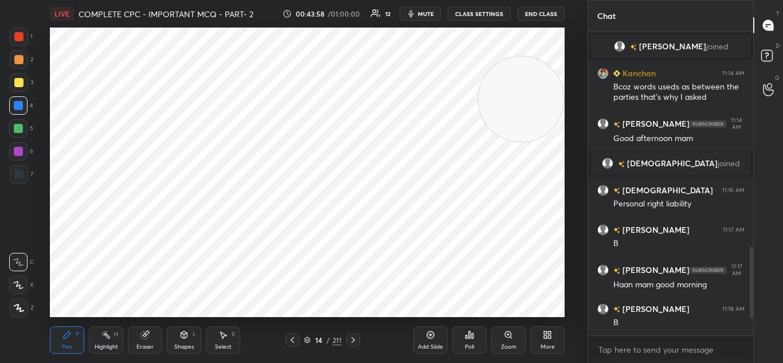
click at [351, 341] on icon at bounding box center [353, 339] width 9 height 9
click at [503, 342] on div "Zoom" at bounding box center [508, 340] width 34 height 28
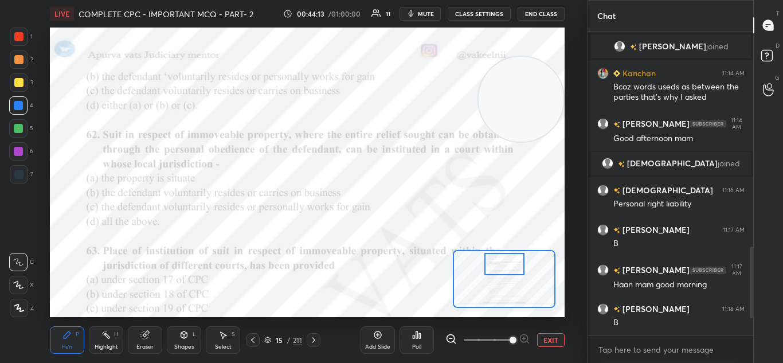
click at [421, 337] on icon at bounding box center [416, 334] width 9 height 9
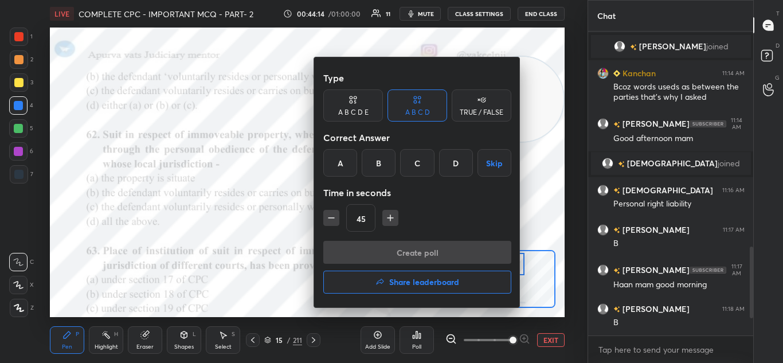
click at [343, 174] on div "A" at bounding box center [340, 163] width 34 height 28
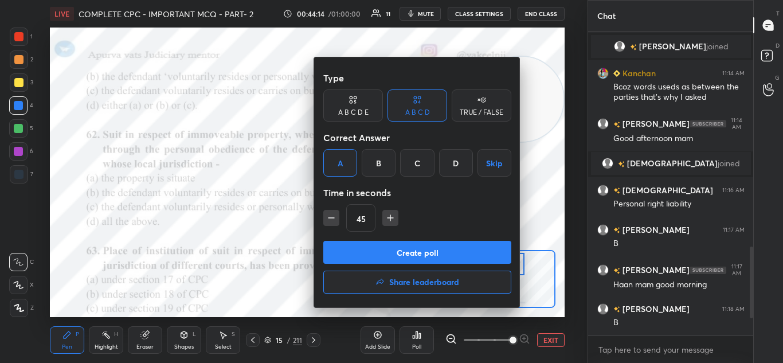
click at [371, 256] on button "Create poll" at bounding box center [417, 252] width 188 height 23
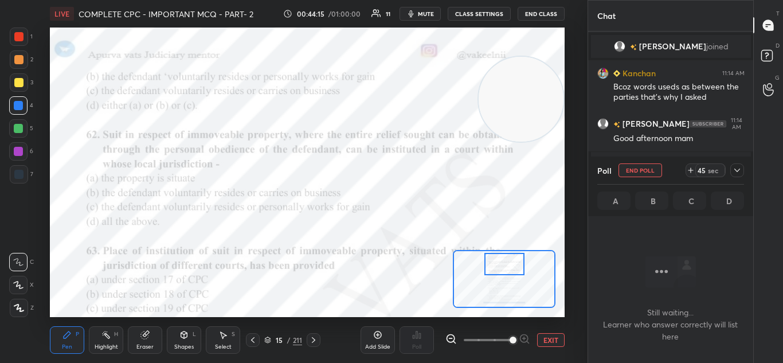
scroll to position [146, 162]
click at [255, 337] on icon at bounding box center [252, 339] width 9 height 9
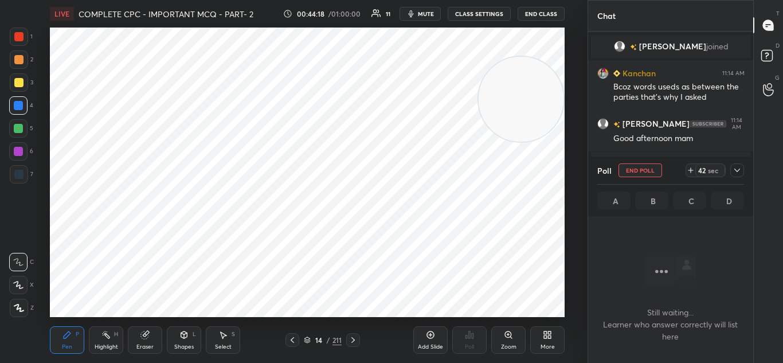
click at [358, 338] on div at bounding box center [353, 340] width 14 height 14
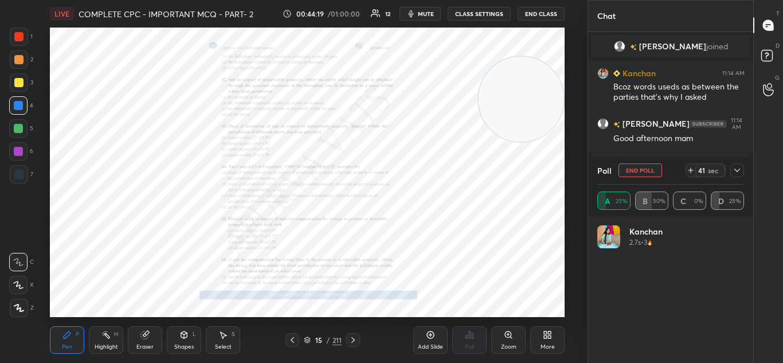
scroll to position [134, 143]
click at [292, 342] on icon at bounding box center [292, 340] width 3 height 6
click at [292, 341] on icon at bounding box center [292, 340] width 3 height 6
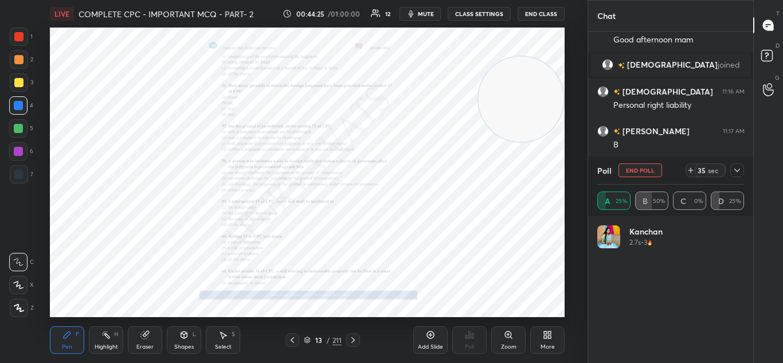
click at [350, 339] on icon at bounding box center [353, 339] width 9 height 9
click at [354, 341] on icon at bounding box center [353, 339] width 9 height 9
click at [502, 341] on div "Zoom" at bounding box center [508, 340] width 34 height 28
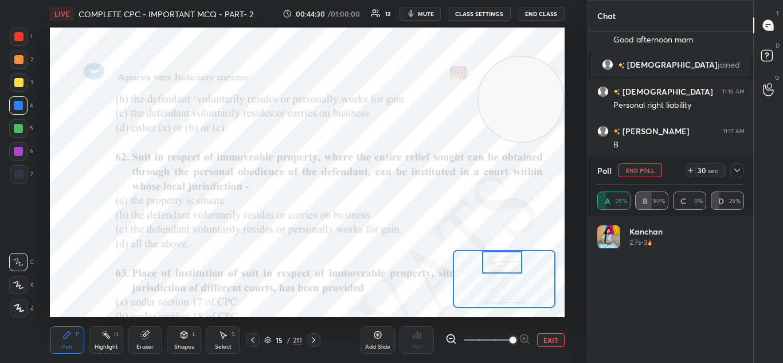
scroll to position [875, 0]
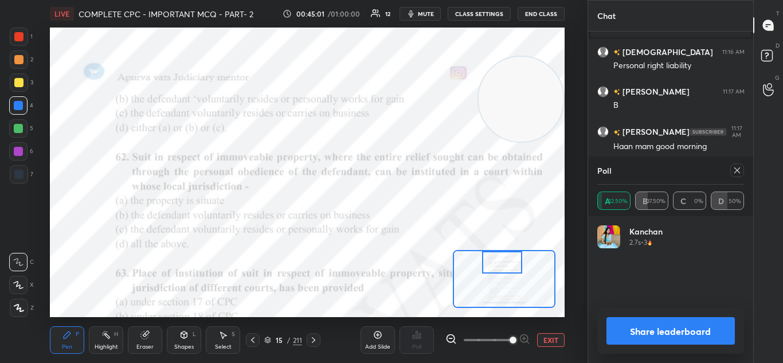
click at [628, 337] on button "Share leaderboard" at bounding box center [671, 331] width 129 height 28
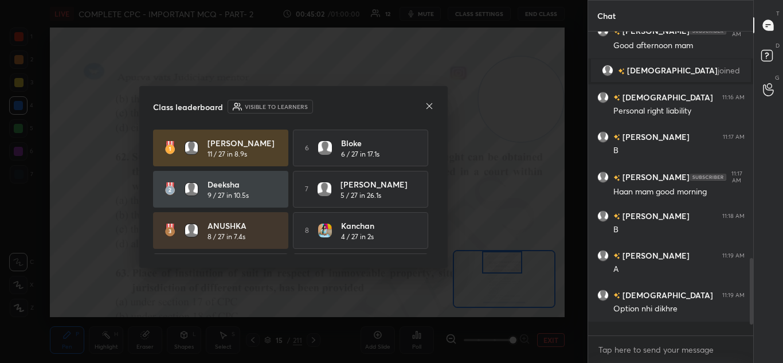
scroll to position [818, 0]
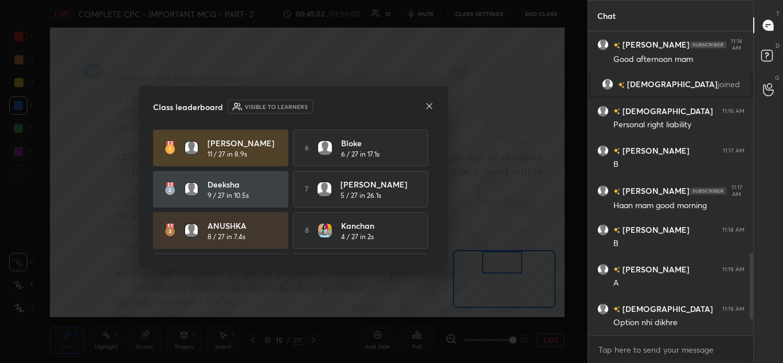
click at [441, 110] on div "Class leaderboard Visible to learners prateek 11 / 27 in 8.9s 6 Bloke 6 / 27 in…" at bounding box center [293, 177] width 308 height 182
click at [440, 111] on div "Class leaderboard Visible to learners prateek 11 / 27 in 8.9s 6 Bloke 6 / 27 in…" at bounding box center [293, 177] width 308 height 182
click at [432, 105] on icon at bounding box center [429, 105] width 9 height 9
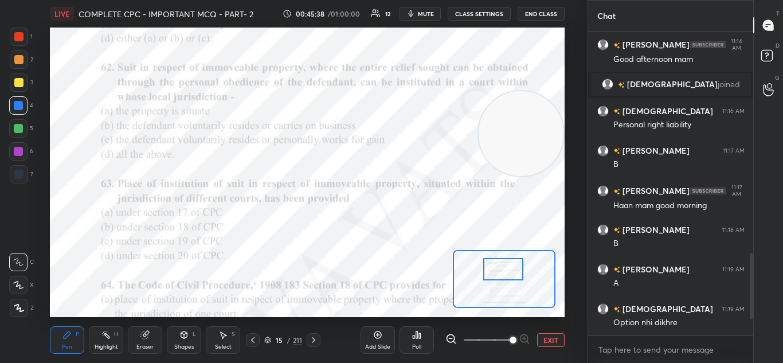
click at [414, 339] on div "Poll" at bounding box center [417, 340] width 34 height 28
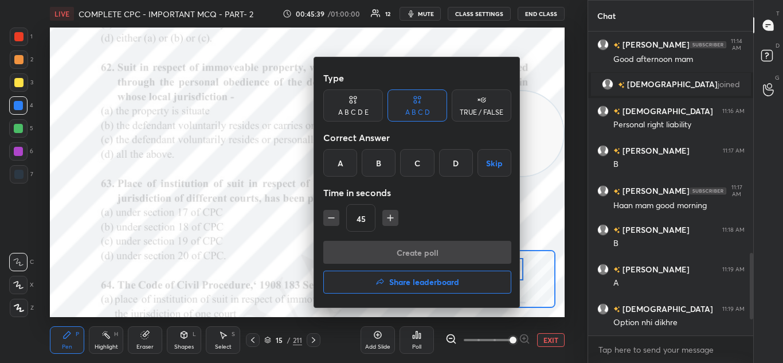
click at [464, 166] on div "D" at bounding box center [456, 163] width 34 height 28
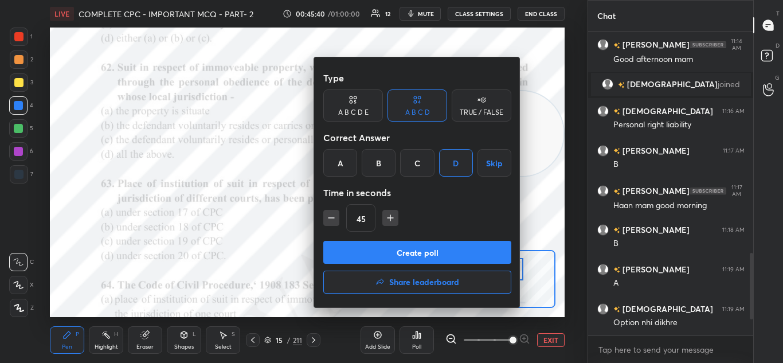
click at [427, 253] on button "Create poll" at bounding box center [417, 252] width 188 height 23
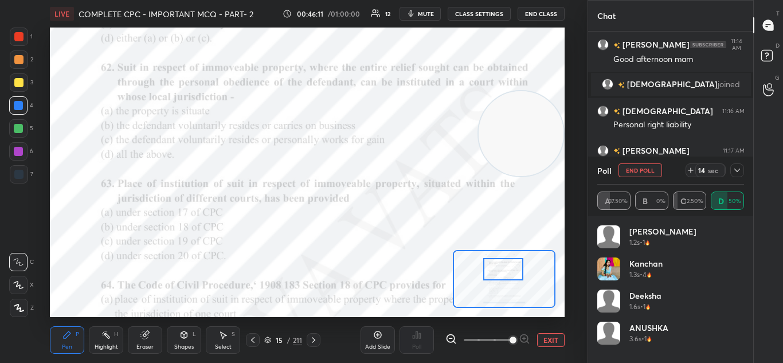
scroll to position [914, 0]
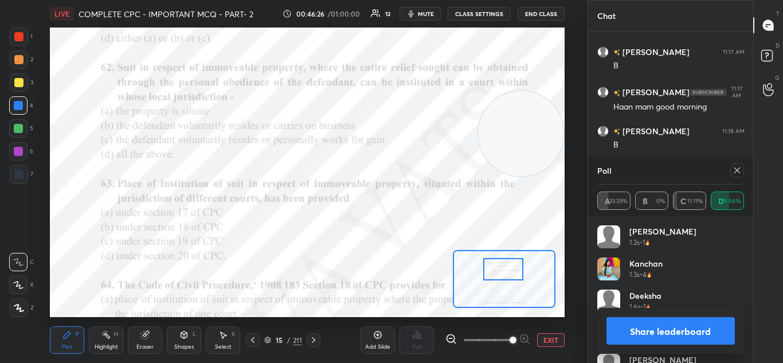
click at [705, 327] on button "Share leaderboard" at bounding box center [671, 331] width 129 height 28
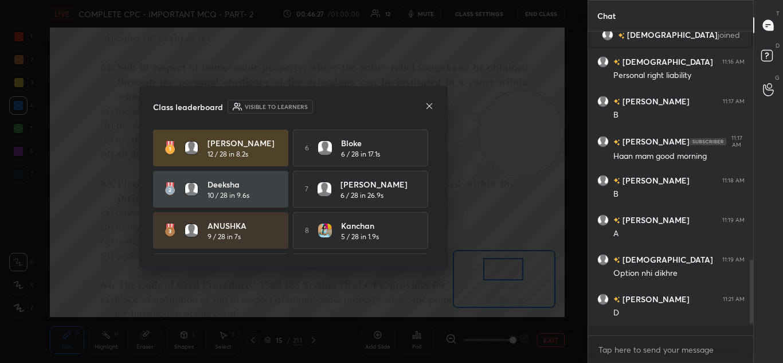
scroll to position [856, 0]
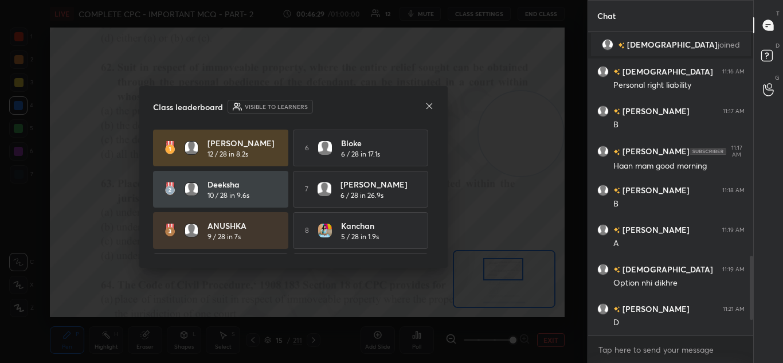
click at [428, 104] on icon at bounding box center [429, 105] width 9 height 9
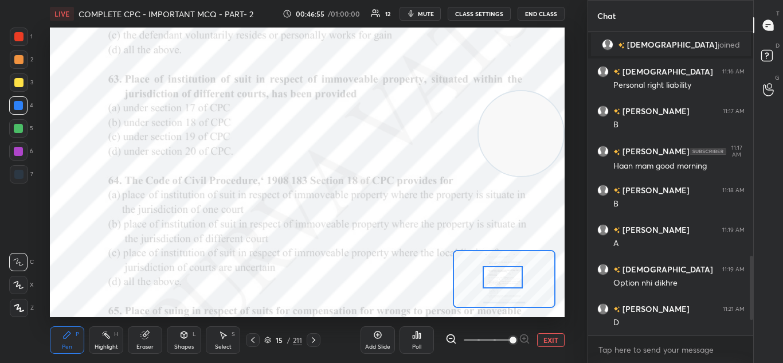
click at [419, 333] on icon at bounding box center [416, 334] width 9 height 9
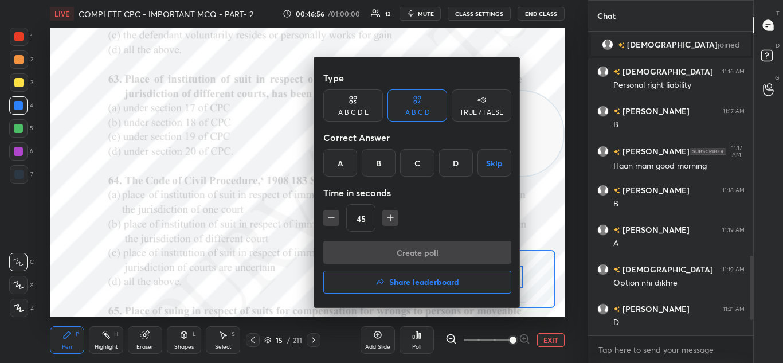
click at [338, 157] on div "A" at bounding box center [340, 163] width 34 height 28
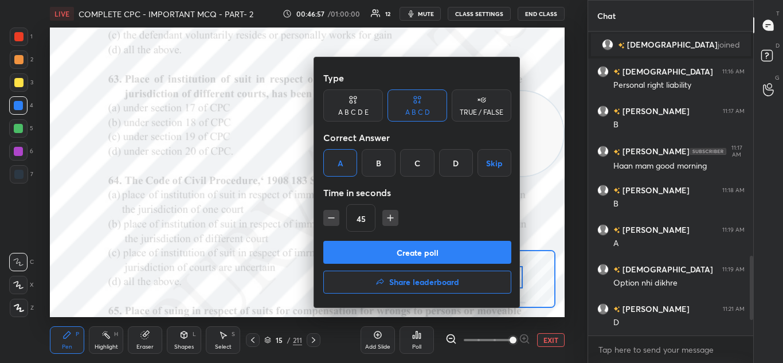
click at [372, 250] on button "Create poll" at bounding box center [417, 252] width 188 height 23
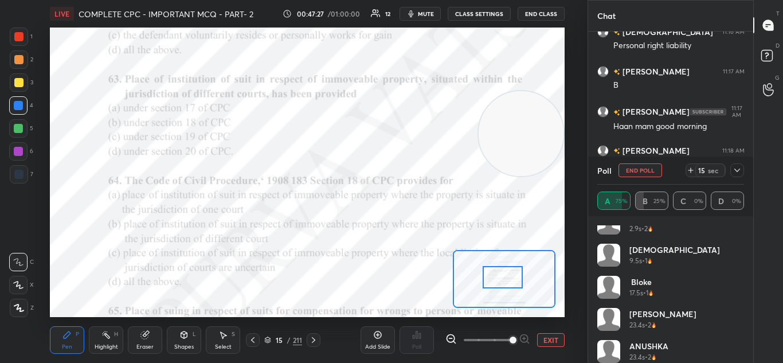
scroll to position [55, 0]
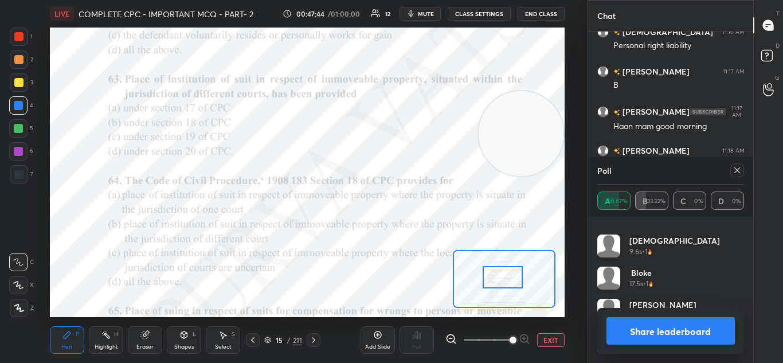
click at [651, 334] on button "Share leaderboard" at bounding box center [671, 331] width 129 height 28
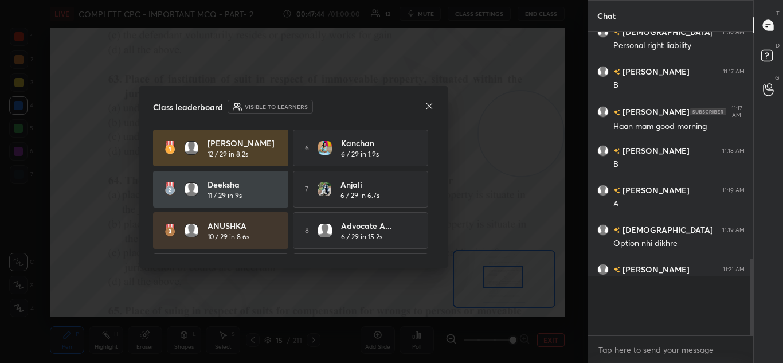
scroll to position [295, 162]
click at [421, 116] on div "Class leaderboard Visible to learners prateek 12 / 29 in 8.2s 6 Kanchan 6 / 29 …" at bounding box center [293, 177] width 308 height 182
click at [430, 105] on icon at bounding box center [429, 105] width 9 height 9
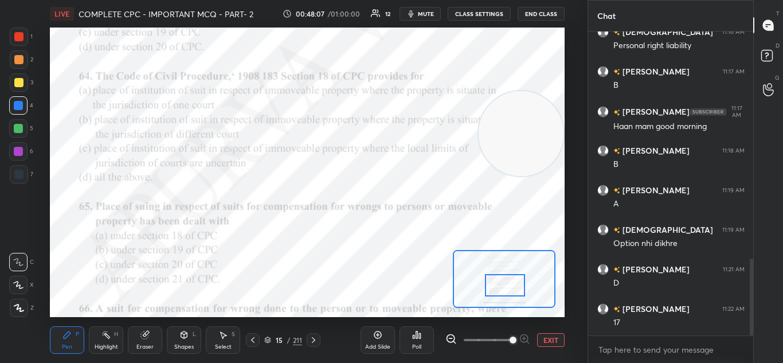
scroll to position [923, 0]
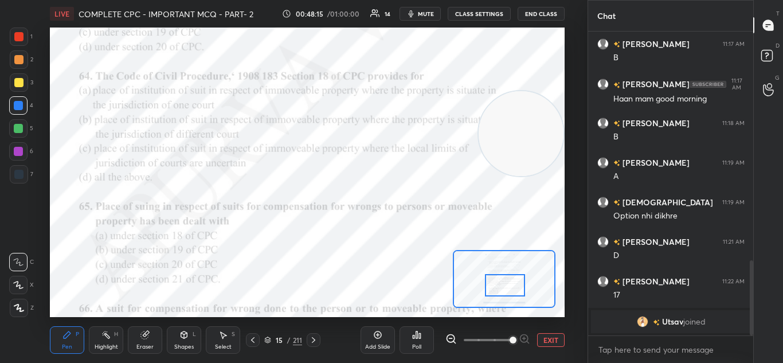
click at [417, 339] on icon at bounding box center [416, 334] width 9 height 9
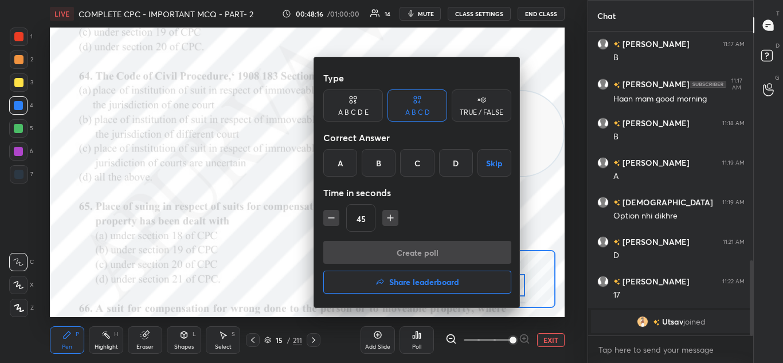
click at [415, 163] on div "C" at bounding box center [417, 163] width 34 height 28
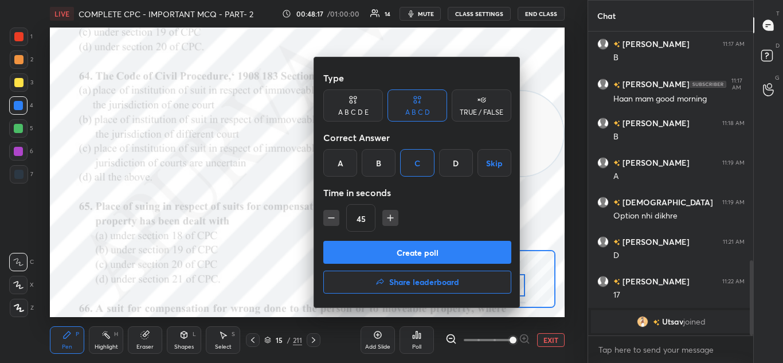
click at [408, 252] on button "Create poll" at bounding box center [417, 252] width 188 height 23
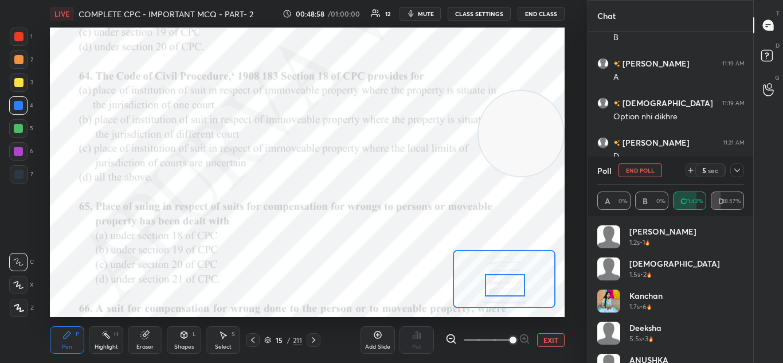
scroll to position [23, 0]
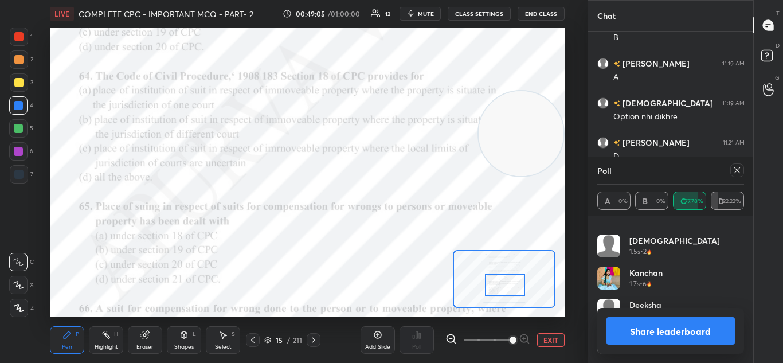
click at [620, 332] on button "Share leaderboard" at bounding box center [671, 331] width 129 height 28
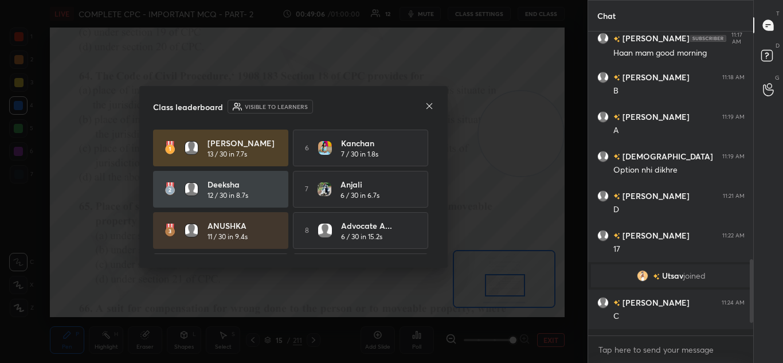
scroll to position [4, 4]
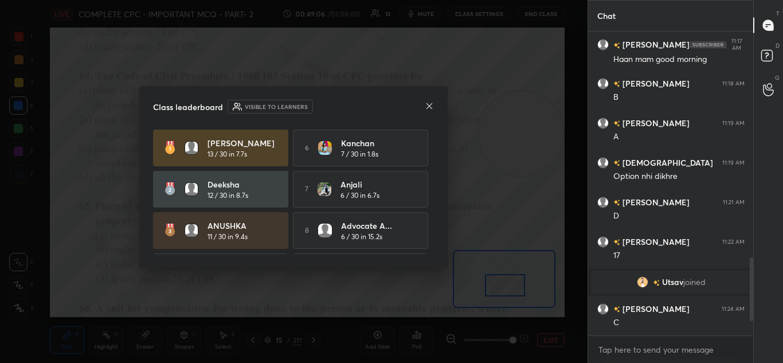
click at [428, 111] on div at bounding box center [429, 107] width 9 height 12
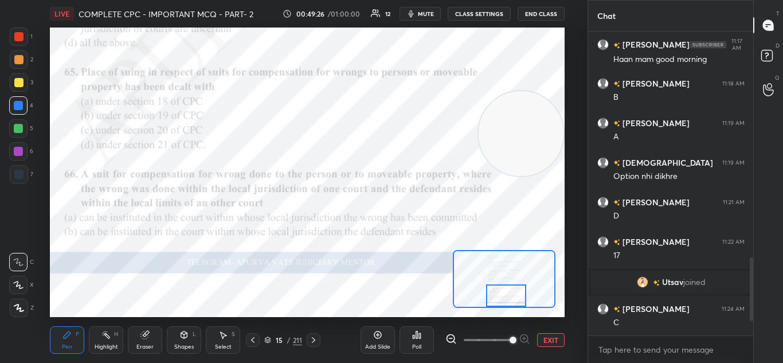
click at [405, 338] on div "Poll" at bounding box center [417, 340] width 34 height 28
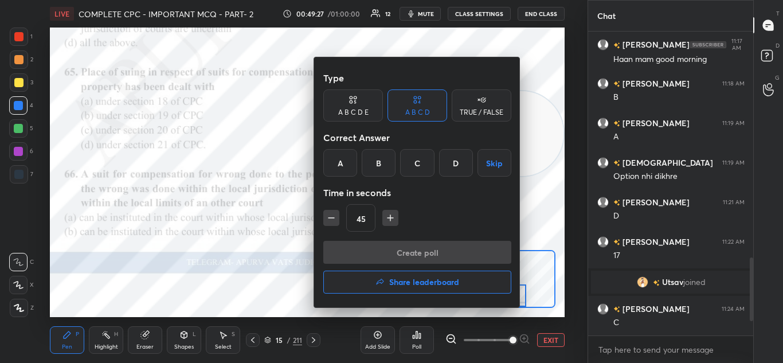
click at [386, 161] on div "B" at bounding box center [379, 163] width 34 height 28
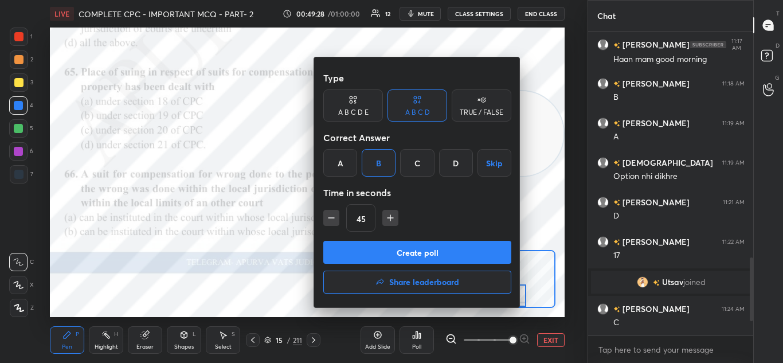
click at [386, 253] on button "Create poll" at bounding box center [417, 252] width 188 height 23
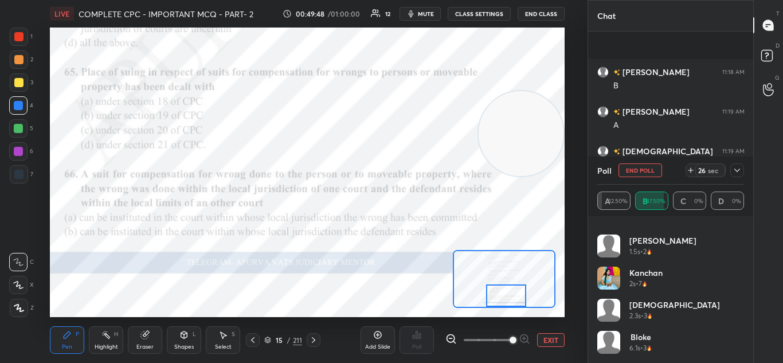
scroll to position [989, 0]
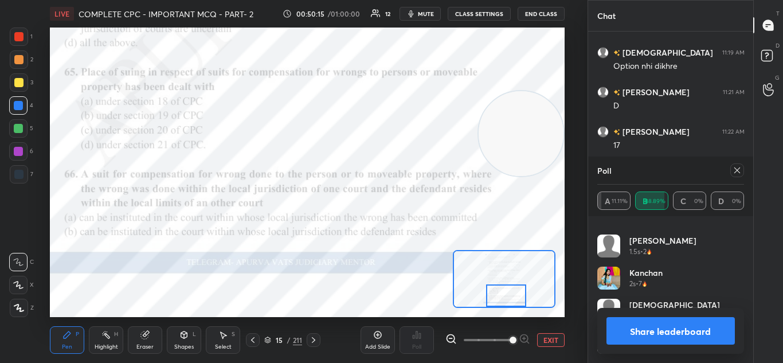
click at [628, 329] on button "Share leaderboard" at bounding box center [671, 331] width 129 height 28
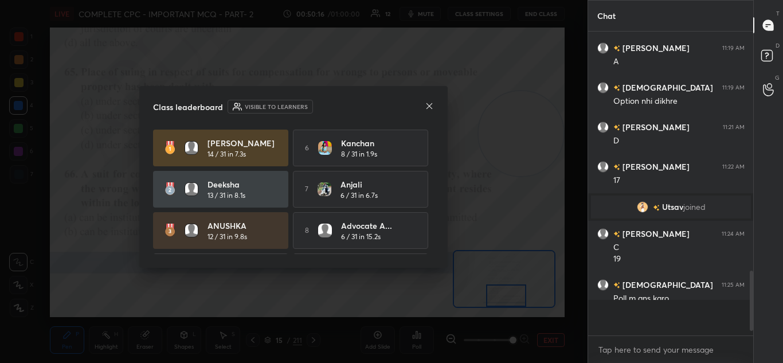
scroll to position [205, 162]
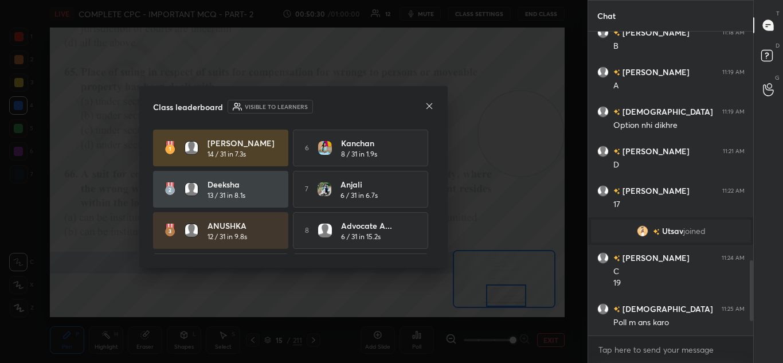
click at [424, 102] on div "Class leaderboard Visible to learners" at bounding box center [293, 107] width 281 height 14
click at [435, 112] on div "Class leaderboard Visible to learners prateek 14 / 31 in 7.3s 6 Kanchan 8 / 31 …" at bounding box center [293, 177] width 308 height 182
click at [429, 107] on icon at bounding box center [429, 105] width 9 height 9
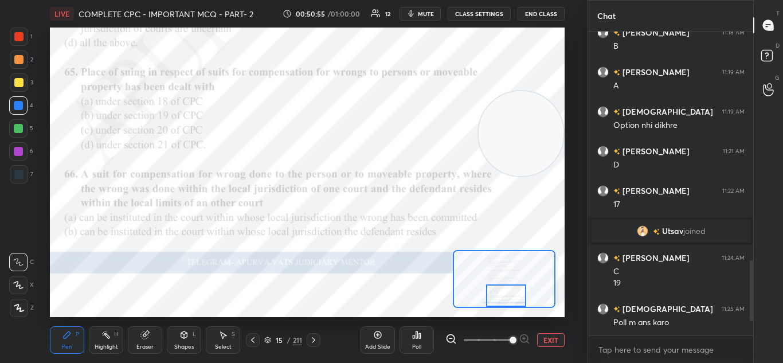
click at [418, 345] on div "Poll" at bounding box center [416, 347] width 9 height 6
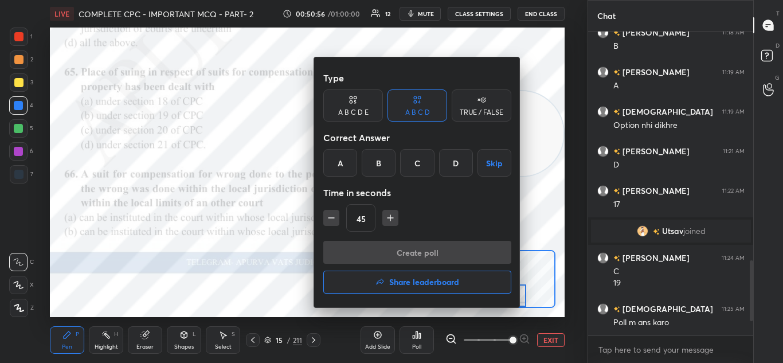
click at [421, 172] on div "C" at bounding box center [417, 163] width 34 height 28
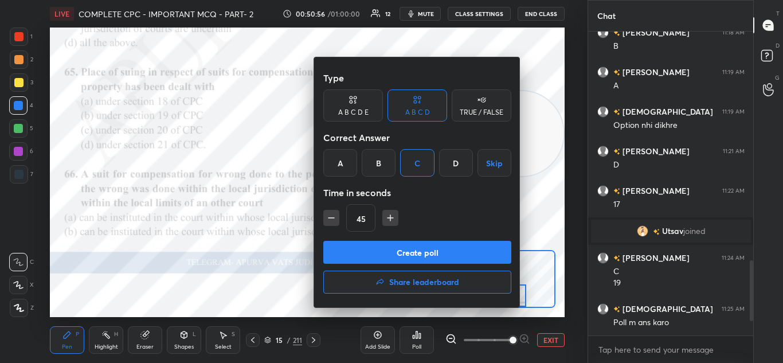
click at [386, 247] on button "Create poll" at bounding box center [417, 252] width 188 height 23
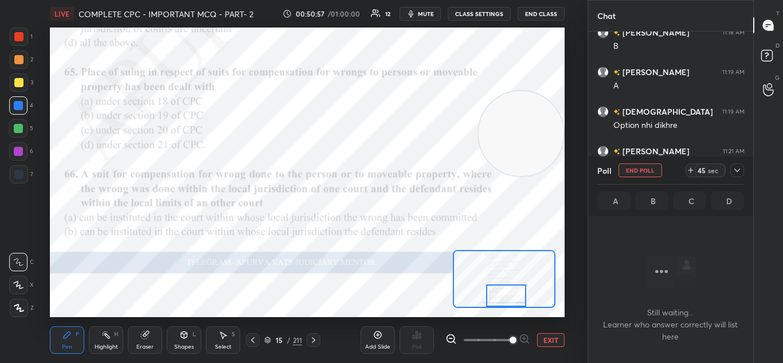
scroll to position [146, 162]
click at [311, 343] on icon at bounding box center [313, 339] width 9 height 9
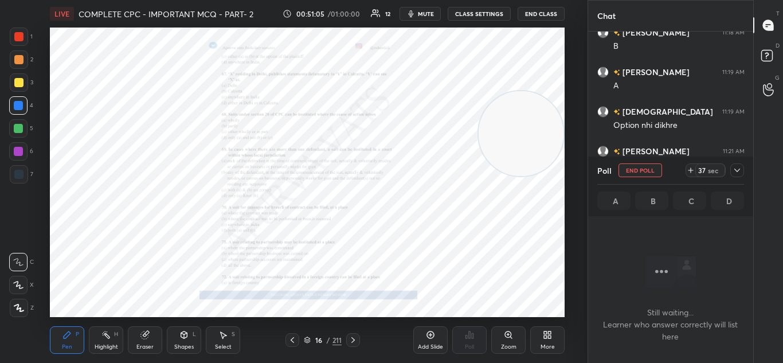
click at [510, 342] on div "Zoom" at bounding box center [508, 340] width 34 height 28
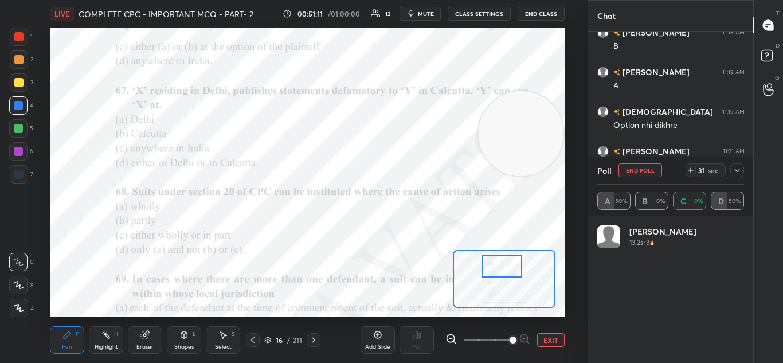
scroll to position [134, 143]
click at [258, 339] on div at bounding box center [253, 340] width 14 height 14
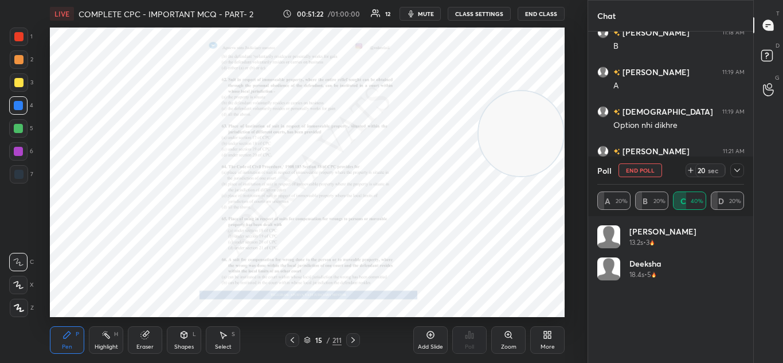
click at [513, 345] on div "Zoom" at bounding box center [508, 347] width 15 height 6
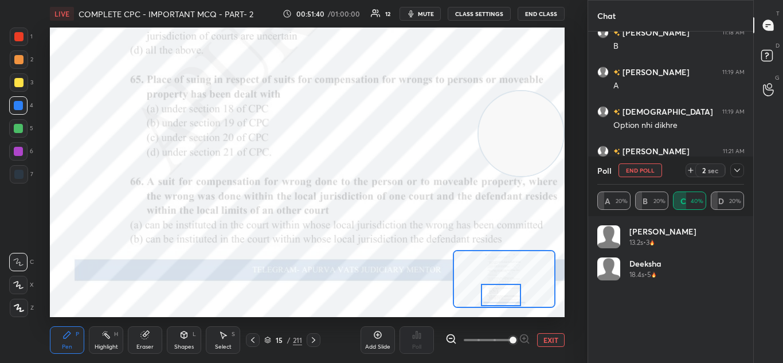
scroll to position [1029, 0]
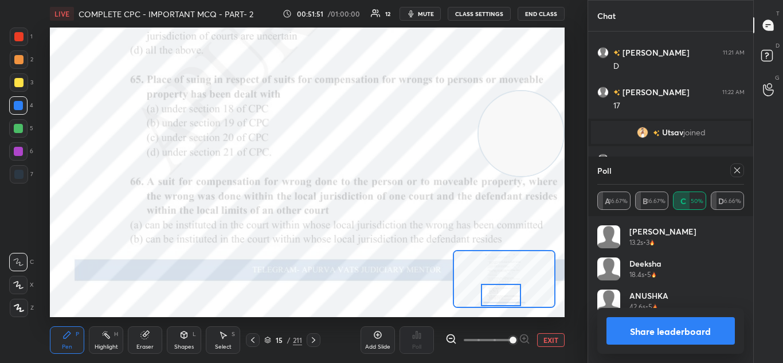
click at [317, 338] on icon at bounding box center [313, 339] width 9 height 9
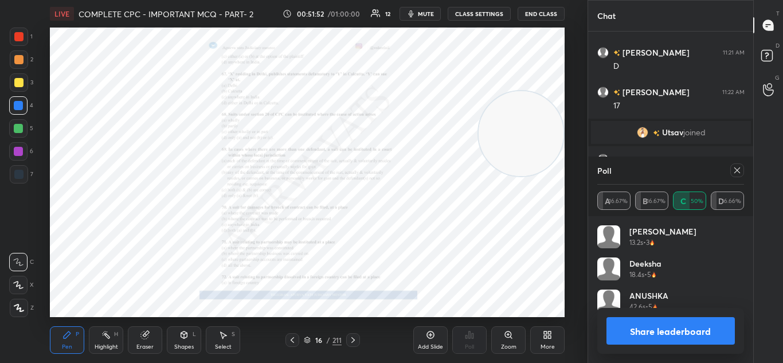
click at [502, 334] on div "Zoom" at bounding box center [508, 340] width 34 height 28
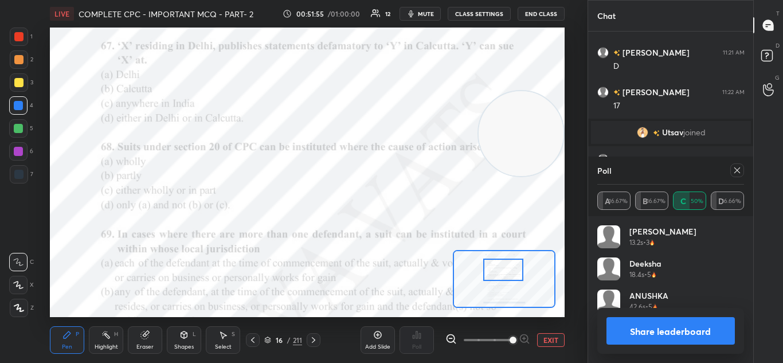
click at [652, 331] on button "Share leaderboard" at bounding box center [671, 331] width 129 height 28
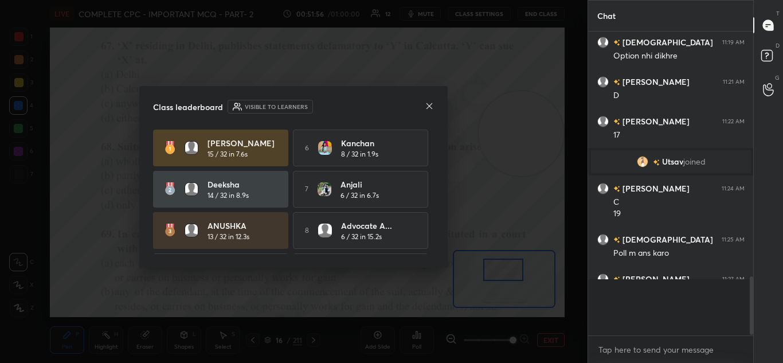
scroll to position [970, 0]
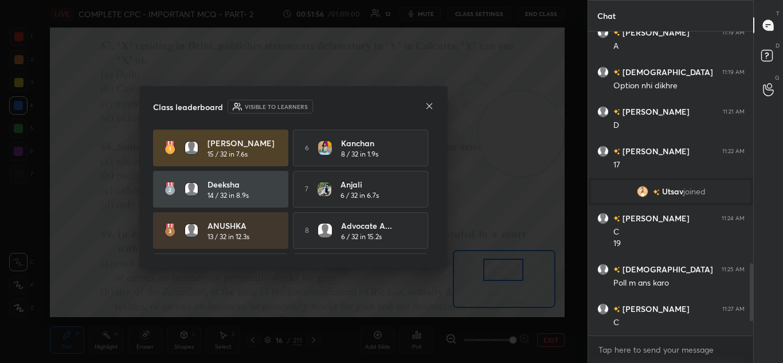
click at [431, 105] on icon at bounding box center [429, 105] width 9 height 9
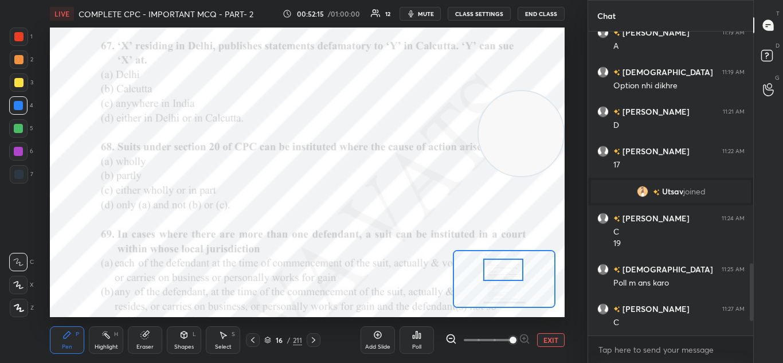
click at [420, 354] on div "Poll" at bounding box center [417, 340] width 34 height 64
click at [411, 337] on div "Poll" at bounding box center [417, 340] width 34 height 28
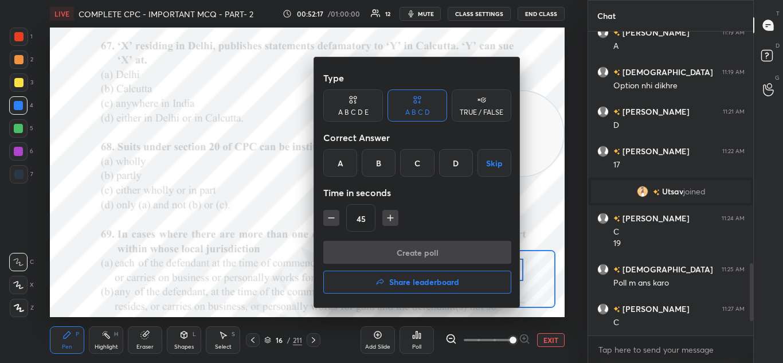
click at [452, 167] on div "D" at bounding box center [456, 163] width 34 height 28
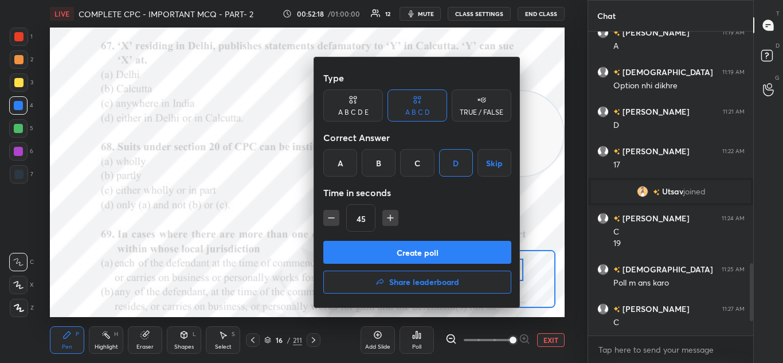
click at [428, 249] on button "Create poll" at bounding box center [417, 252] width 188 height 23
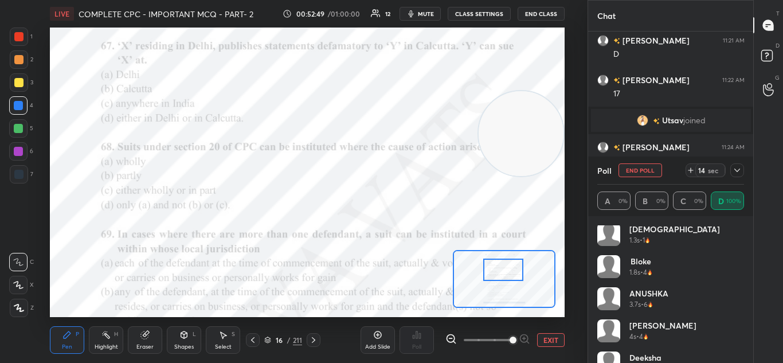
scroll to position [119, 0]
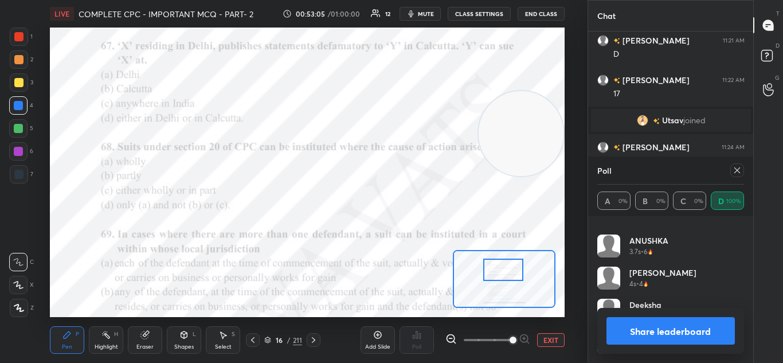
click at [639, 329] on button "Share leaderboard" at bounding box center [671, 331] width 129 height 28
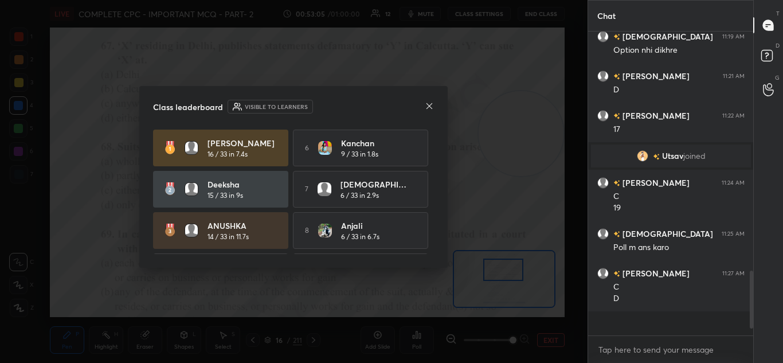
scroll to position [199, 162]
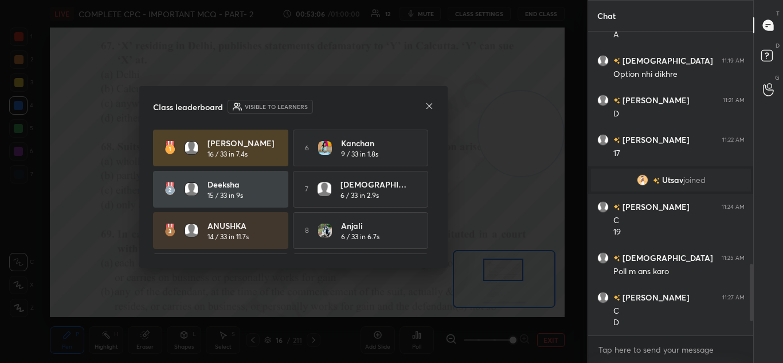
click at [430, 105] on icon at bounding box center [429, 105] width 9 height 9
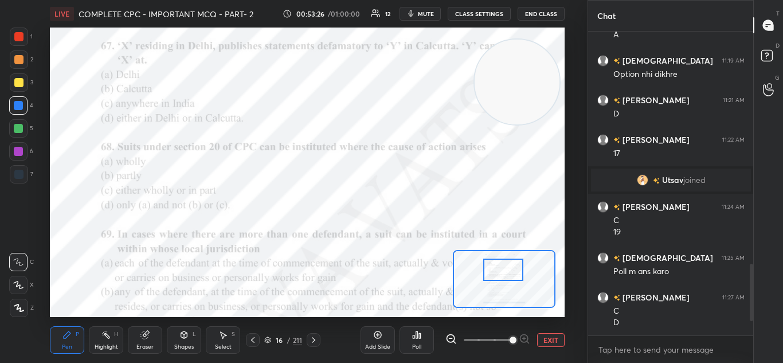
click at [416, 342] on div "Poll" at bounding box center [417, 340] width 34 height 28
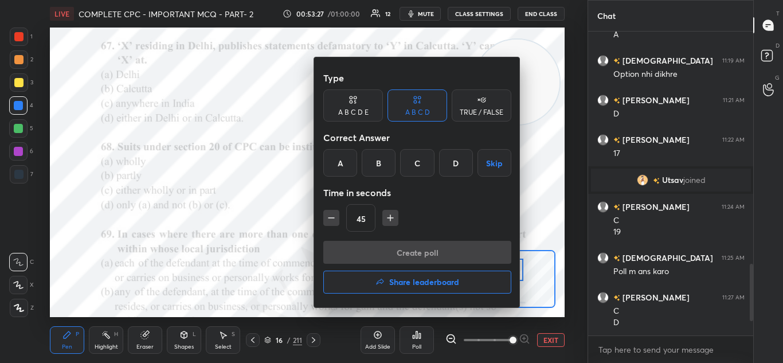
click at [414, 169] on div "C" at bounding box center [417, 163] width 34 height 28
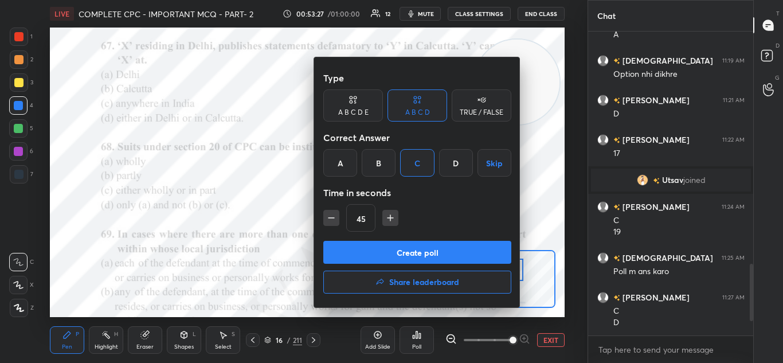
click at [402, 242] on button "Create poll" at bounding box center [417, 252] width 188 height 23
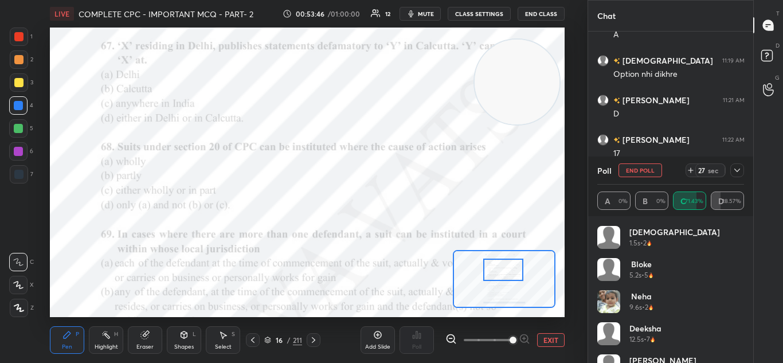
scroll to position [55, 0]
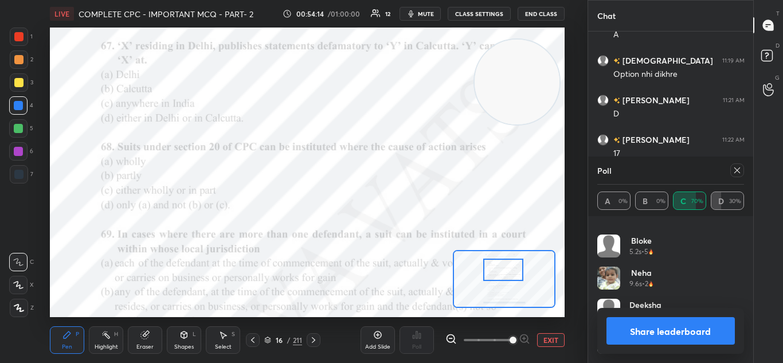
click at [624, 338] on button "Share leaderboard" at bounding box center [671, 331] width 129 height 28
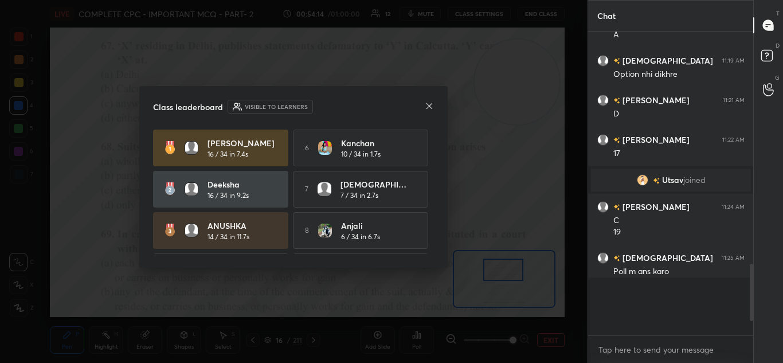
scroll to position [299, 162]
click at [429, 108] on icon at bounding box center [429, 105] width 9 height 9
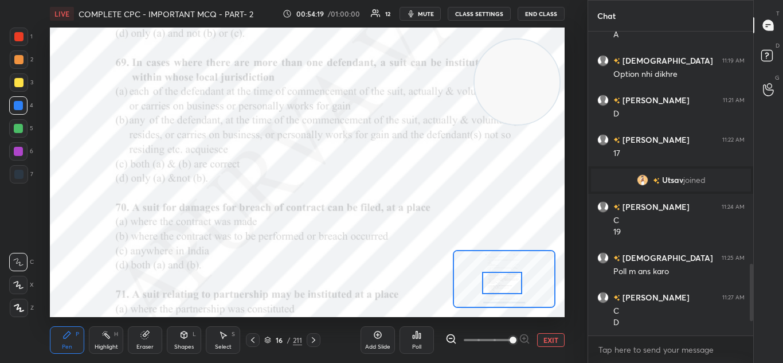
click at [410, 340] on div "Poll" at bounding box center [417, 340] width 34 height 28
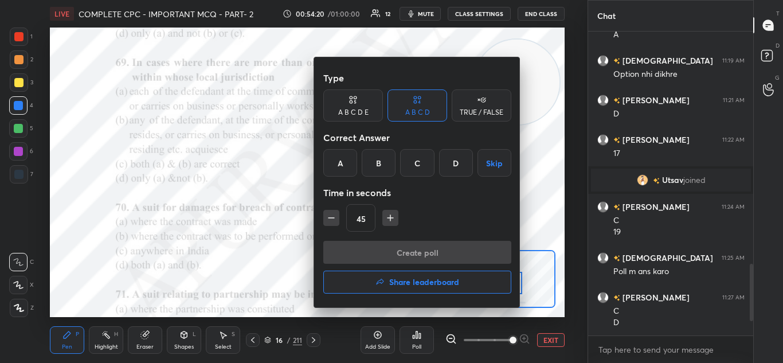
click at [411, 281] on h4 "Share leaderboard" at bounding box center [424, 282] width 70 height 8
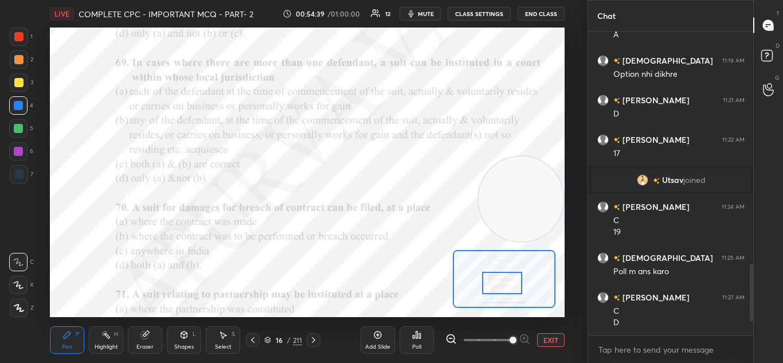
click at [417, 335] on icon at bounding box center [417, 334] width 2 height 7
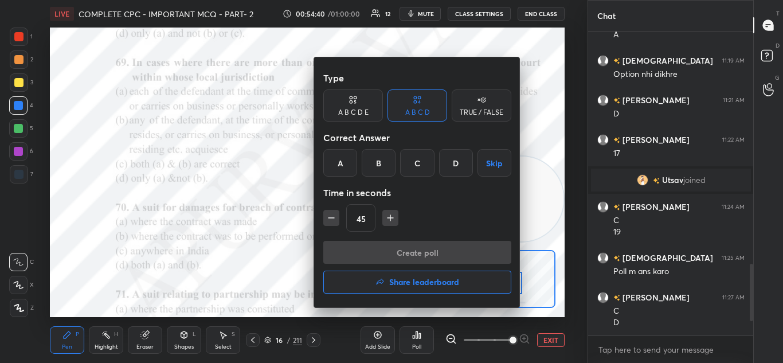
click at [421, 186] on div "Time in seconds" at bounding box center [417, 192] width 188 height 23
click at [415, 170] on div "C" at bounding box center [417, 163] width 34 height 28
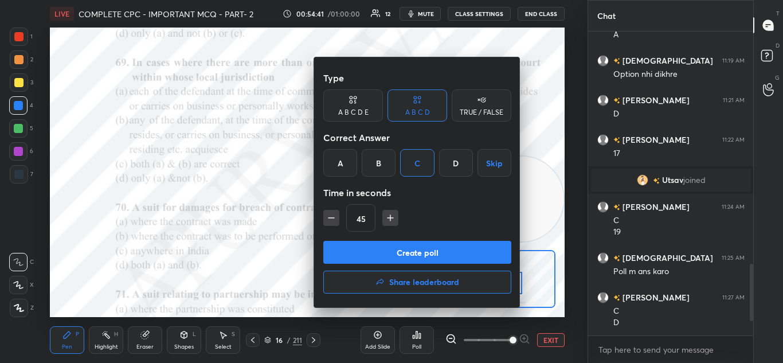
click at [416, 241] on button "Create poll" at bounding box center [417, 252] width 188 height 23
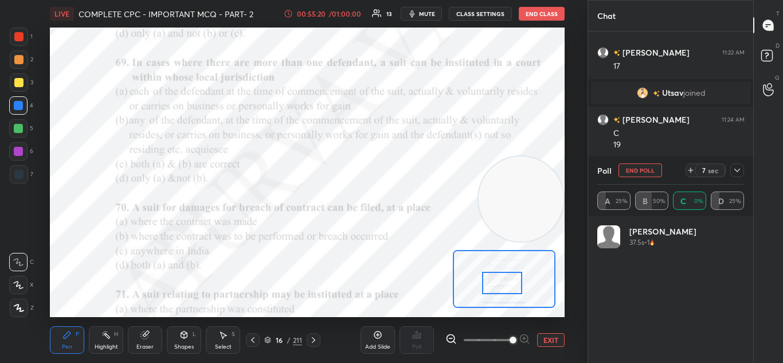
scroll to position [134, 143]
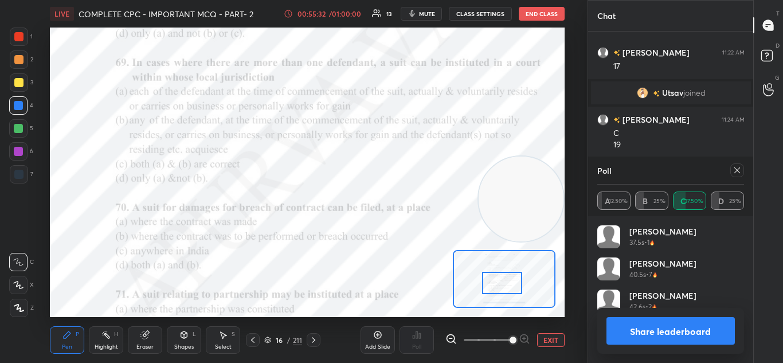
click at [636, 333] on button "Share leaderboard" at bounding box center [671, 331] width 129 height 28
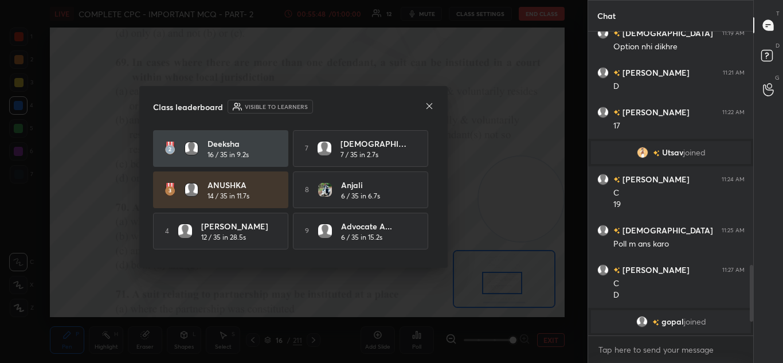
scroll to position [81, 0]
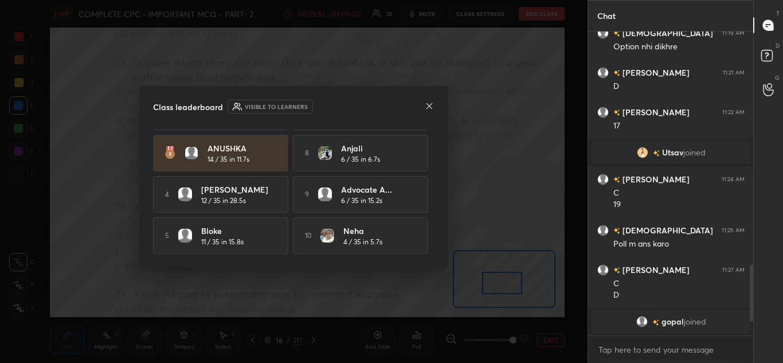
click at [436, 118] on div "Class leaderboard Visible to learners prateek 16 / 35 in 7.4s 6 Kanchan 10 / 35…" at bounding box center [293, 177] width 308 height 182
click at [431, 110] on icon at bounding box center [429, 105] width 9 height 9
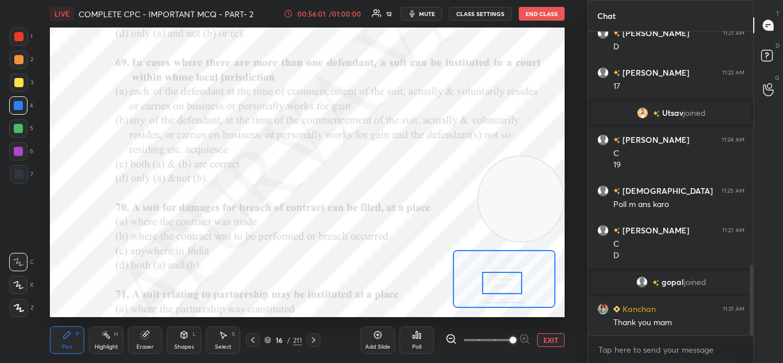
scroll to position [1005, 0]
click at [650, 355] on textarea at bounding box center [670, 350] width 147 height 18
type textarea "x"
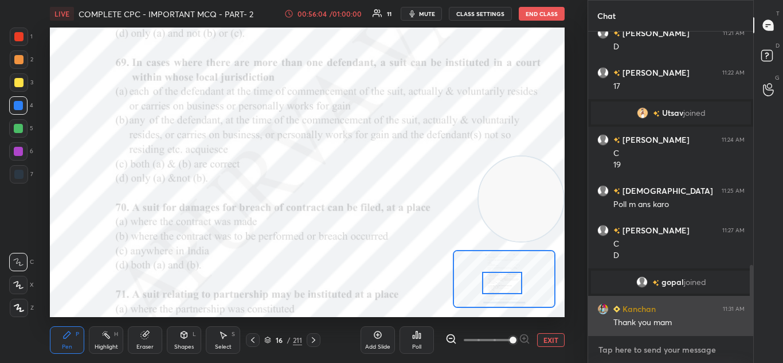
paste textarea "https://t.me/Apurvavatsmam"
type textarea "https://t.me/Apurvavatsmam"
type textarea "x"
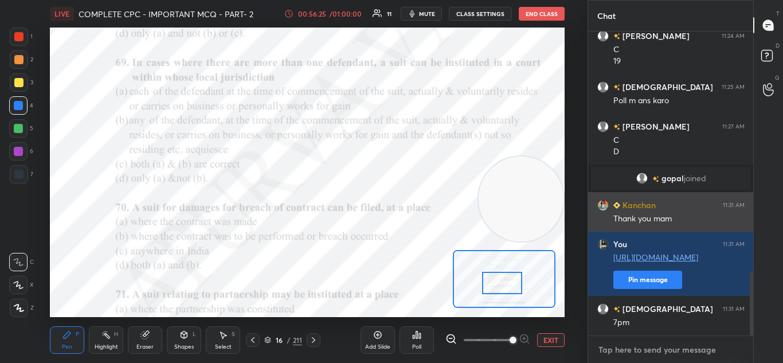
scroll to position [1148, 0]
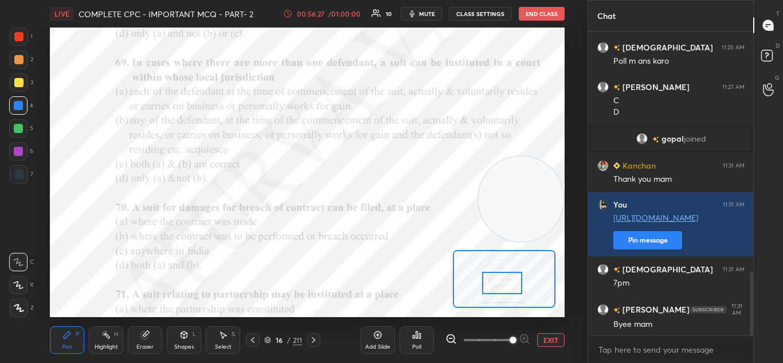
type textarea "x"
click at [420, 13] on button "mute" at bounding box center [421, 14] width 41 height 14
click at [488, 10] on button "CLASS SETTINGS" at bounding box center [480, 14] width 63 height 14
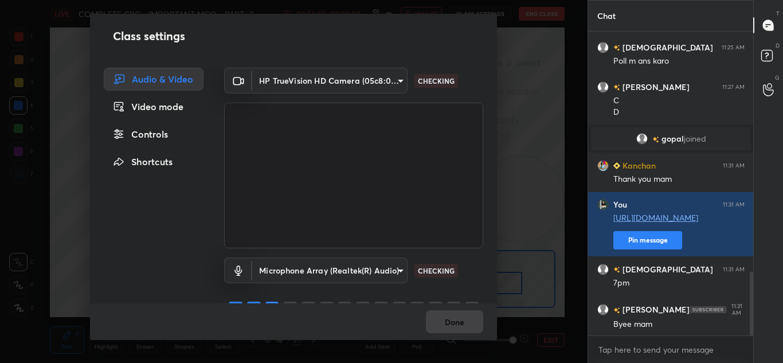
click at [355, 94] on div "HP TrueVision HD Camera (05c8:03d2) 20696c71a14a6a0581f57ab44aa2f44f0734995074a…" at bounding box center [353, 158] width 259 height 181
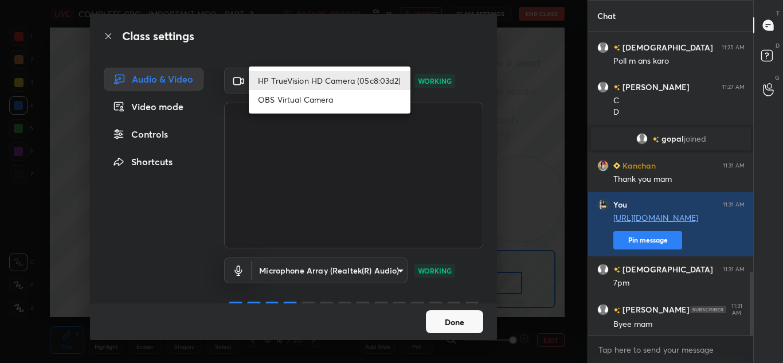
click at [350, 82] on body "1 2 3 4 5 6 7 C X Z C X Z E E Erase all H H LIVE COMPLETE CPC - IMPORTANT MCQ -…" at bounding box center [391, 181] width 783 height 363
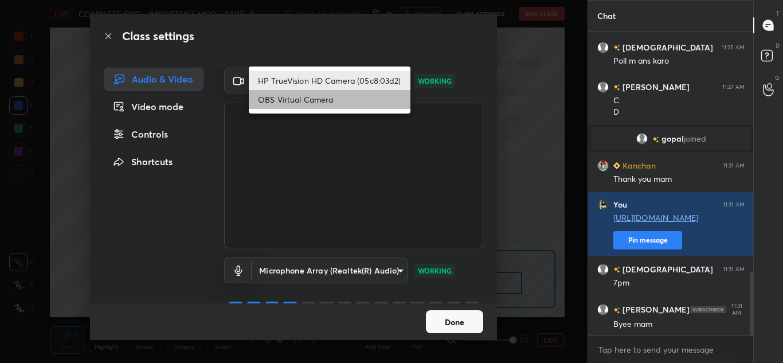
click at [325, 103] on li "OBS Virtual Camera" at bounding box center [330, 99] width 162 height 19
type input "6d1ede7b9e4f2b74204388792489e2eb0e068b84f5c50369689df4cede739b88"
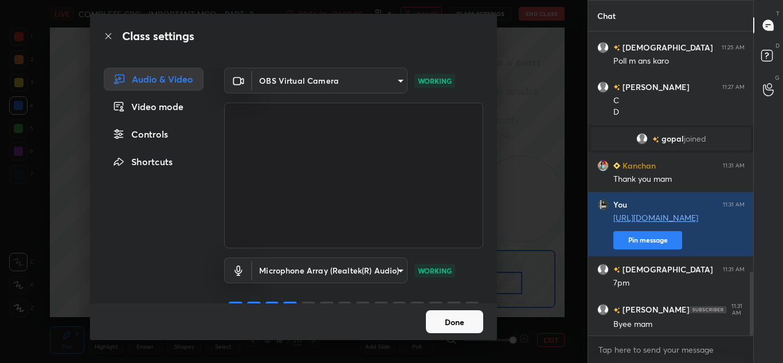
click at [443, 330] on button "Done" at bounding box center [454, 321] width 57 height 23
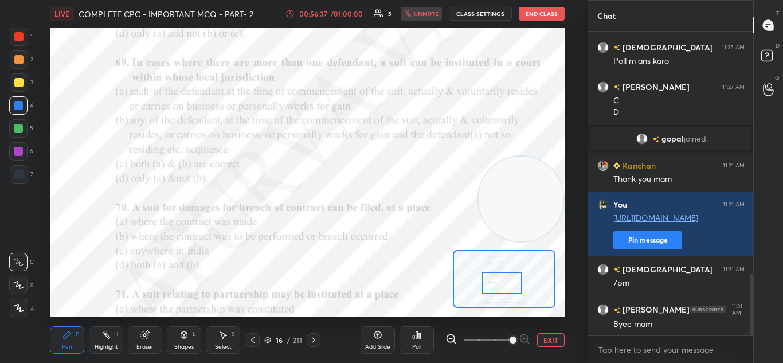
scroll to position [1188, 0]
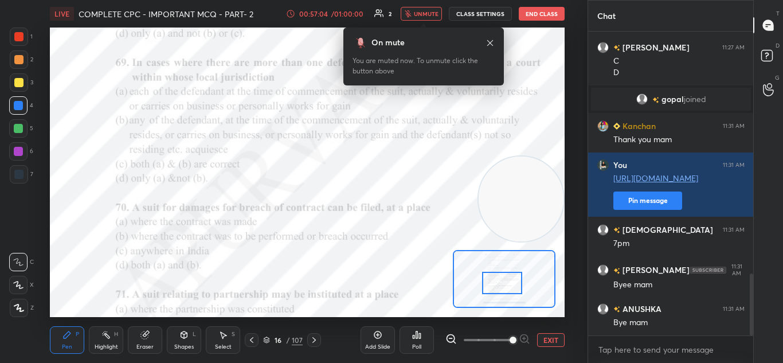
click at [468, 8] on button "CLASS SETTINGS" at bounding box center [480, 14] width 63 height 14
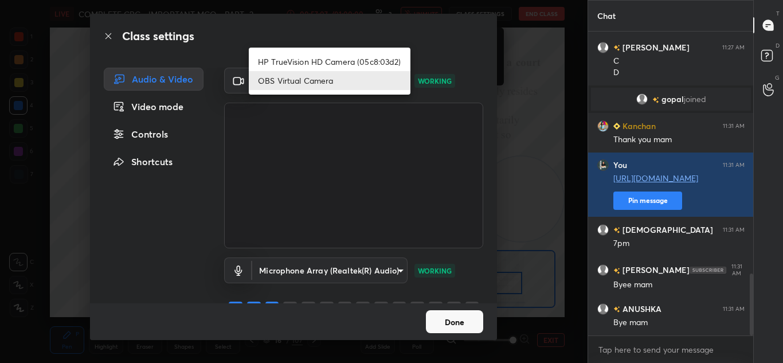
click at [316, 85] on body "1 2 3 4 5 6 7 C X Z C X Z E E Erase all H H LIVE COMPLETE CPC - IMPORTANT MCQ -…" at bounding box center [391, 181] width 783 height 363
click at [312, 64] on li "HP TrueVision HD Camera (05c8:03d2)" at bounding box center [330, 61] width 162 height 19
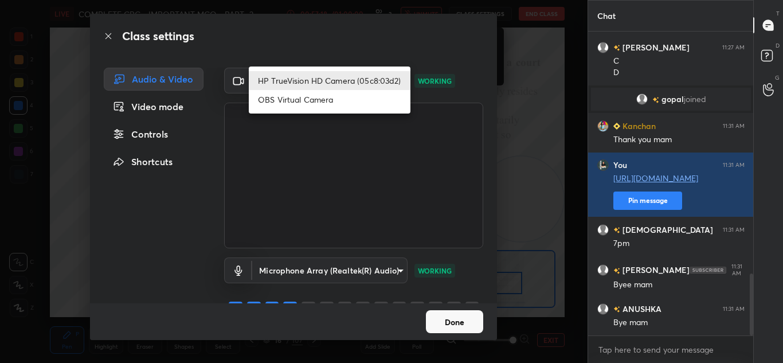
click at [342, 77] on body "1 2 3 4 5 6 7 C X Z C X Z E E Erase all H H LIVE COMPLETE CPC - IMPORTANT MCQ -…" at bounding box center [391, 181] width 783 height 363
click at [325, 101] on li "OBS Virtual Camera" at bounding box center [330, 99] width 162 height 19
type input "6d1ede7b9e4f2b74204388792489e2eb0e068b84f5c50369689df4cede739b88"
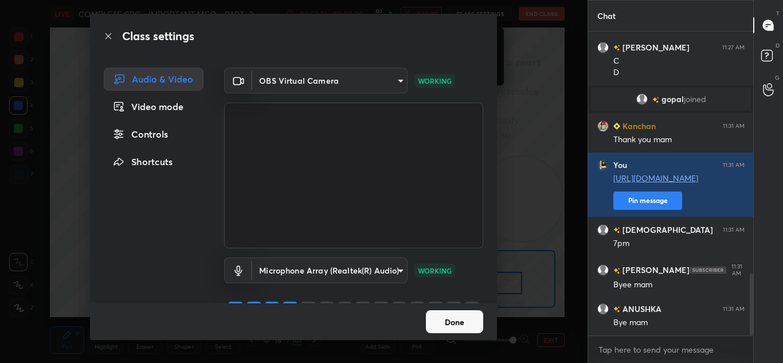
click at [107, 38] on icon at bounding box center [108, 36] width 9 height 9
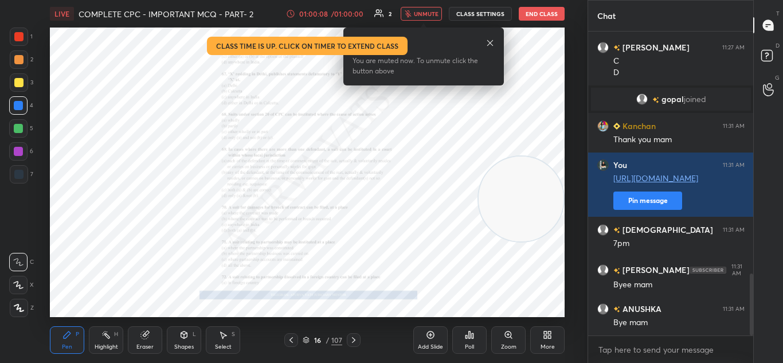
click at [544, 9] on button "End Class" at bounding box center [542, 14] width 46 height 14
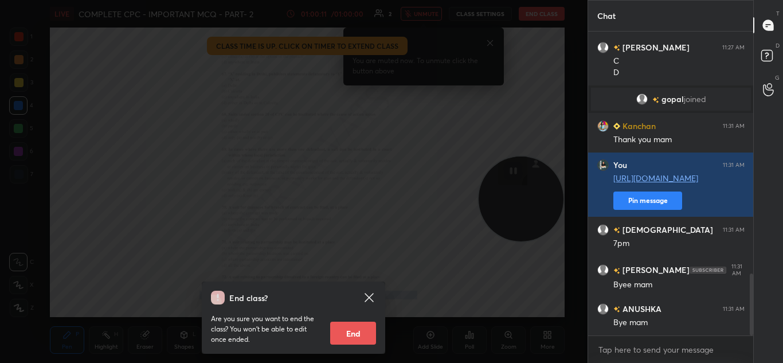
click at [348, 335] on button "End" at bounding box center [353, 333] width 46 height 23
type textarea "x"
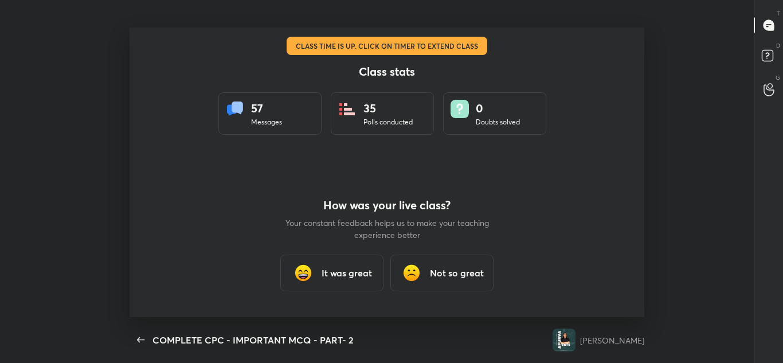
scroll to position [0, 0]
click at [359, 270] on h3 "It was great" at bounding box center [347, 273] width 50 height 14
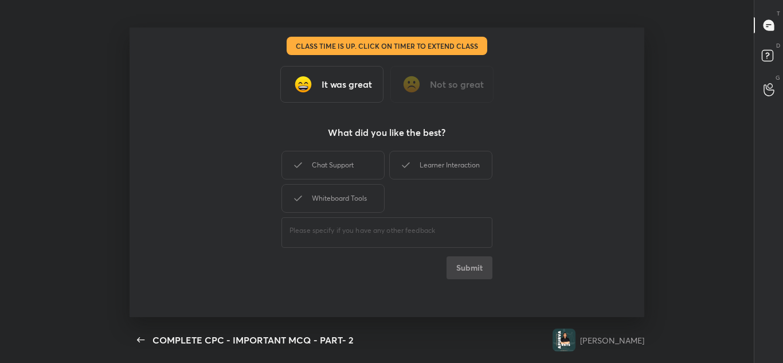
click at [347, 88] on h3 "It was great" at bounding box center [347, 84] width 50 height 14
click at [327, 172] on div "Chat Support" at bounding box center [333, 165] width 103 height 29
click at [337, 187] on div "Whiteboard Tools" at bounding box center [333, 198] width 103 height 29
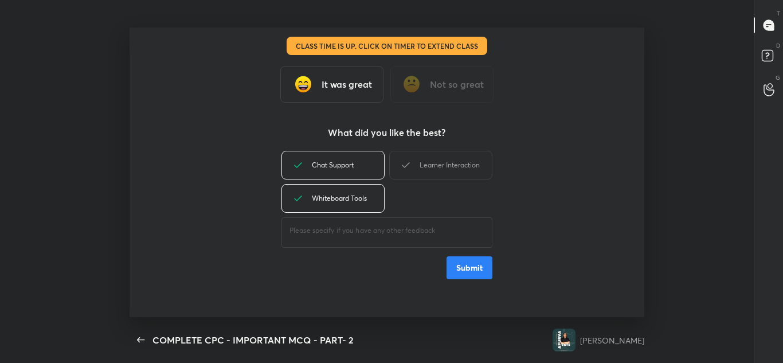
click at [468, 264] on button "Submit" at bounding box center [470, 267] width 46 height 23
